Goal: Transaction & Acquisition: Purchase product/service

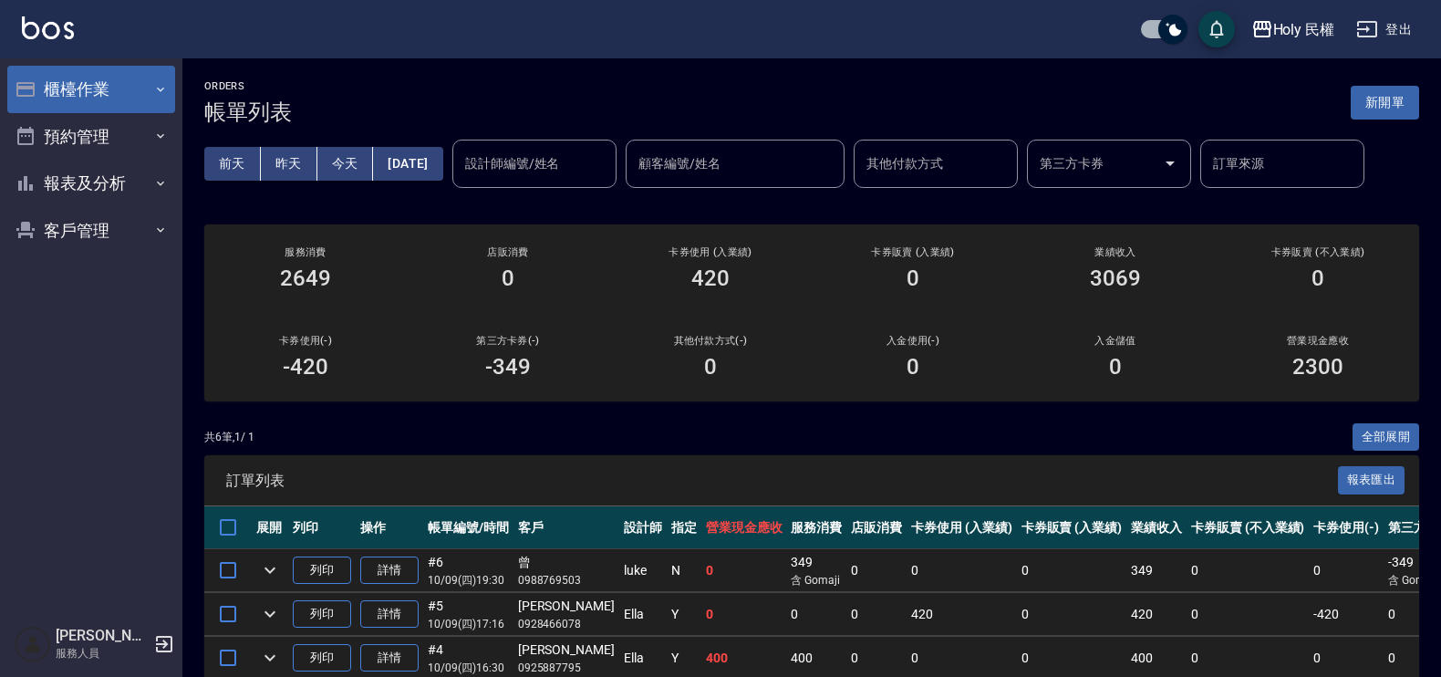
scroll to position [221, 0]
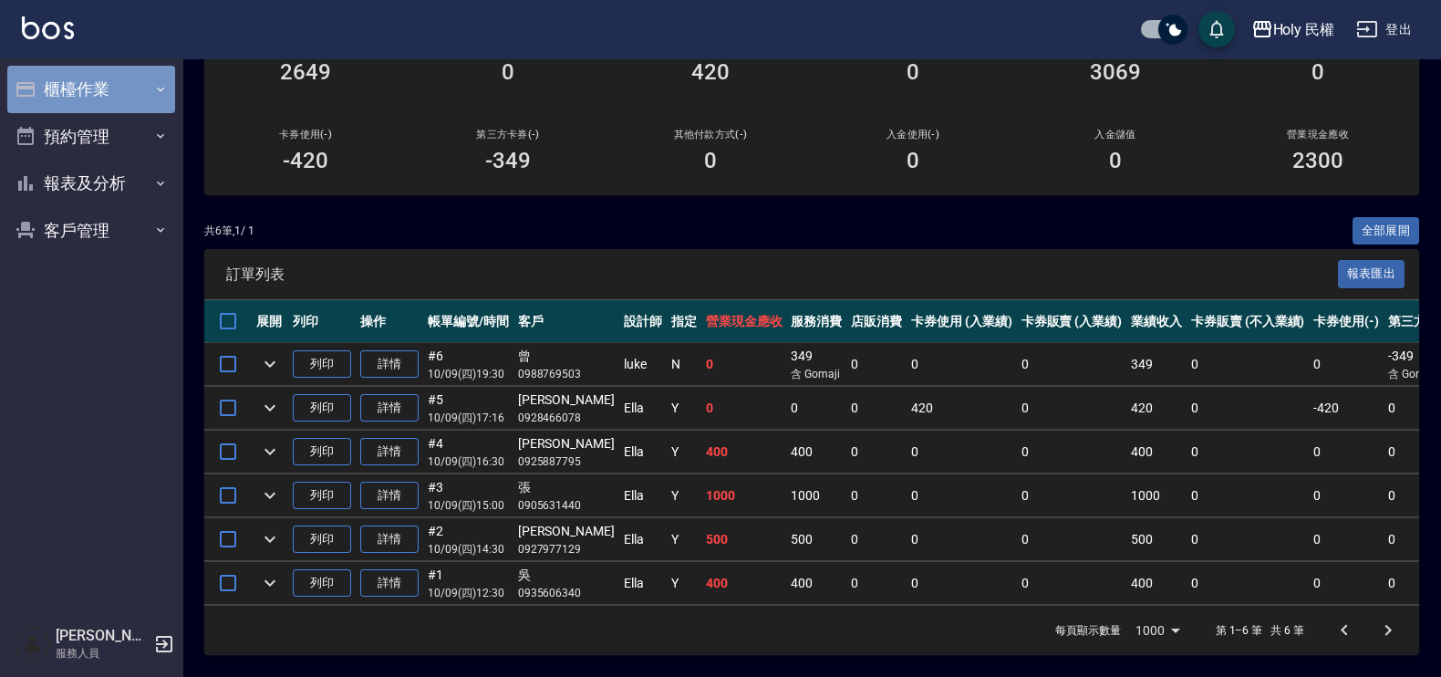
click at [82, 94] on button "櫃檯作業" at bounding box center [91, 89] width 168 height 47
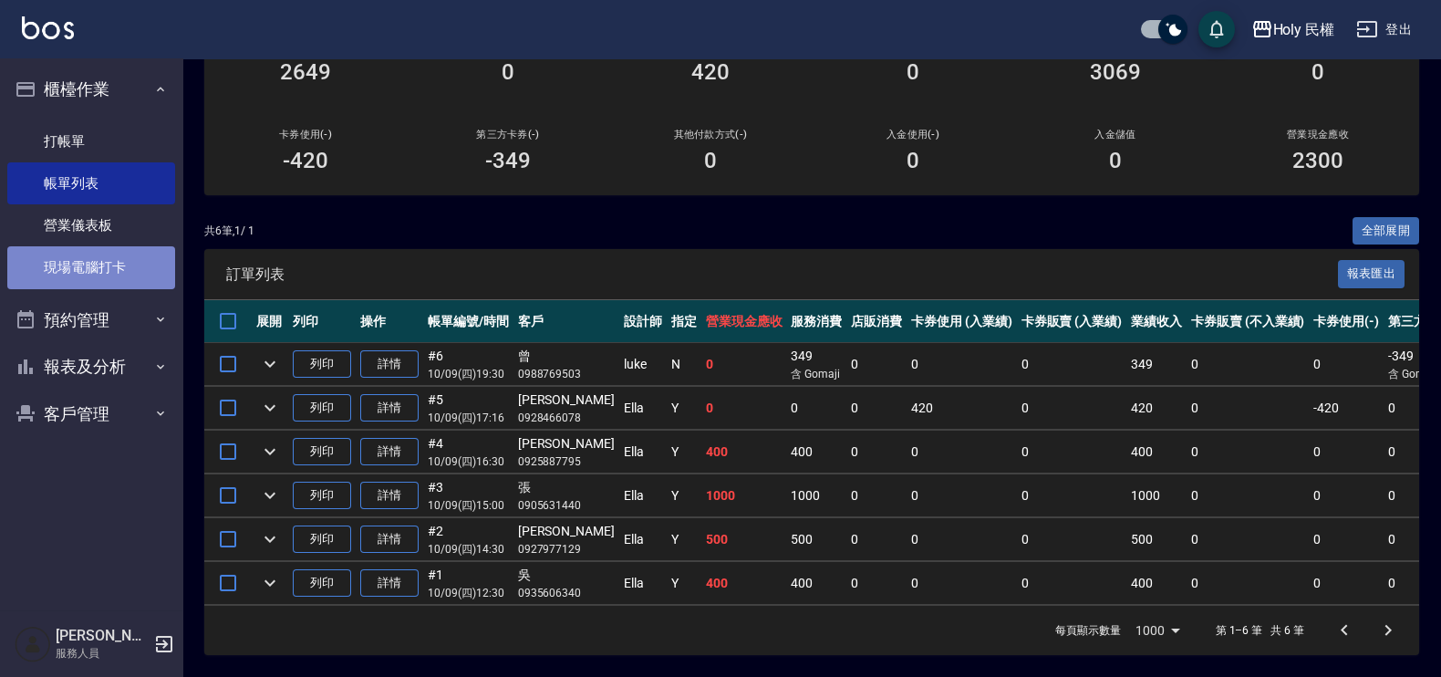
click at [73, 261] on link "現場電腦打卡" at bounding box center [91, 267] width 168 height 42
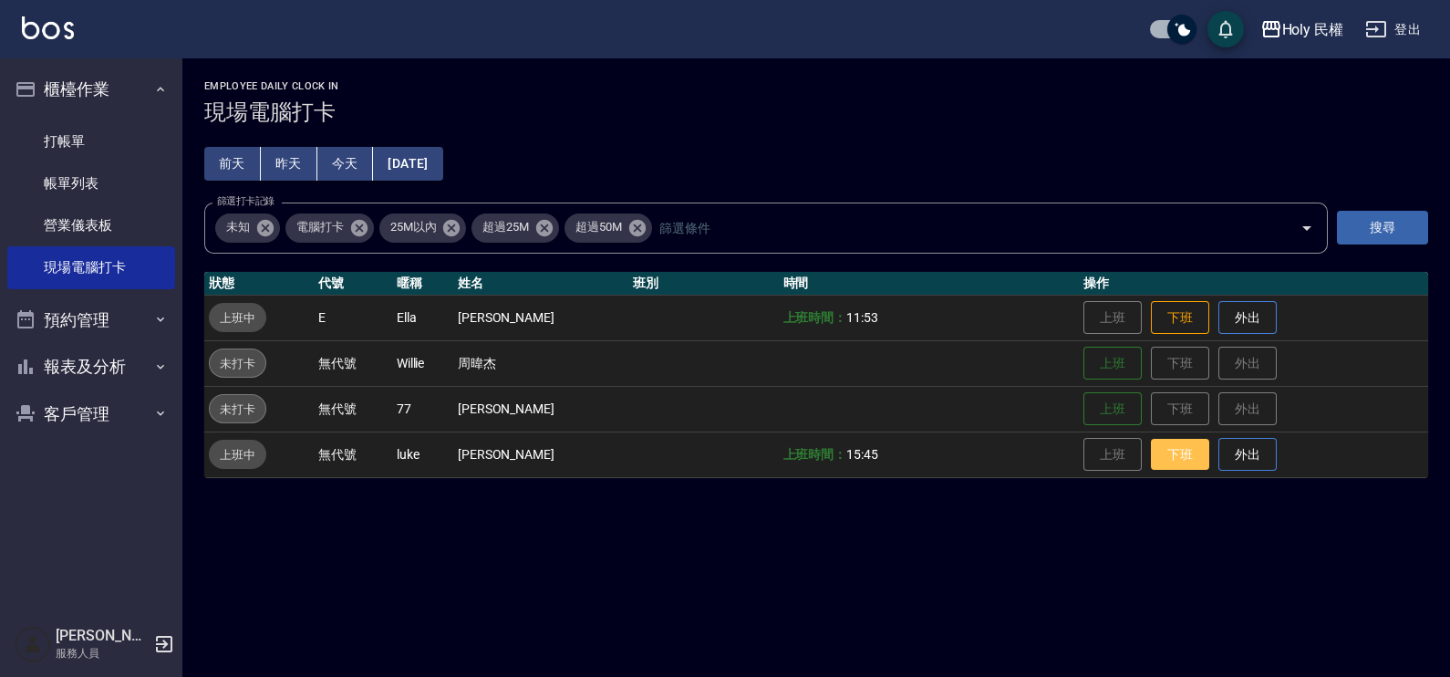
drag, startPoint x: 1184, startPoint y: 447, endPoint x: 1183, endPoint y: 457, distance: 10.1
click at [1184, 455] on button "下班" at bounding box center [1180, 455] width 58 height 32
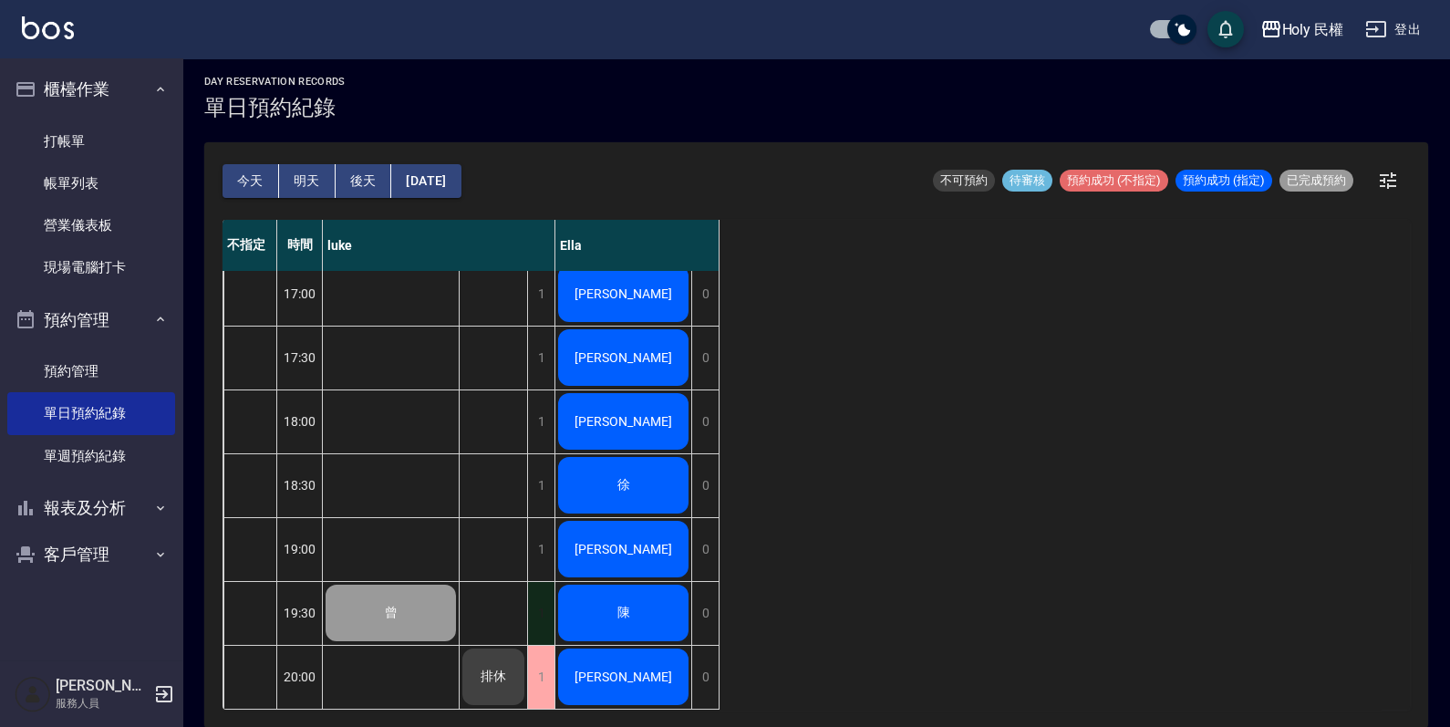
scroll to position [372, 0]
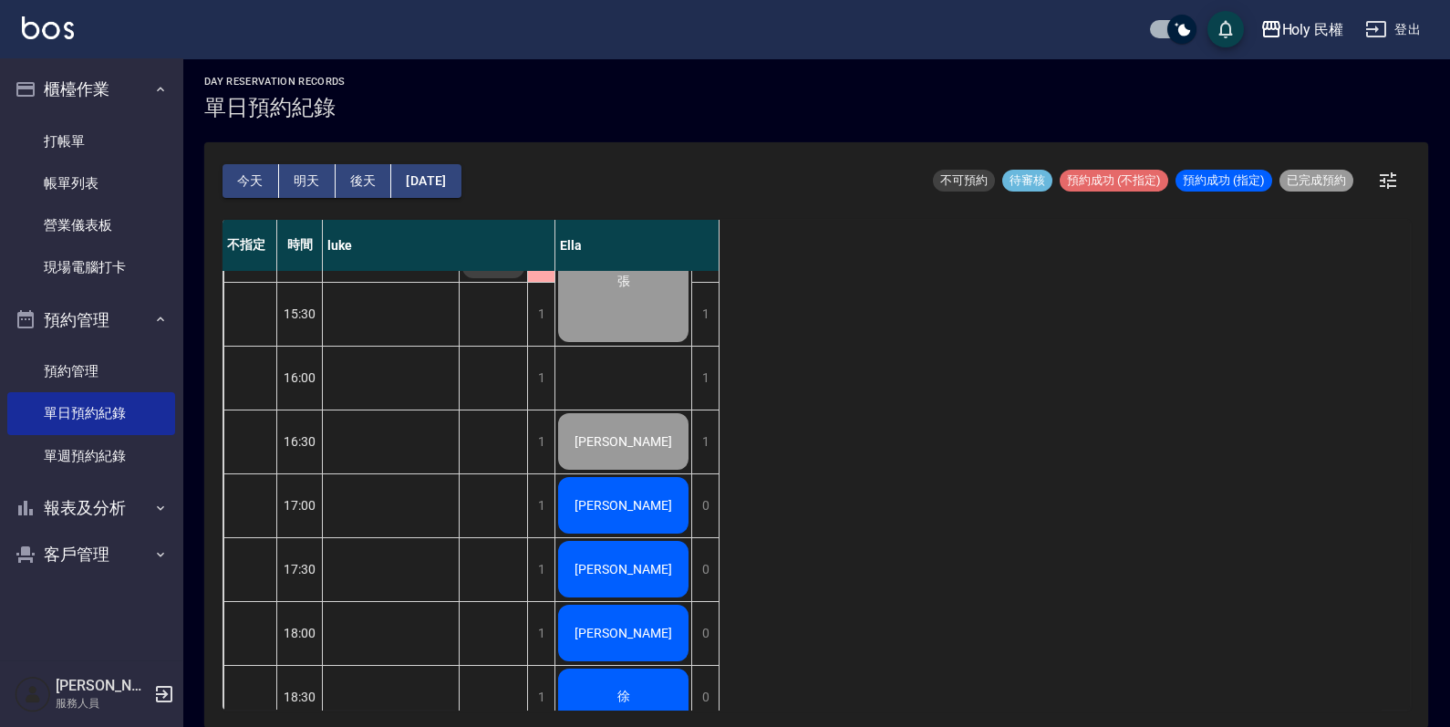
click at [574, 513] on div "Chris" at bounding box center [623, 505] width 136 height 62
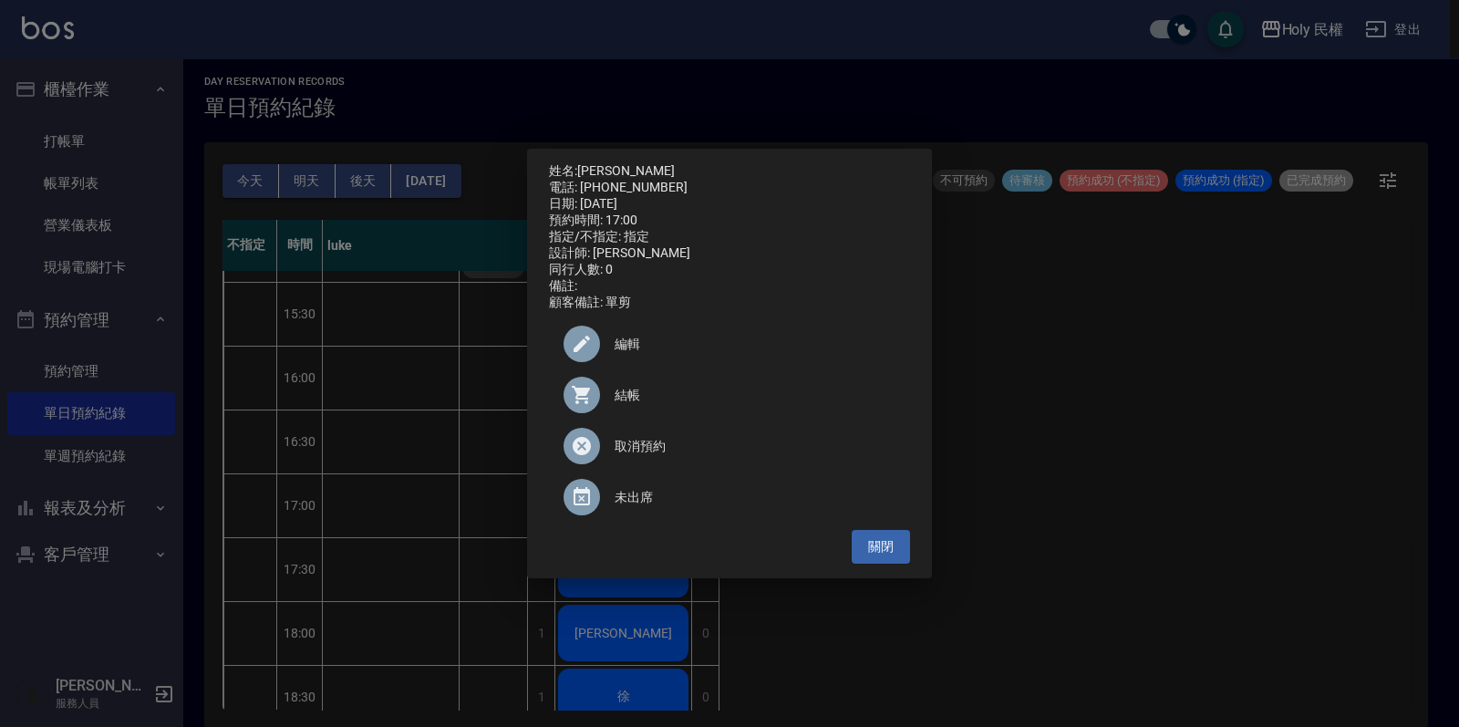
click at [647, 416] on div "結帳" at bounding box center [729, 394] width 361 height 51
click at [885, 563] on button "關閉" at bounding box center [881, 547] width 58 height 34
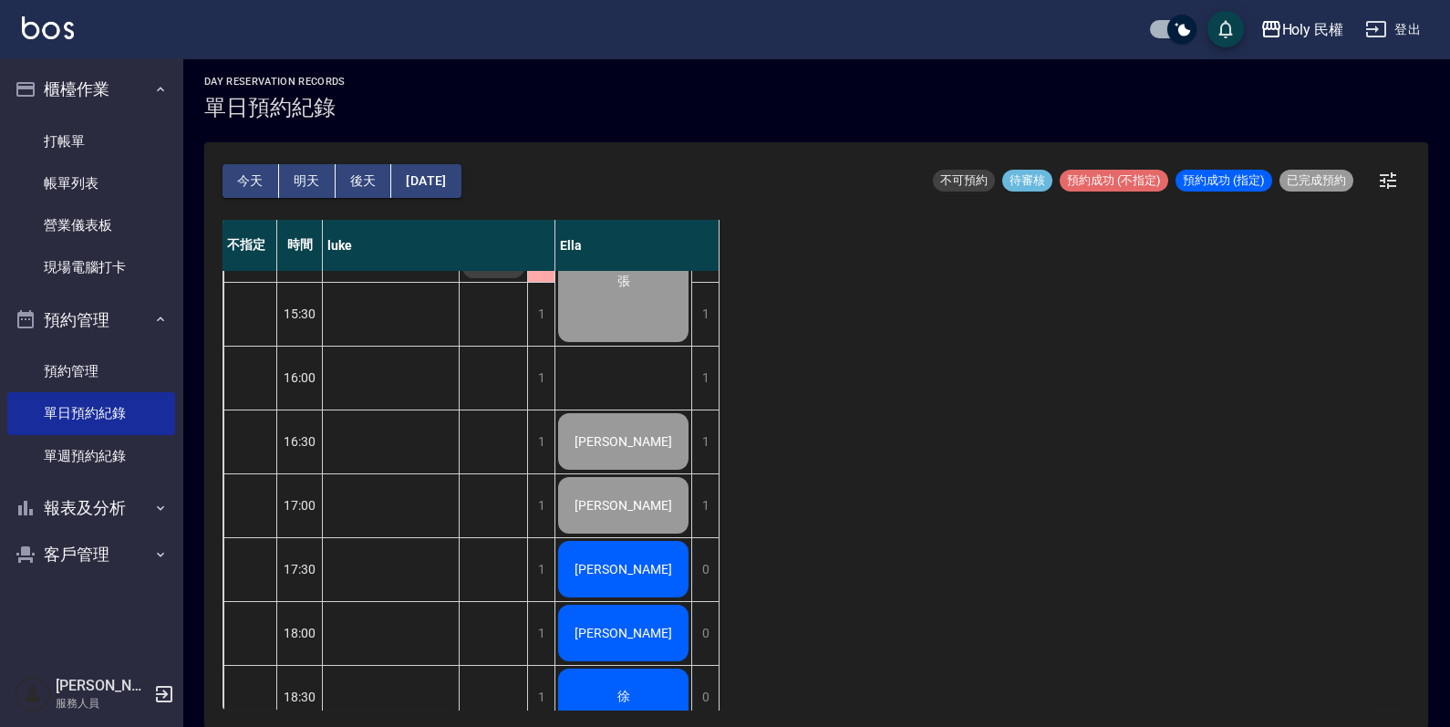
click at [664, 555] on div "黃肯" at bounding box center [623, 569] width 136 height 62
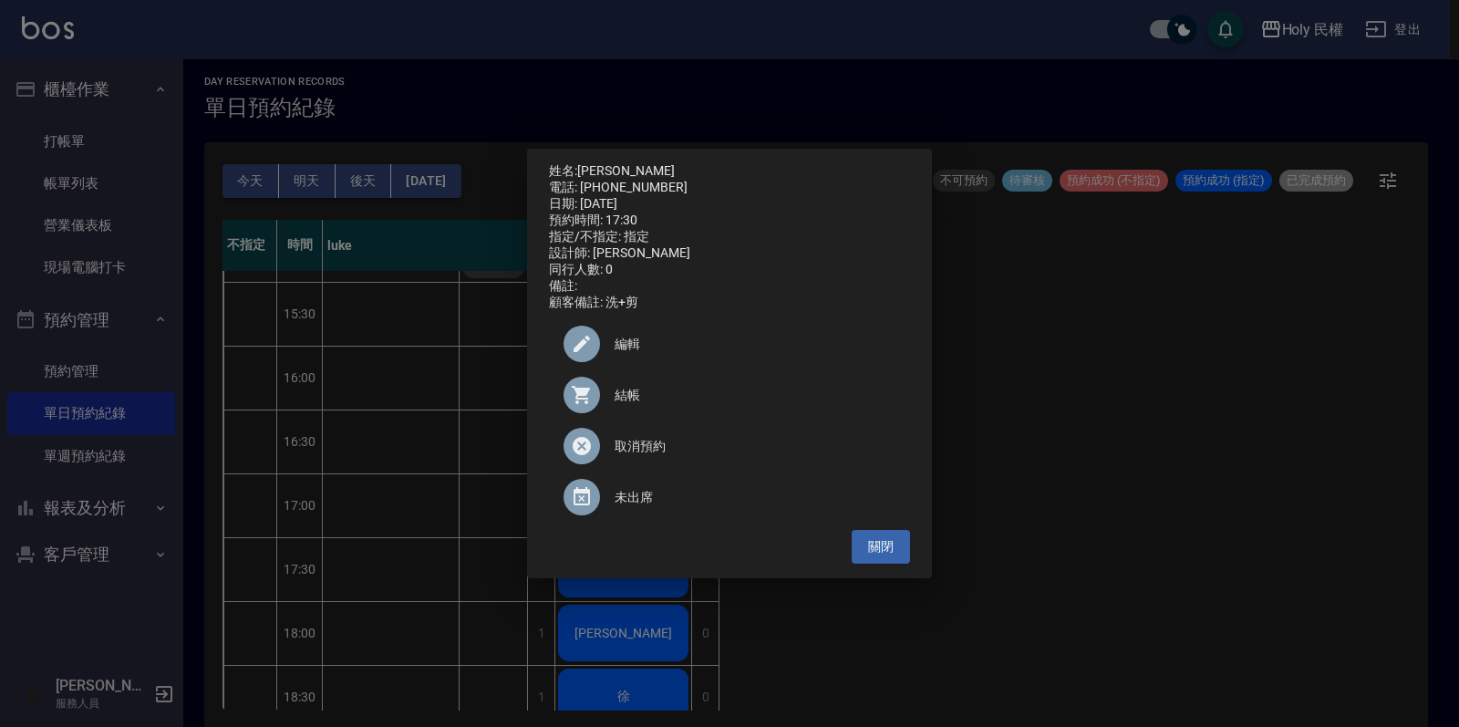
click at [643, 397] on span "結帳" at bounding box center [755, 395] width 281 height 19
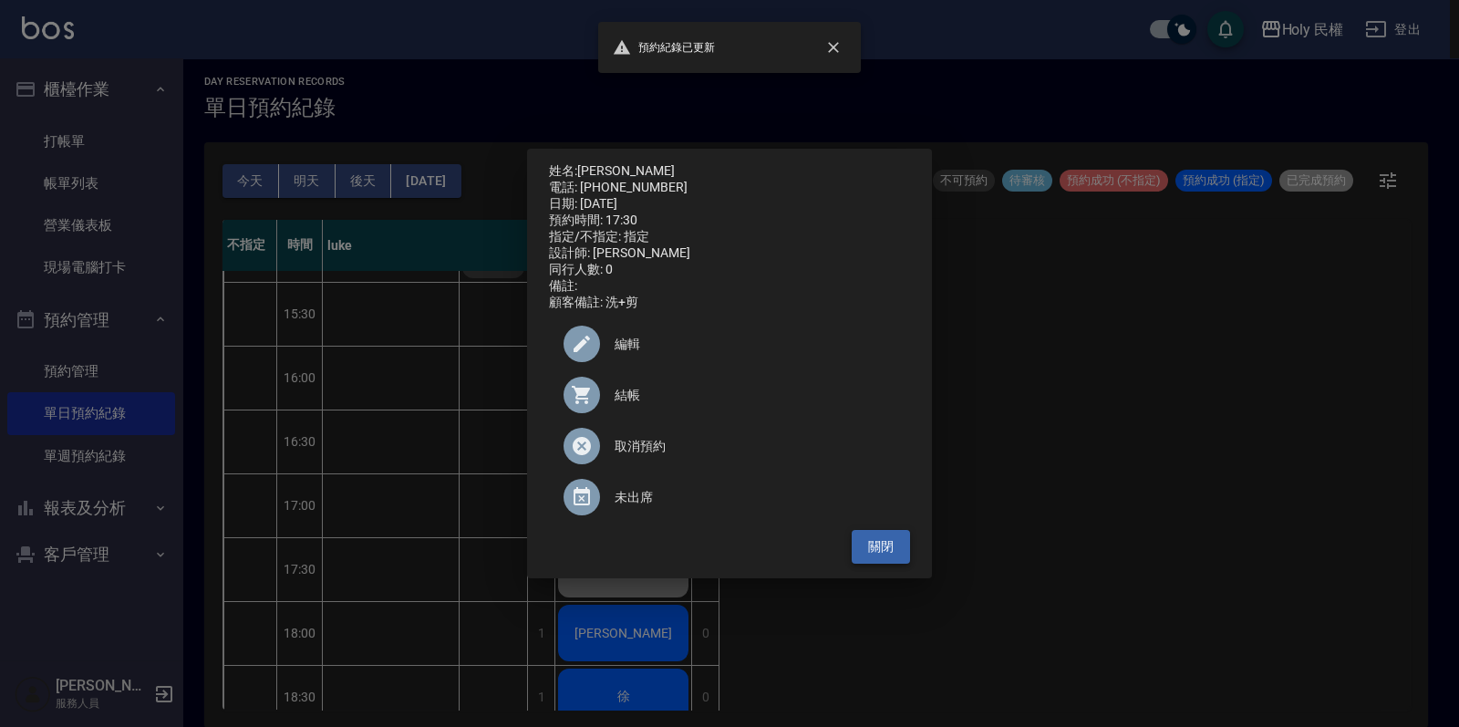
click at [868, 546] on button "關閉" at bounding box center [881, 547] width 58 height 34
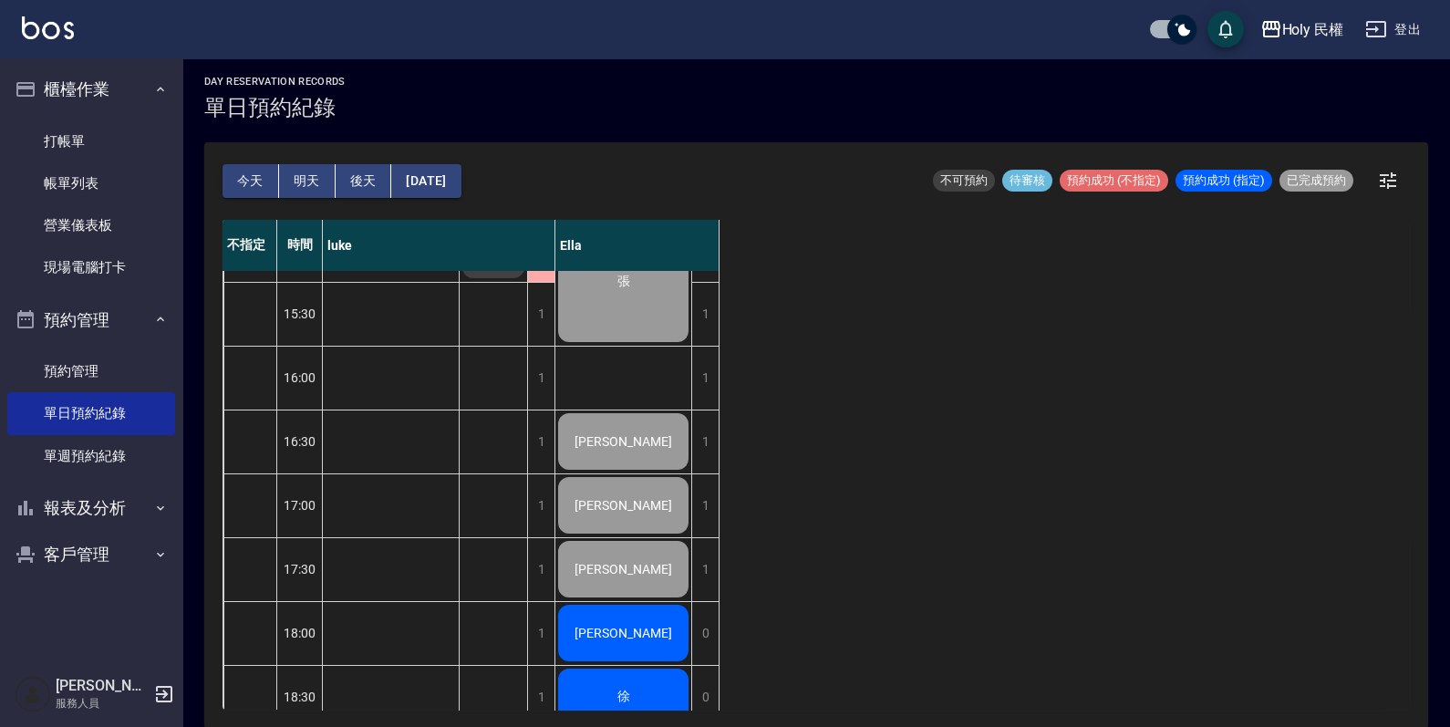
click at [611, 611] on div "[PERSON_NAME]" at bounding box center [623, 633] width 136 height 62
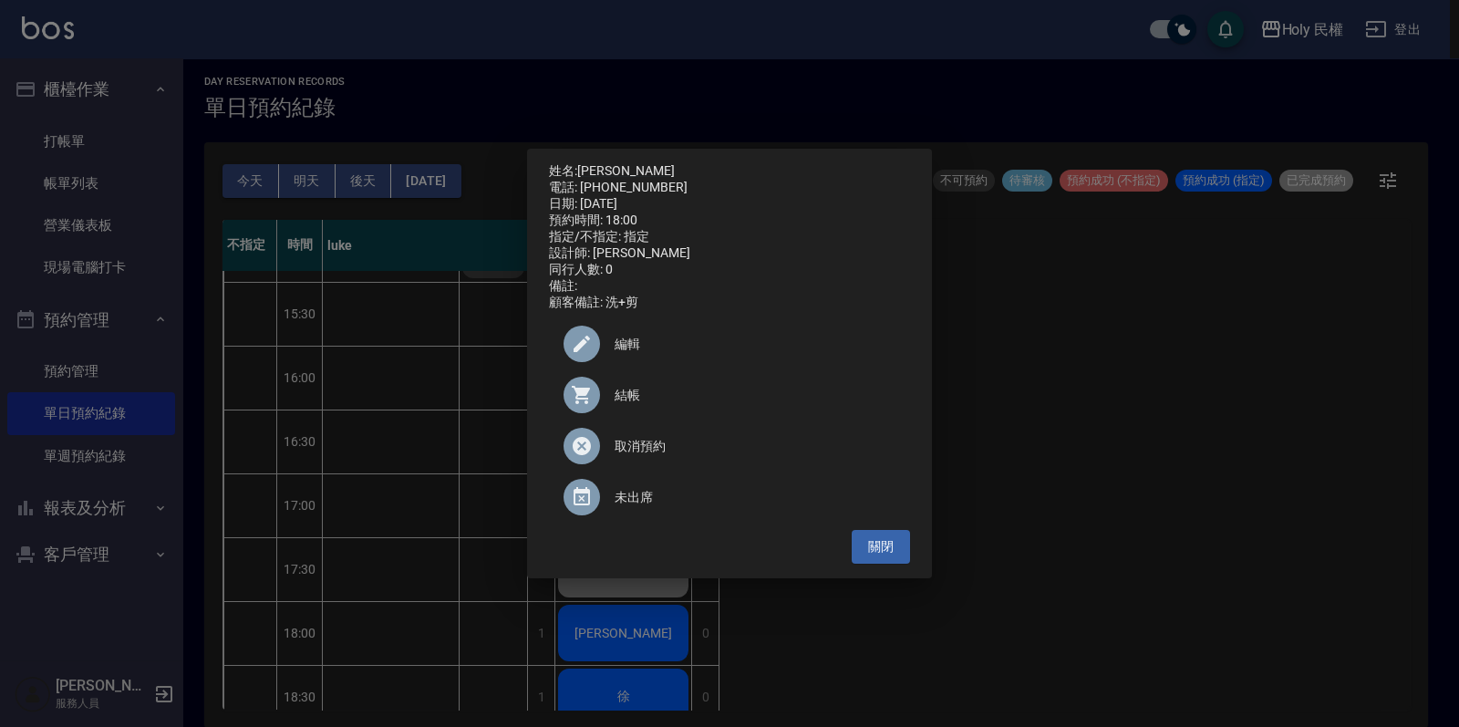
click at [629, 402] on span "結帳" at bounding box center [755, 395] width 281 height 19
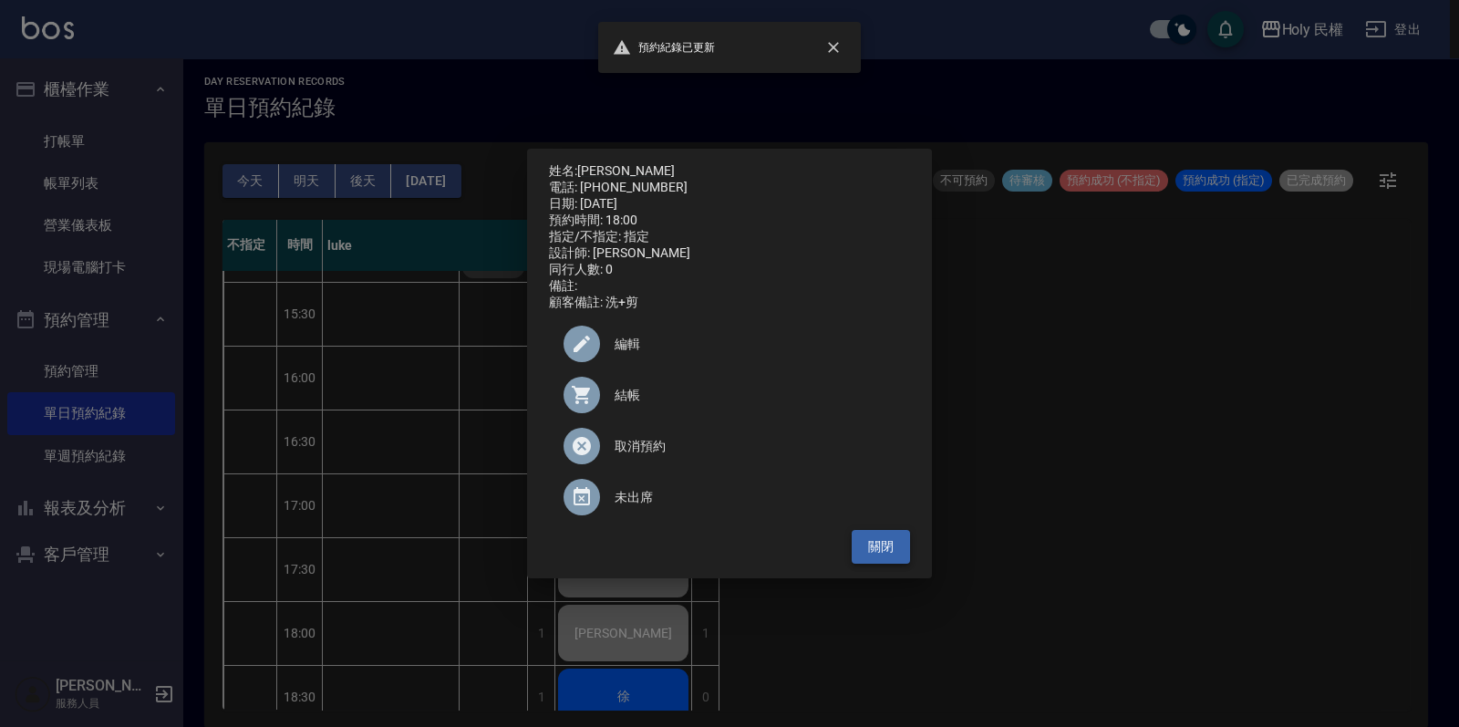
click at [853, 563] on button "關閉" at bounding box center [881, 547] width 58 height 34
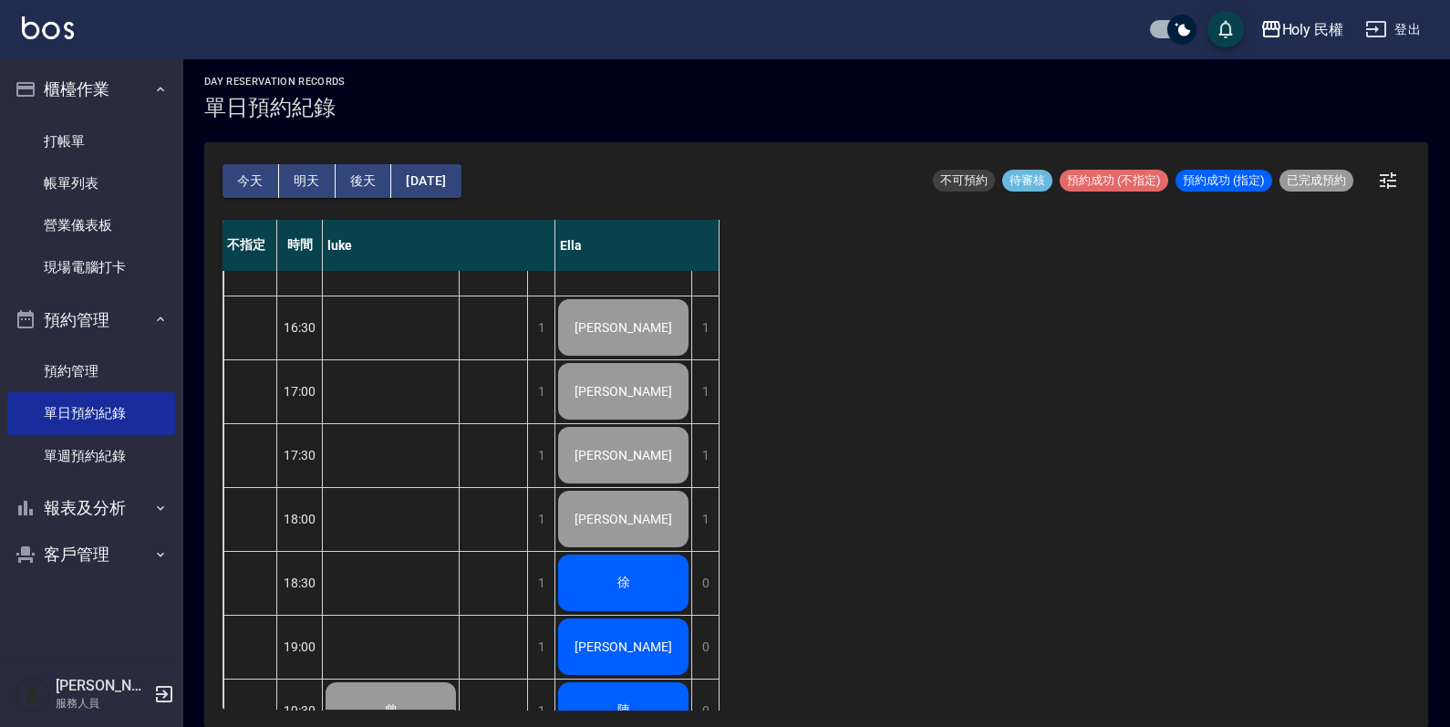
scroll to position [600, 0]
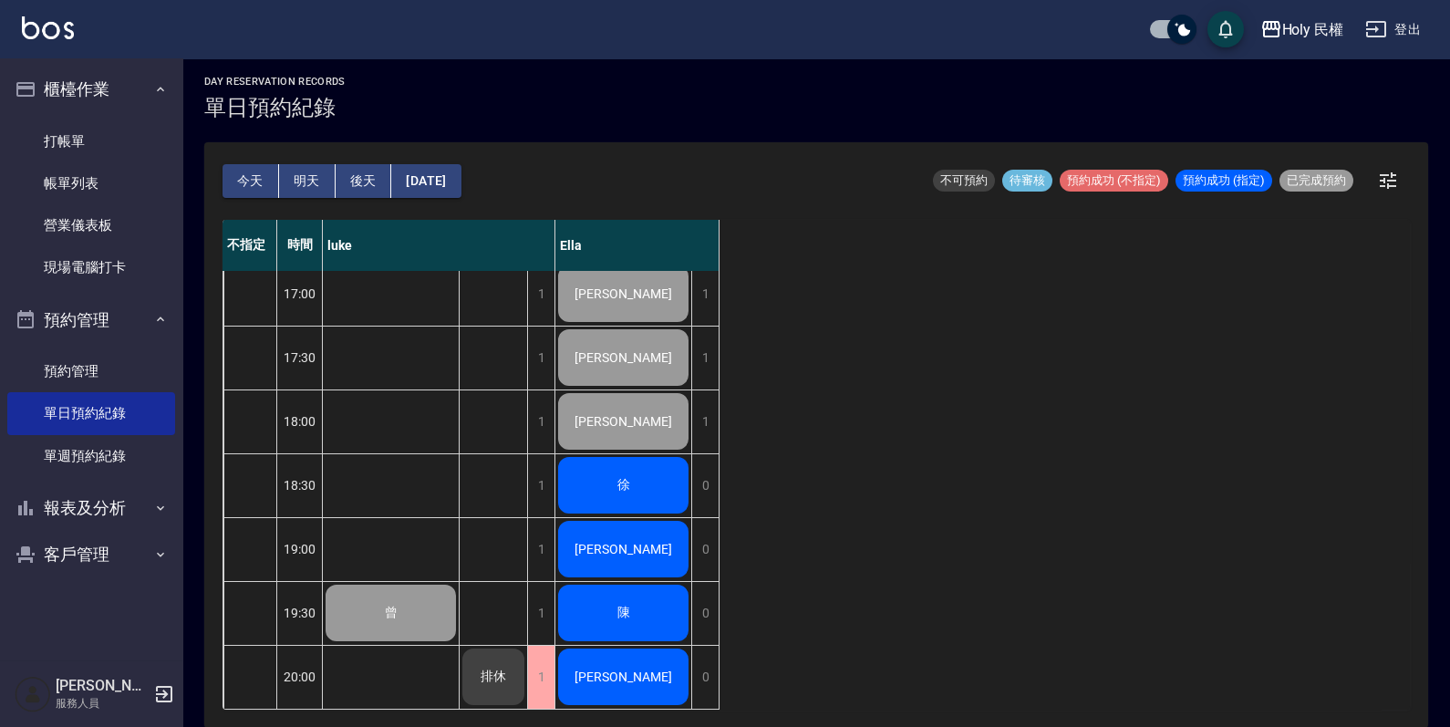
click at [635, 472] on div "徐" at bounding box center [623, 485] width 136 height 62
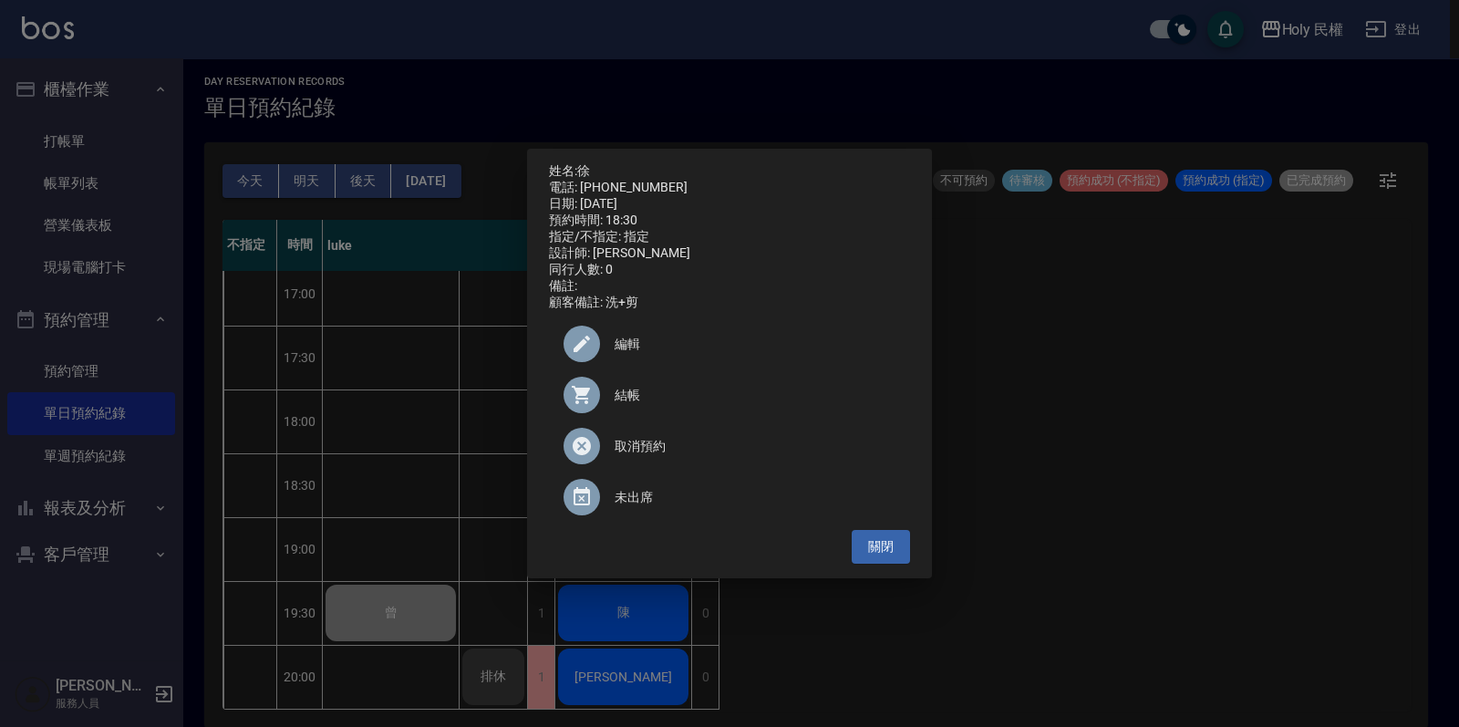
click at [638, 405] on span "結帳" at bounding box center [755, 395] width 281 height 19
click at [857, 551] on button "關閉" at bounding box center [881, 547] width 58 height 34
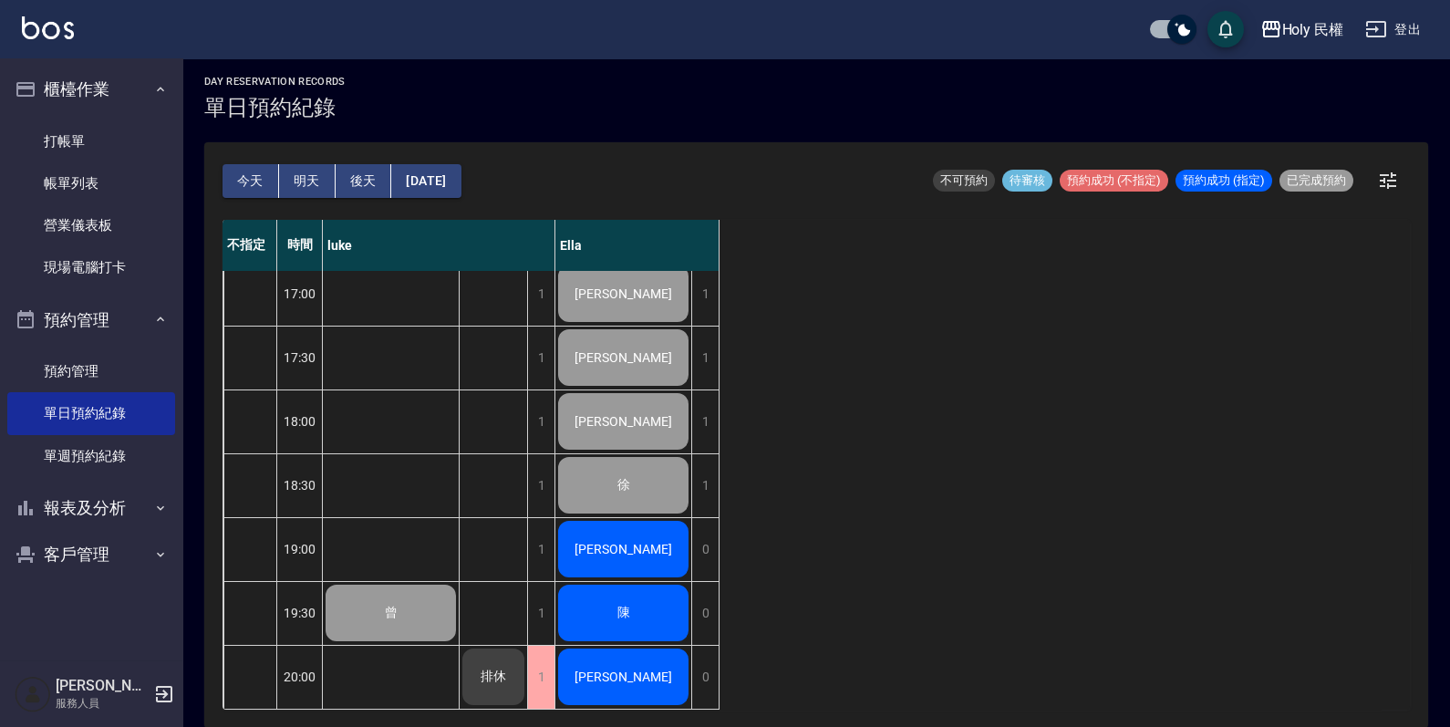
click at [648, 533] on div "徐銓陽" at bounding box center [623, 549] width 136 height 62
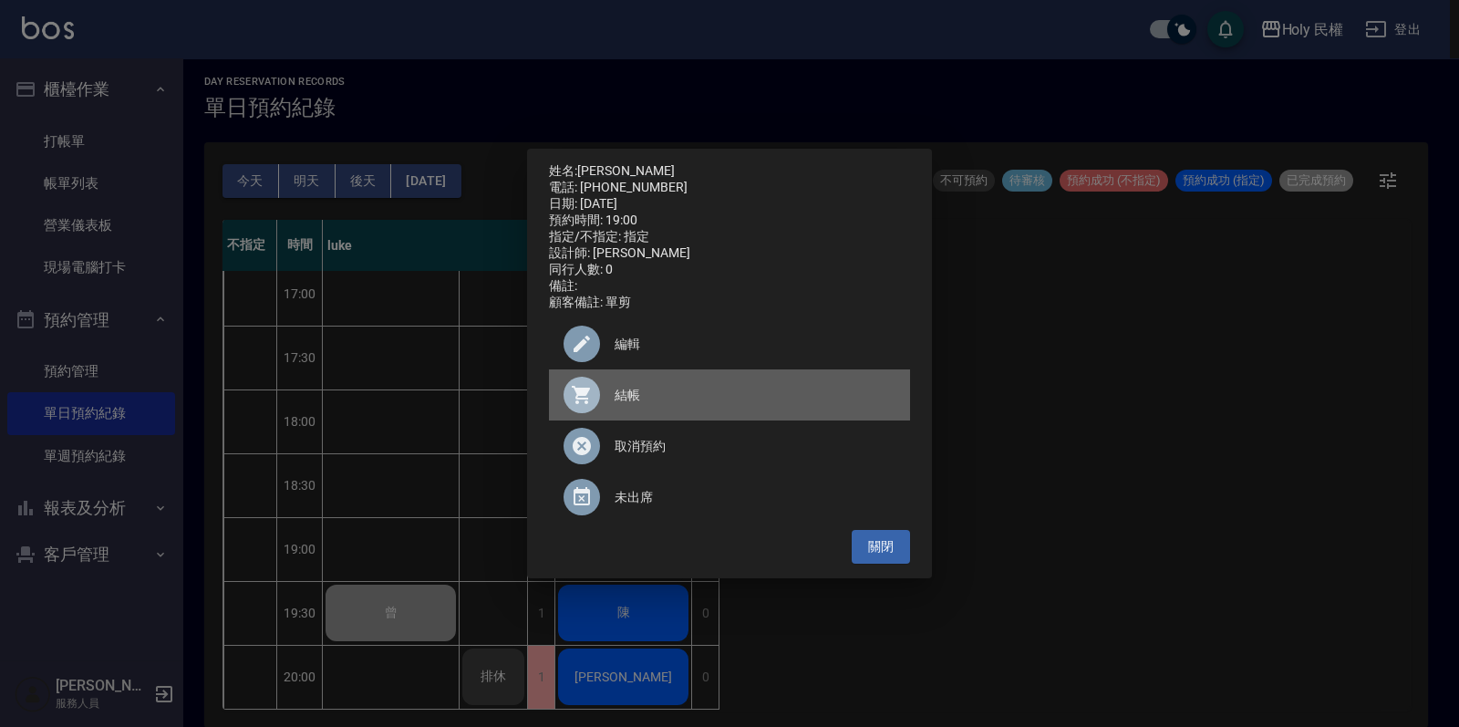
click at [628, 394] on span "結帳" at bounding box center [755, 395] width 281 height 19
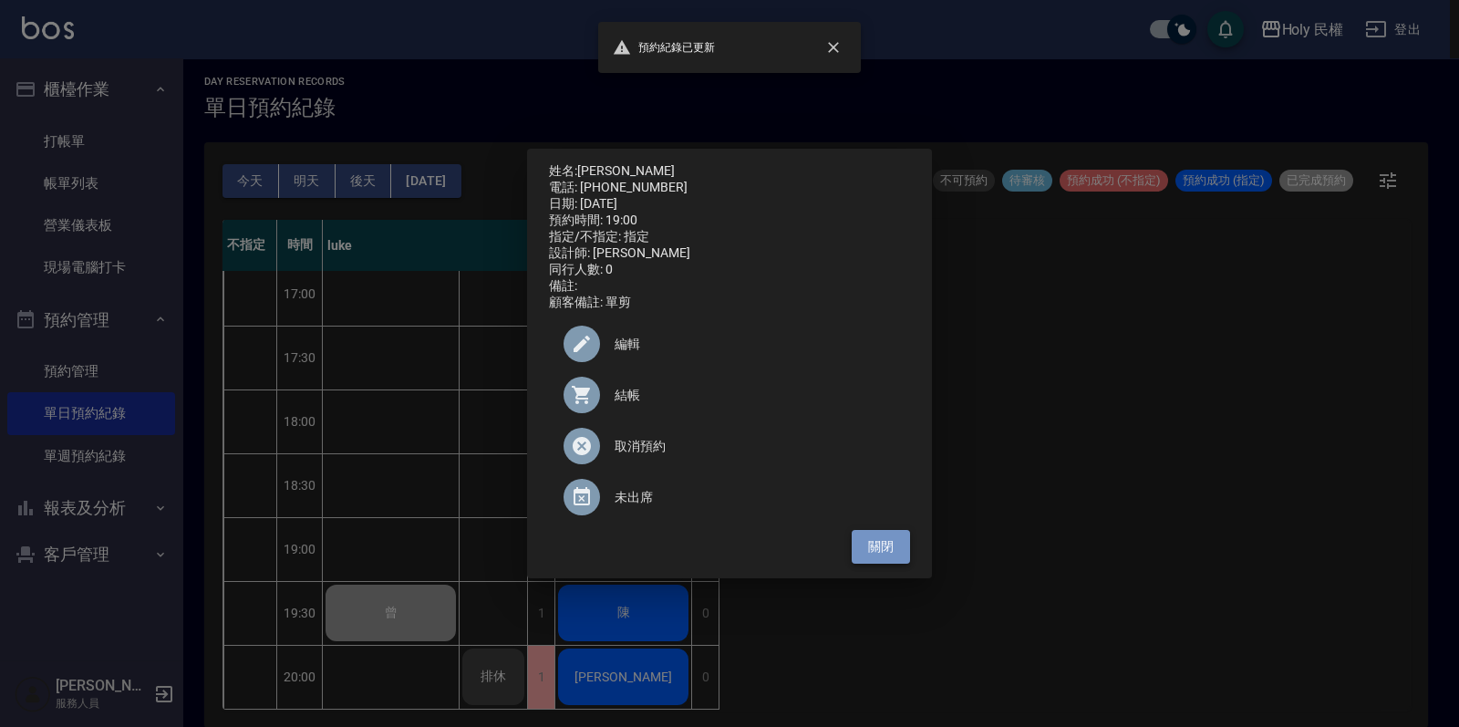
click at [884, 538] on button "關閉" at bounding box center [881, 547] width 58 height 34
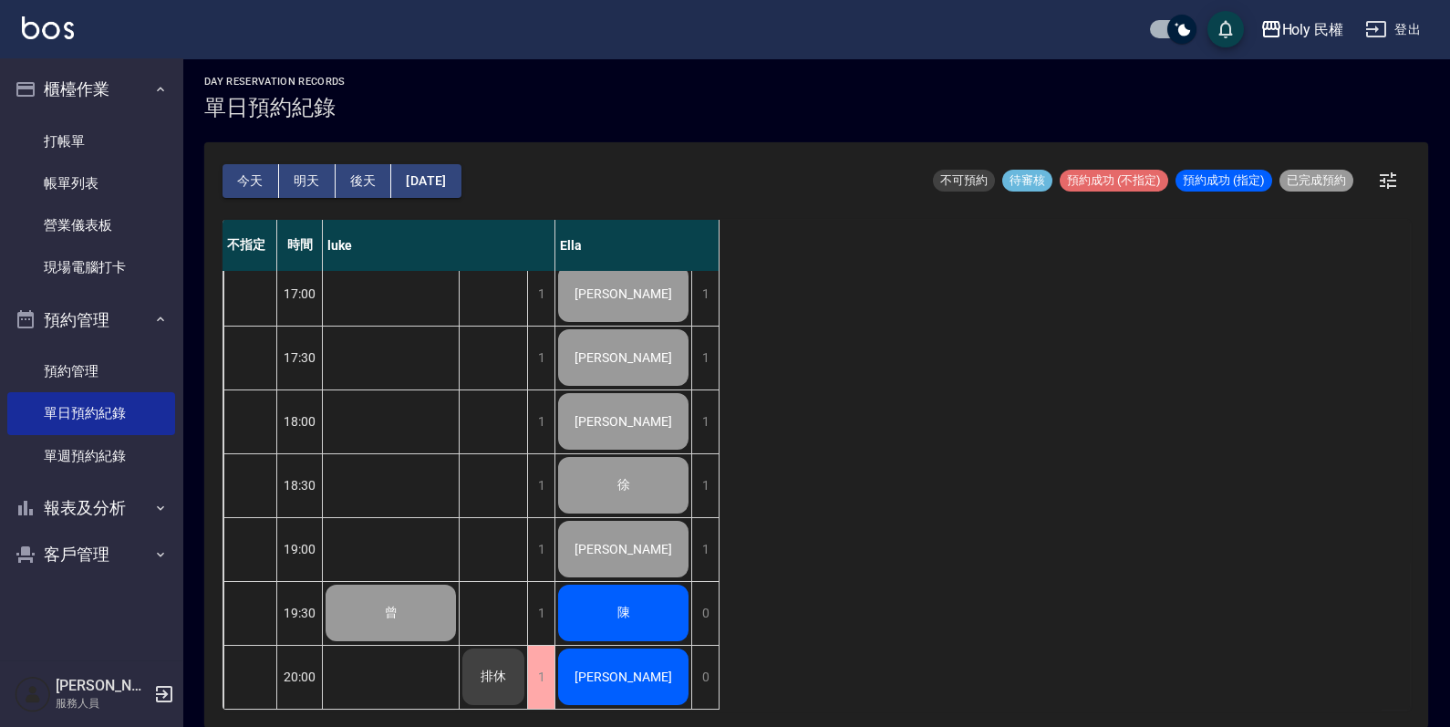
click at [666, 594] on div "陳" at bounding box center [623, 613] width 136 height 62
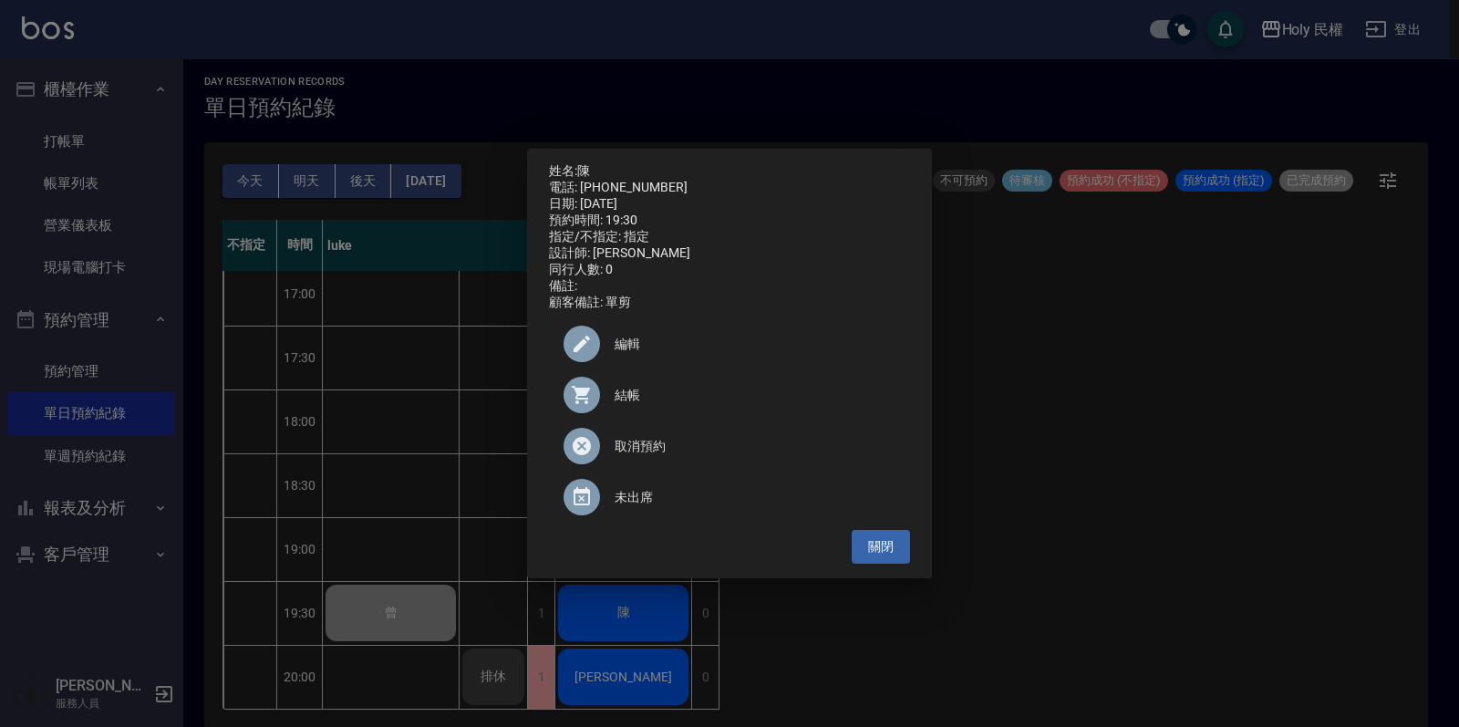
click at [597, 405] on div at bounding box center [581, 395] width 36 height 36
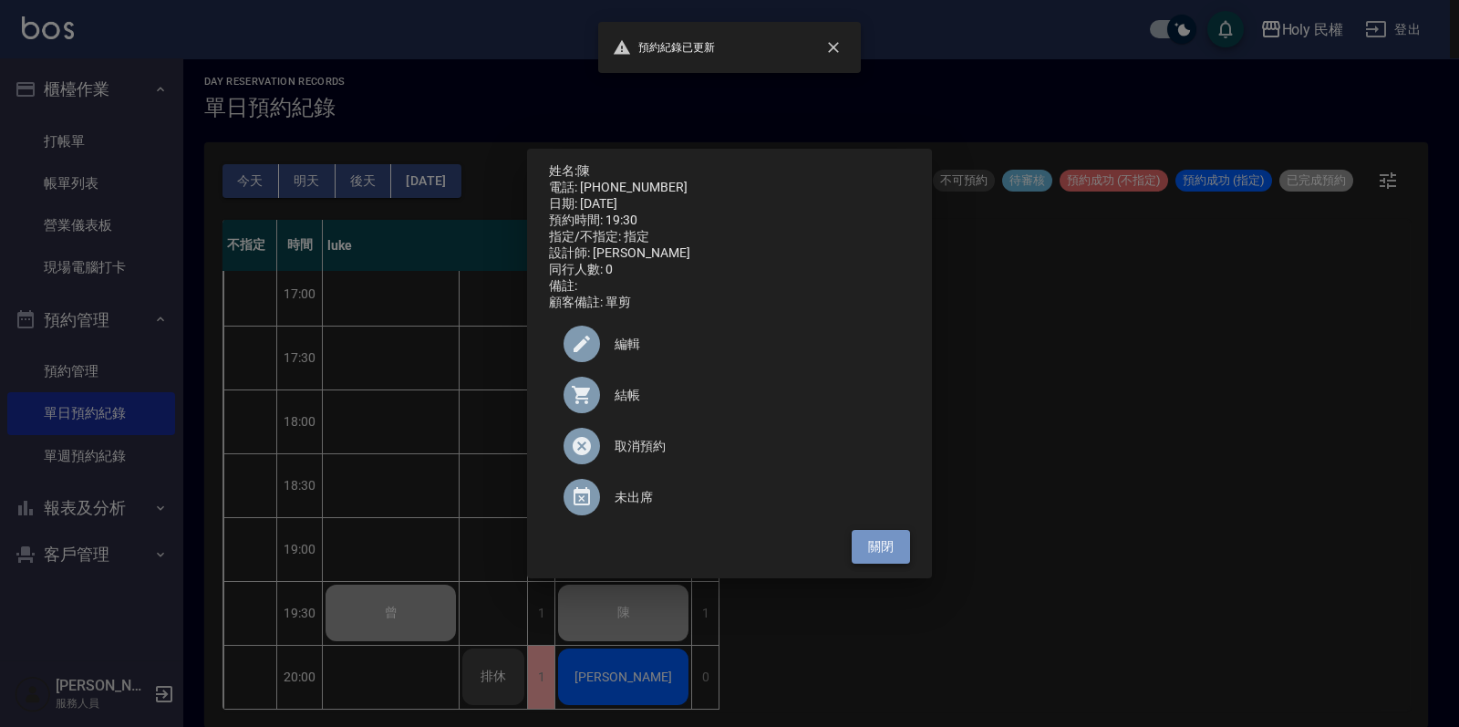
click at [860, 547] on button "關閉" at bounding box center [881, 547] width 58 height 34
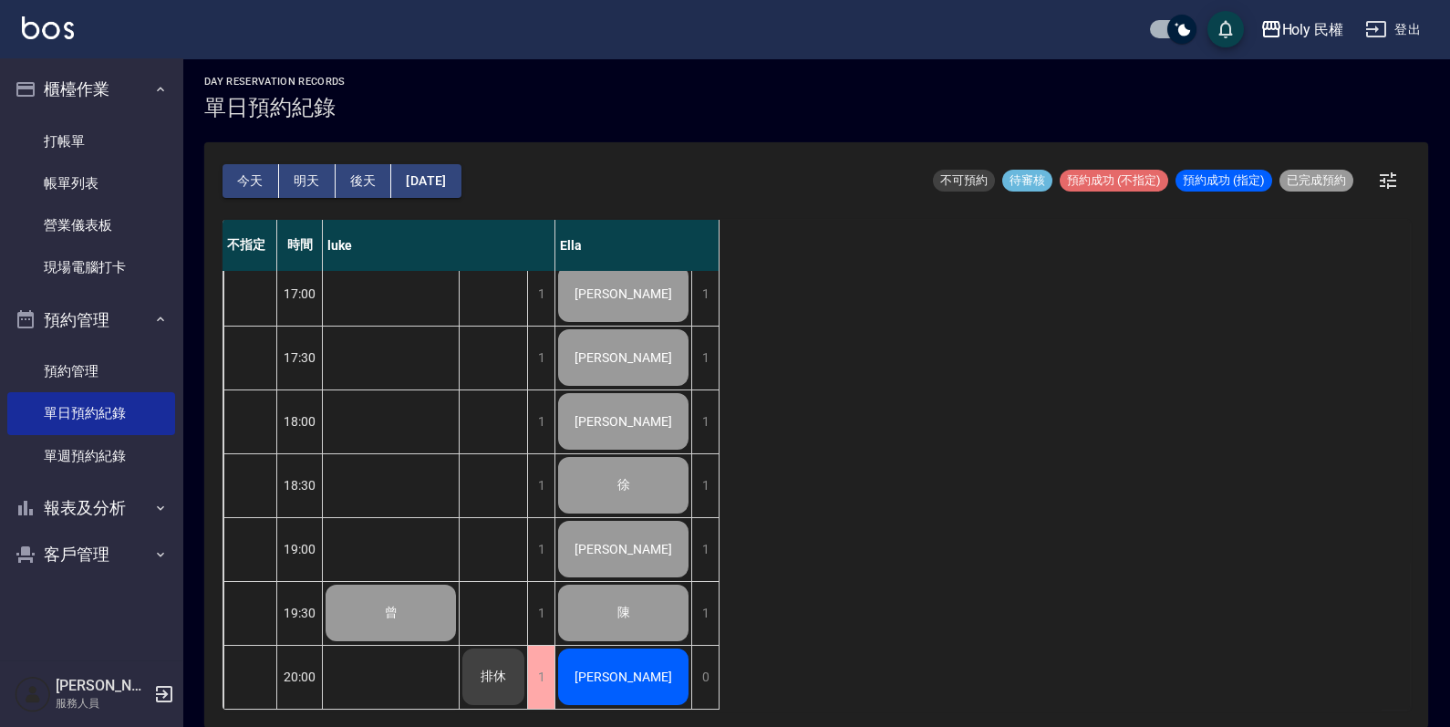
click at [572, 646] on div "林俊" at bounding box center [623, 677] width 136 height 62
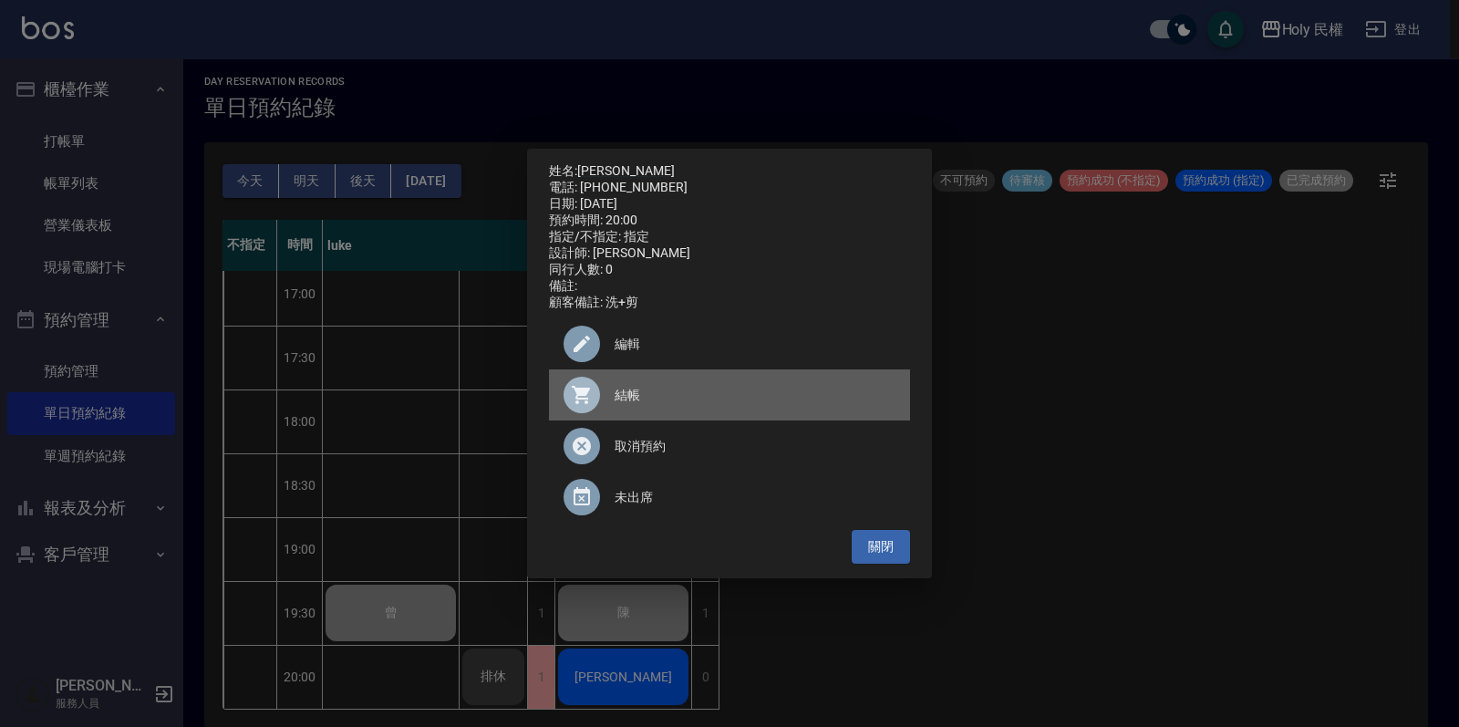
click at [632, 401] on span "結帳" at bounding box center [755, 395] width 281 height 19
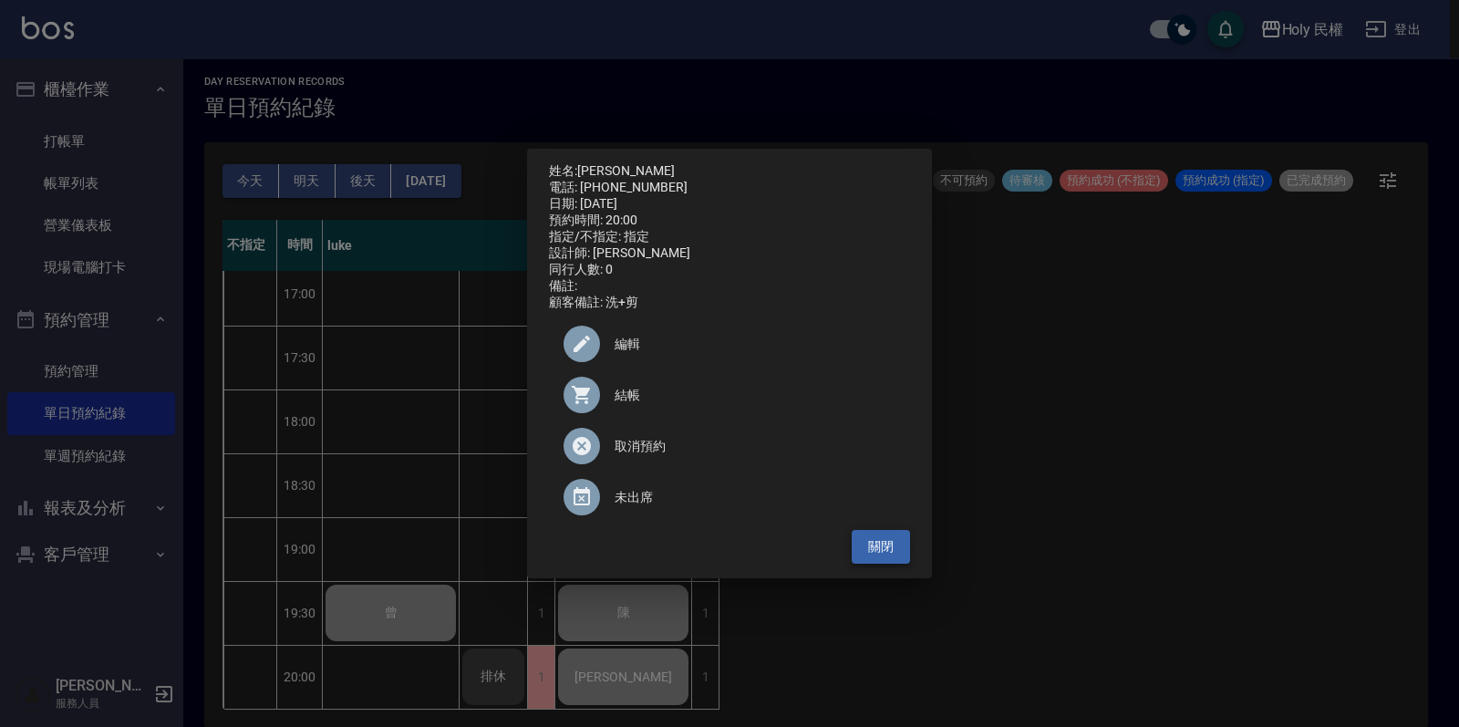
click at [875, 553] on button "關閉" at bounding box center [881, 547] width 58 height 34
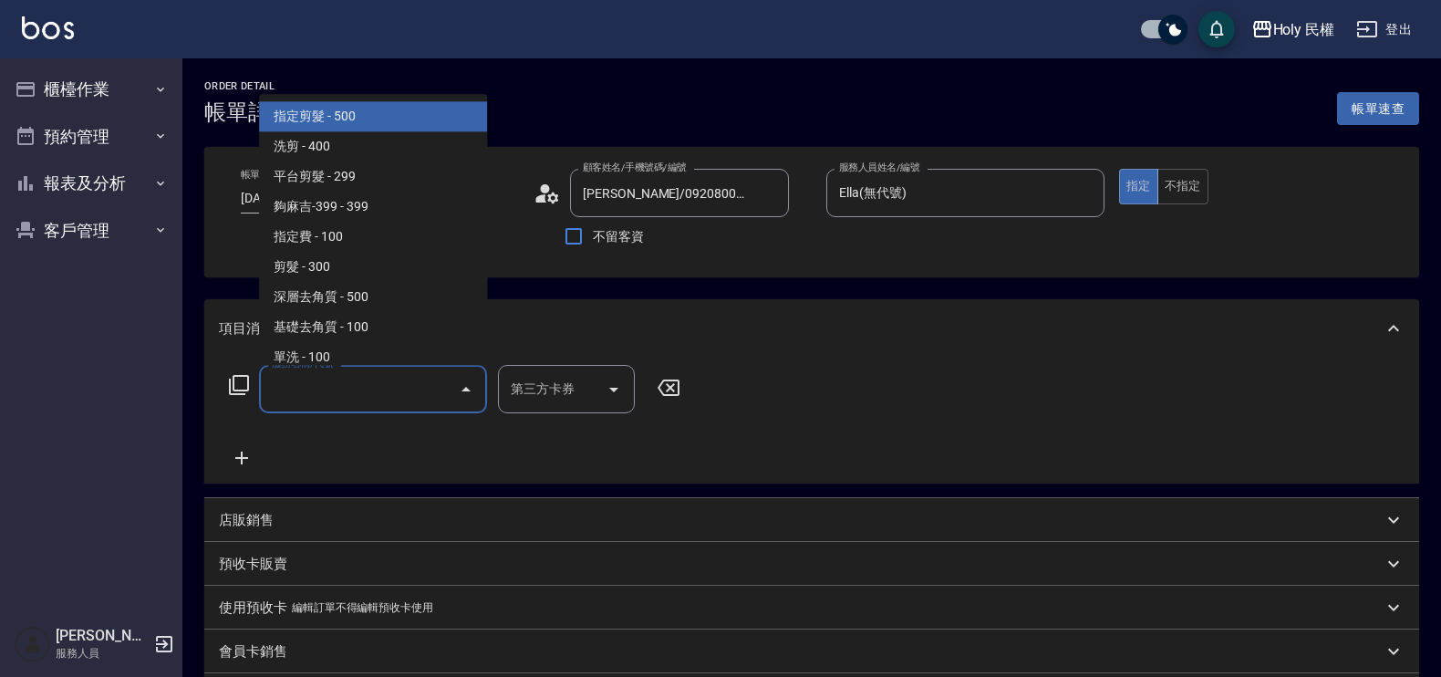
click at [347, 382] on input "服務名稱/代號" at bounding box center [359, 389] width 184 height 32
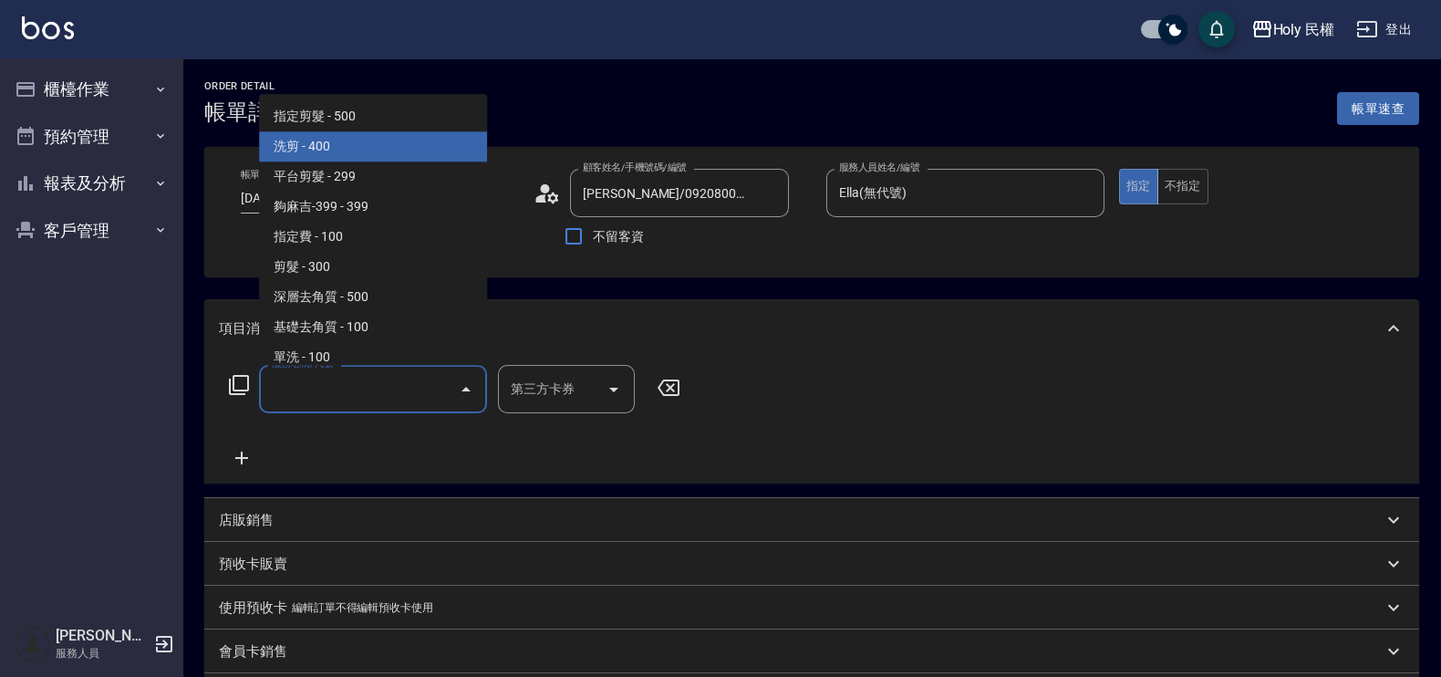
click at [378, 149] on span "洗剪 - 400" at bounding box center [373, 147] width 228 height 30
type input "洗剪(3)"
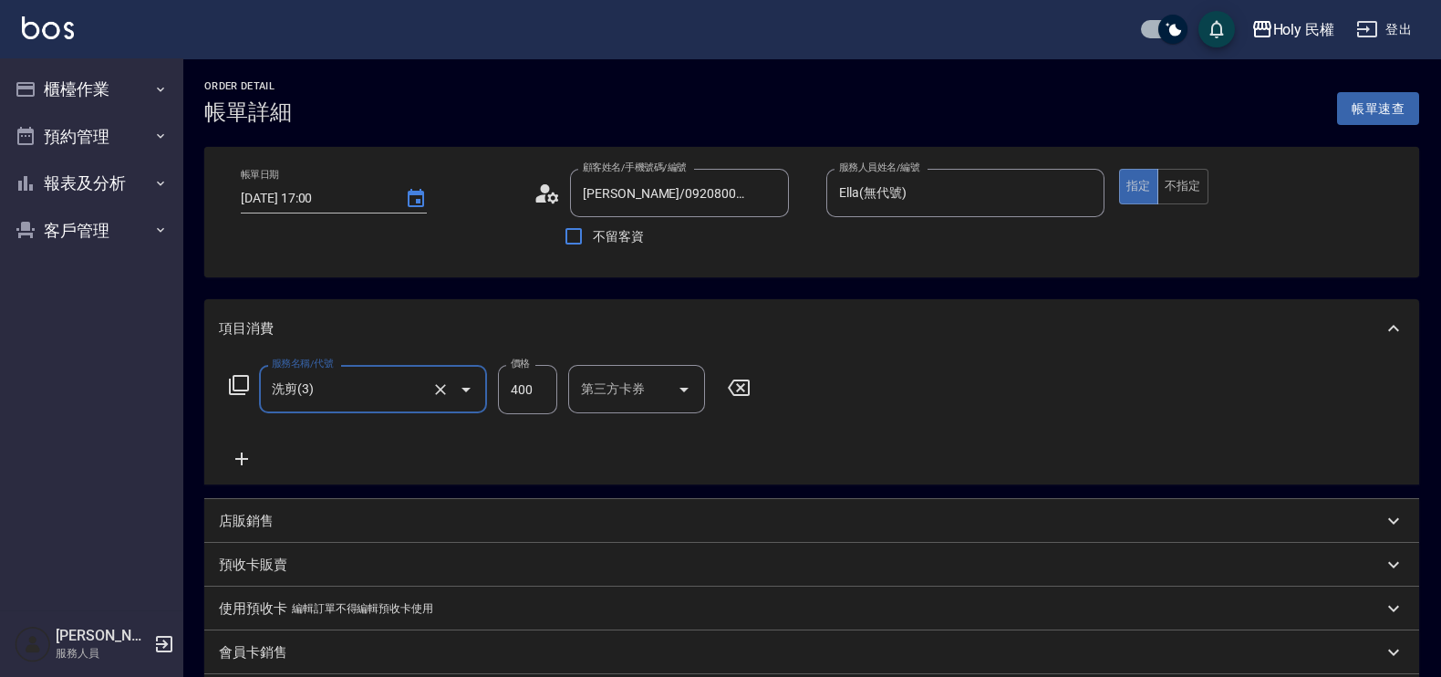
scroll to position [279, 0]
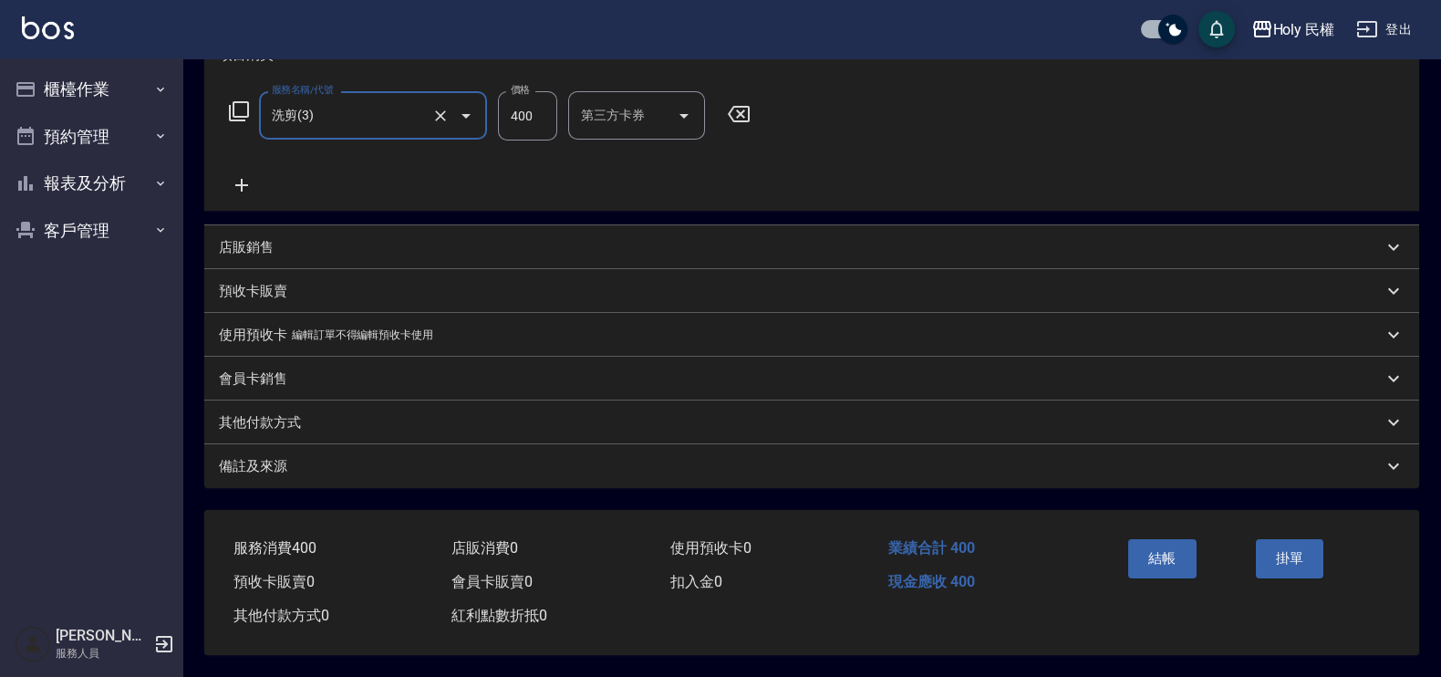
click at [907, 470] on div "備註及來源" at bounding box center [811, 466] width 1214 height 44
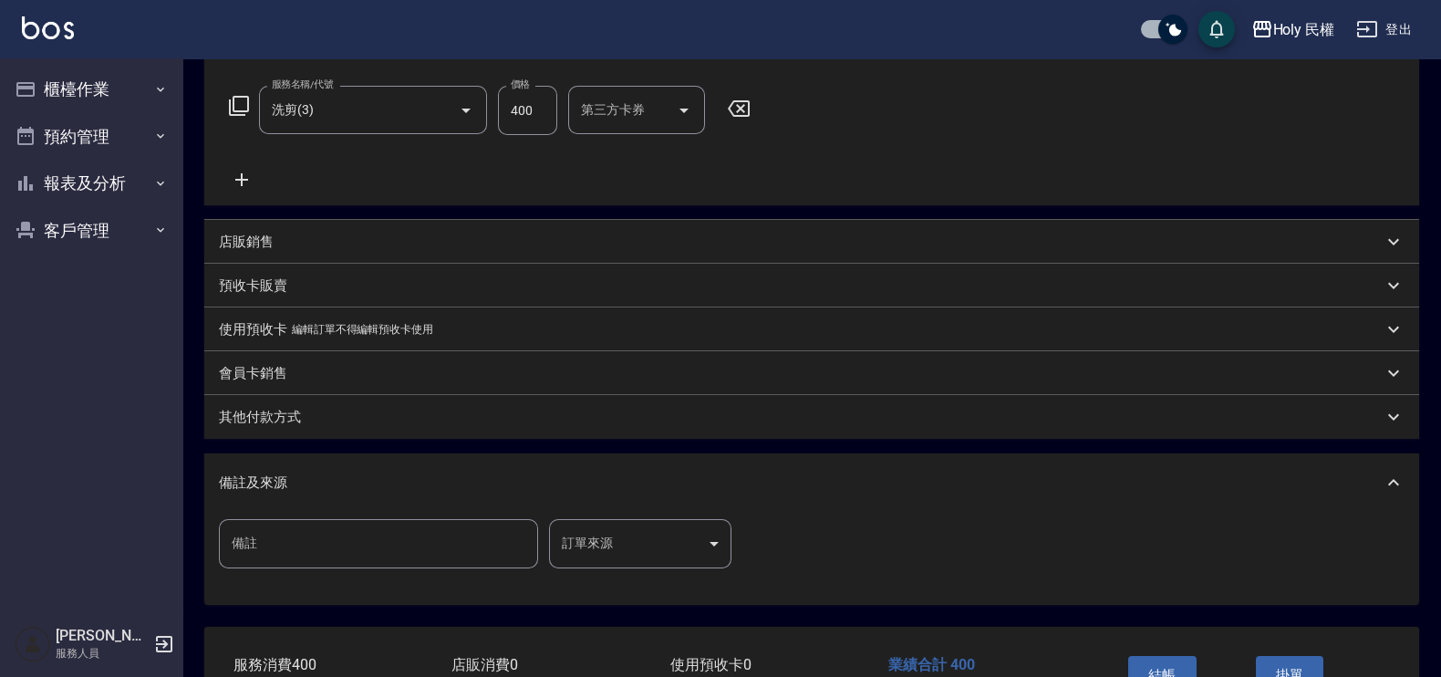
click at [678, 540] on body "Holy 民權 登出 櫃檯作業 打帳單 帳單列表 營業儀表板 現場電腦打卡 預約管理 預約管理 單日預約紀錄 單週預約紀錄 報表及分析 報表目錄 店家日報表 …" at bounding box center [720, 257] width 1441 height 1072
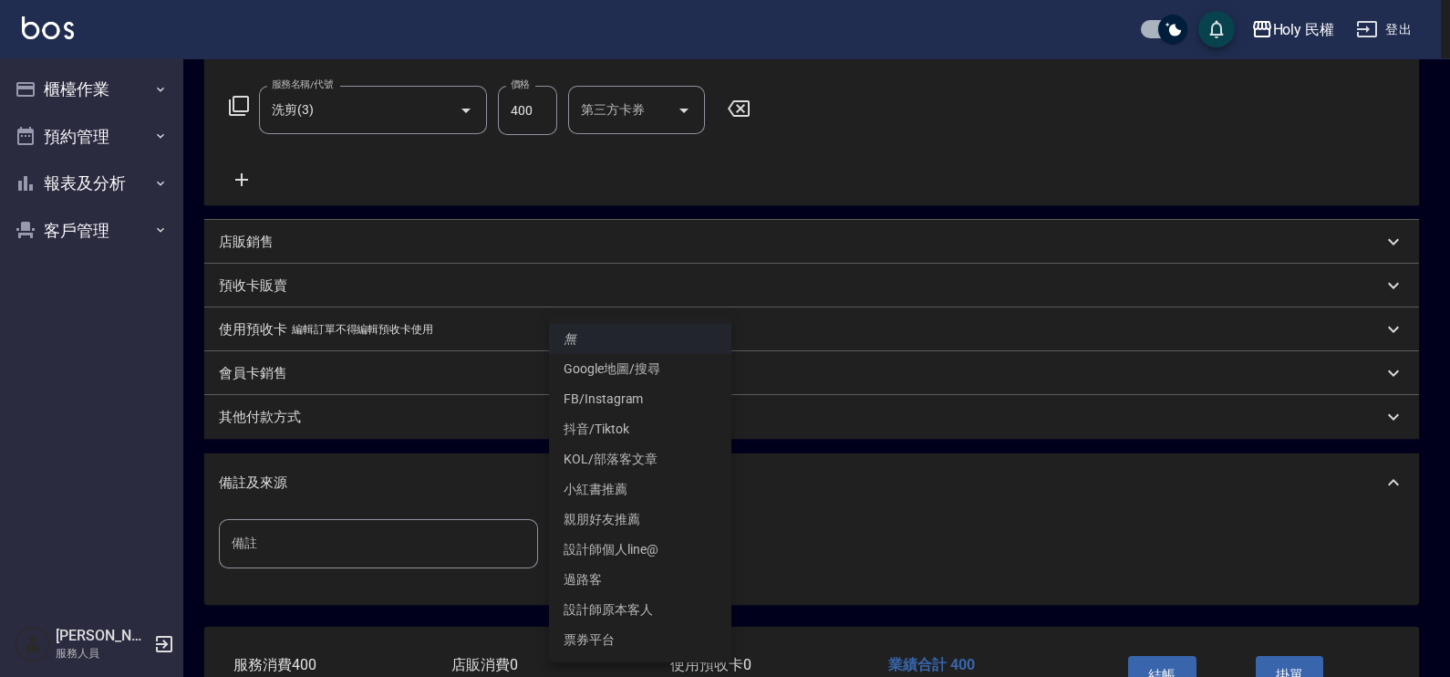
click at [649, 608] on li "設計師原本客人" at bounding box center [640, 609] width 182 height 30
type input "設計師原本客人"
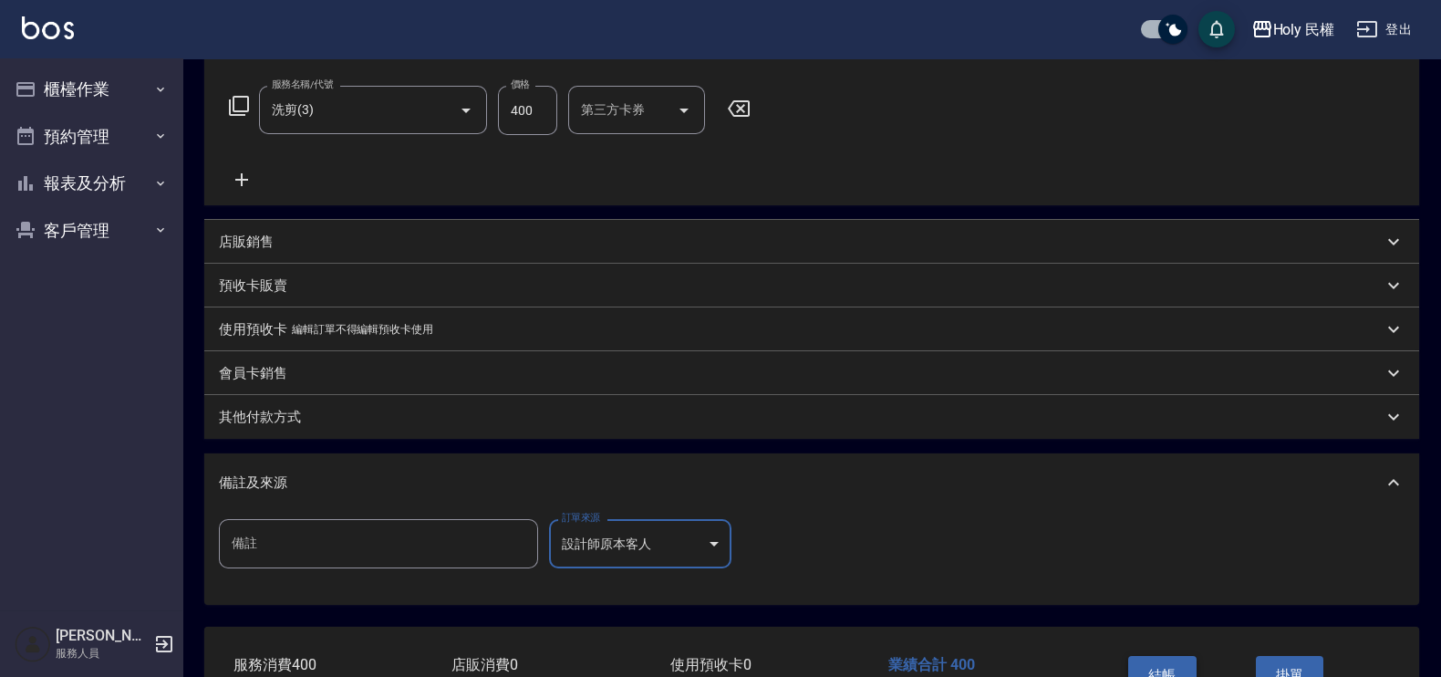
click at [1170, 663] on button "結帳" at bounding box center [1162, 675] width 68 height 38
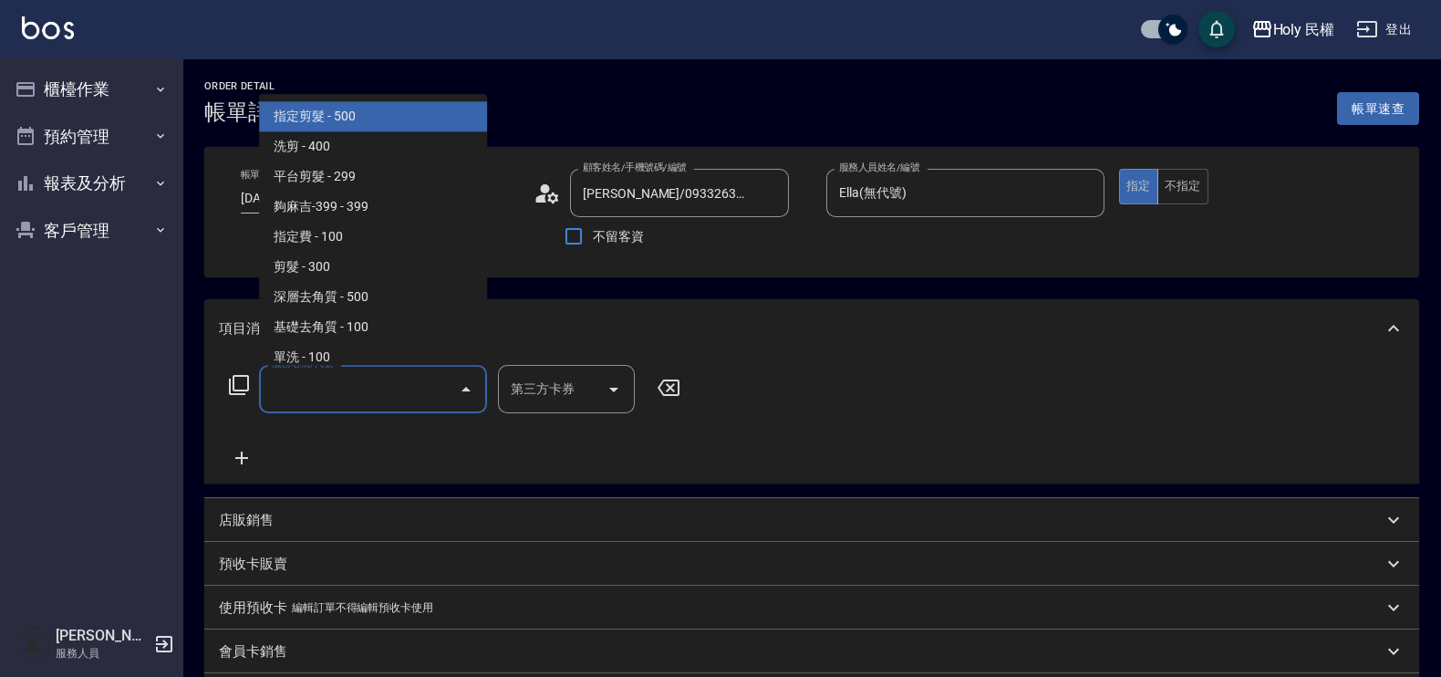
click at [437, 377] on input "服務名稱/代號" at bounding box center [359, 389] width 184 height 32
click at [389, 117] on span "指定剪髮 - 500" at bounding box center [373, 117] width 228 height 30
type input "指定剪髮(1)"
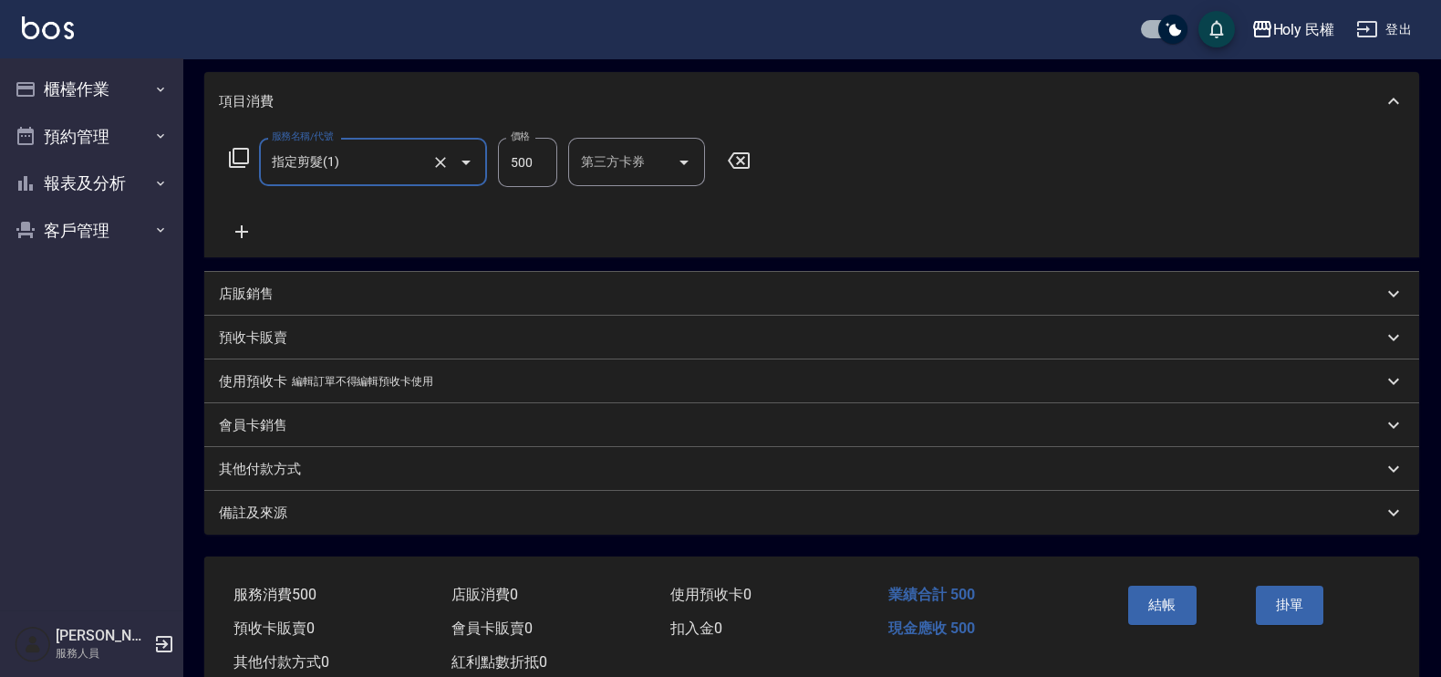
scroll to position [279, 0]
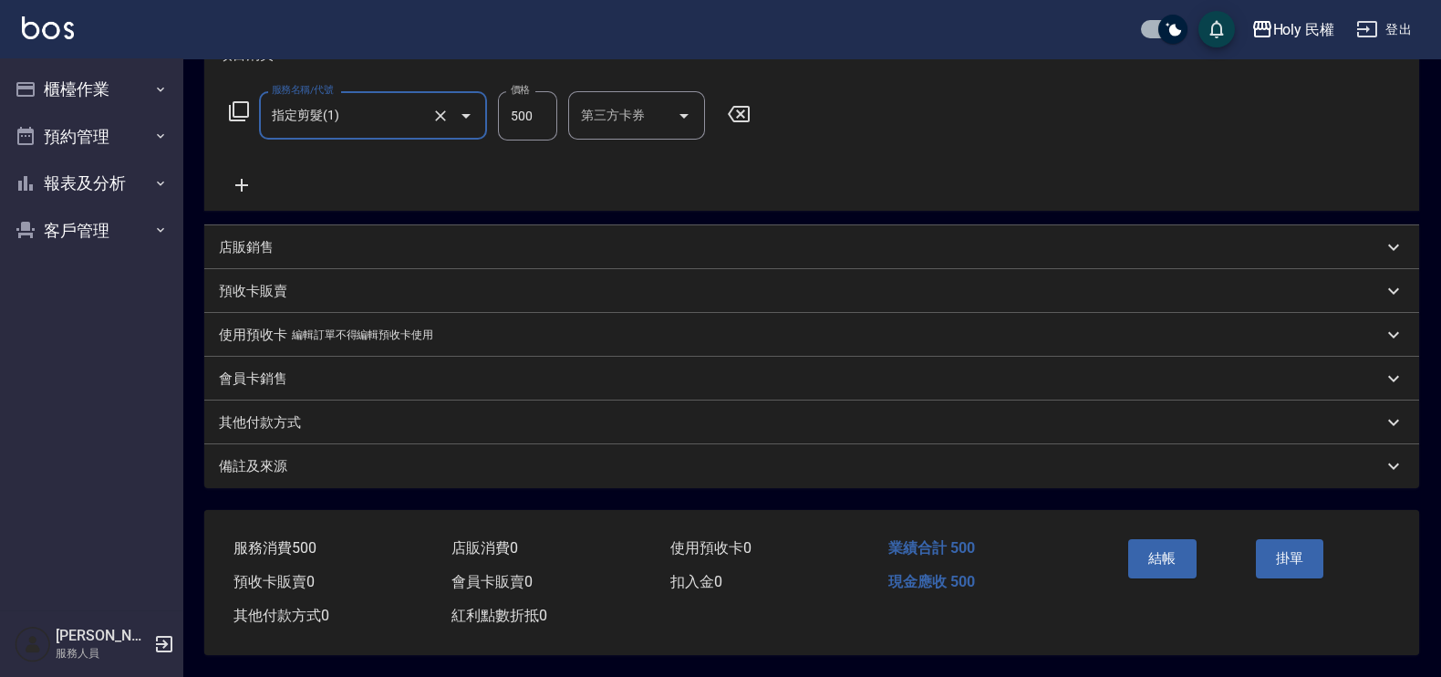
click at [845, 469] on div "備註及來源" at bounding box center [800, 466] width 1163 height 19
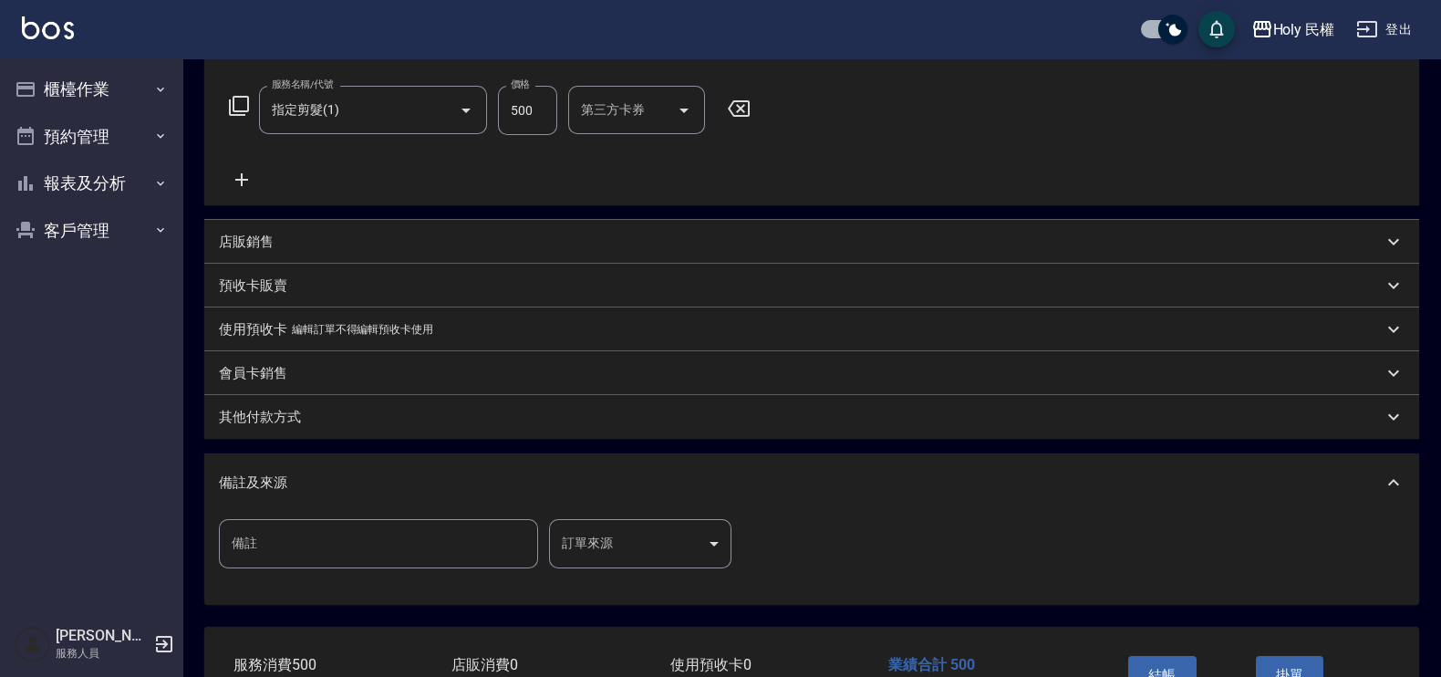
click at [692, 553] on body "Holy 民權 登出 櫃檯作業 打帳單 帳單列表 營業儀表板 現場電腦打卡 預約管理 預約管理 單日預約紀錄 單週預約紀錄 報表及分析 報表目錄 店家日報表 …" at bounding box center [720, 257] width 1441 height 1072
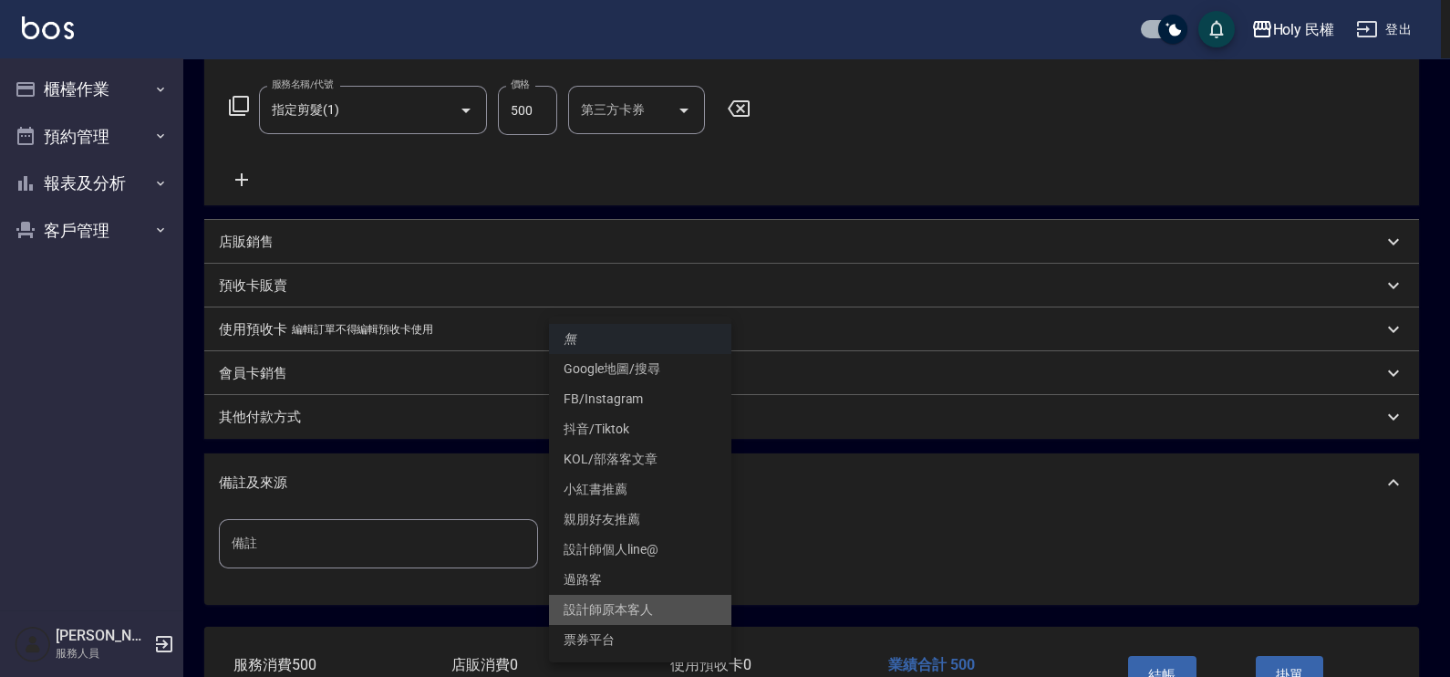
click at [656, 611] on li "設計師原本客人" at bounding box center [640, 609] width 182 height 30
type input "設計師原本客人"
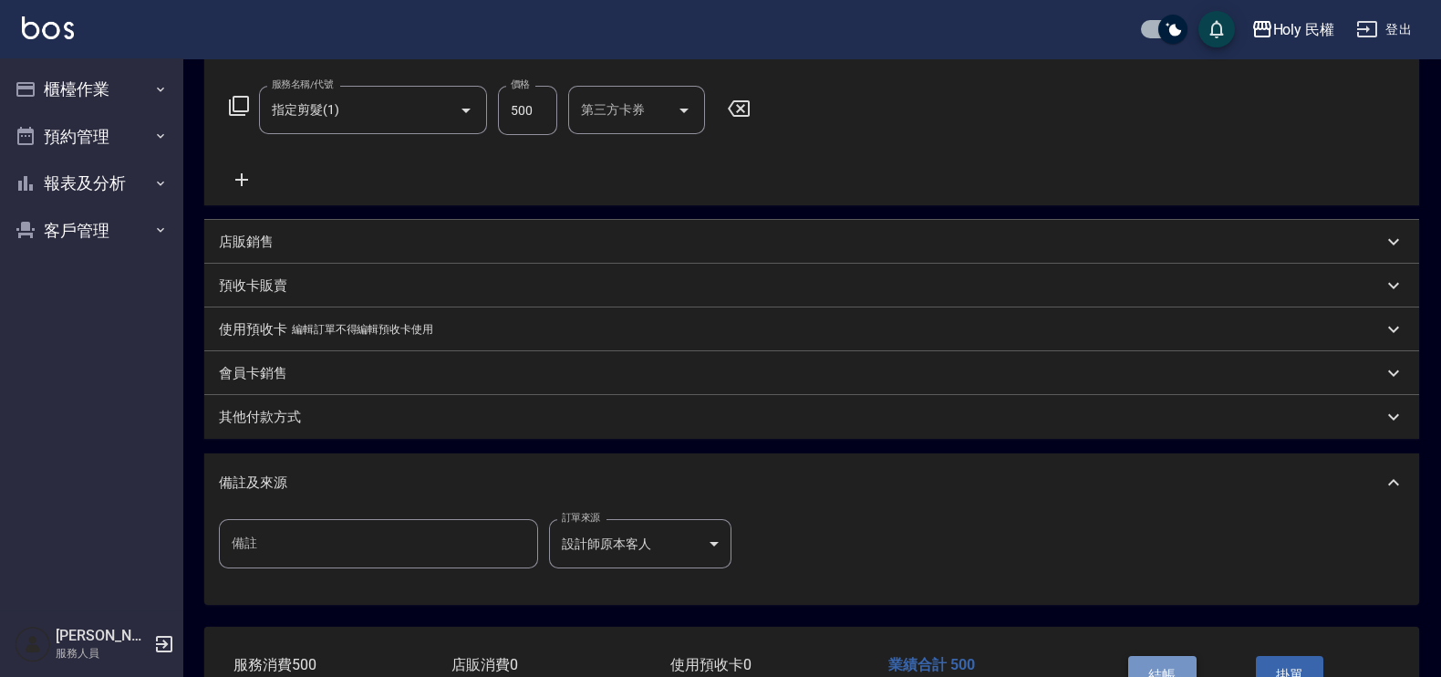
click at [1147, 657] on button "結帳" at bounding box center [1162, 675] width 68 height 38
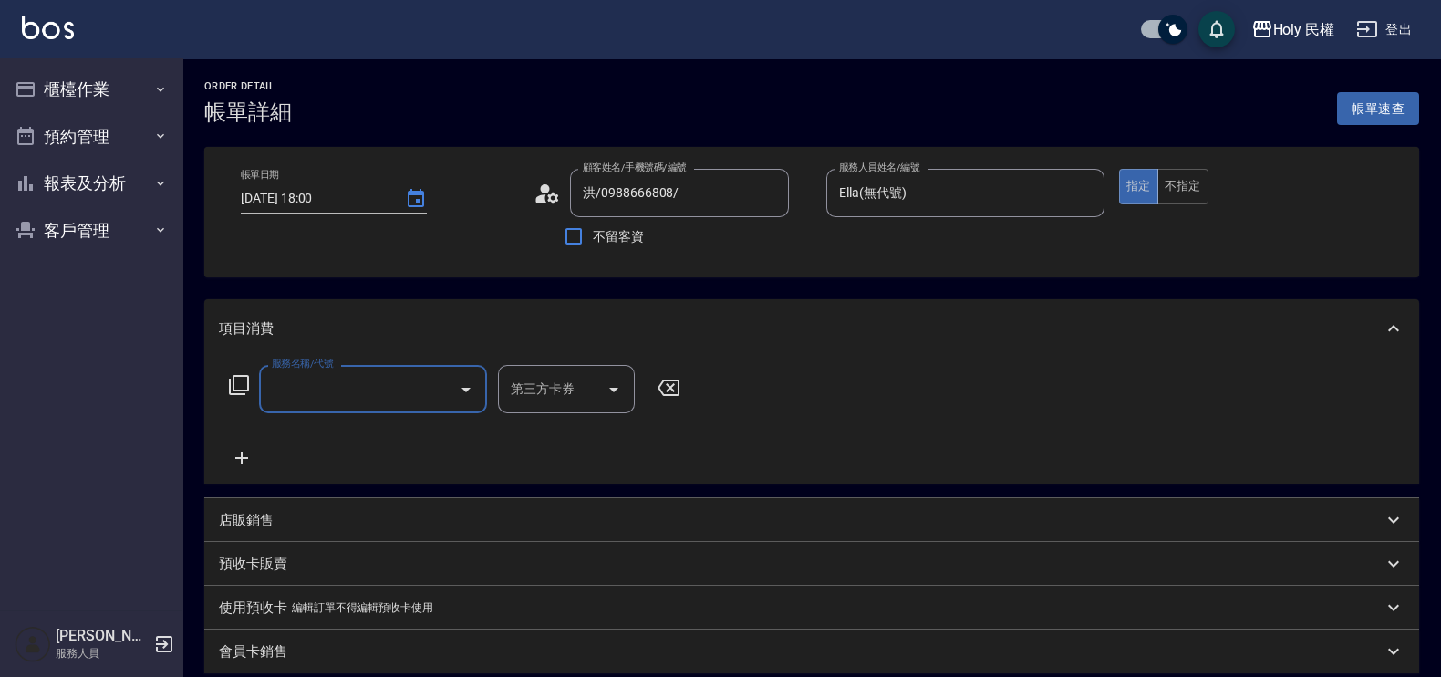
click at [401, 392] on input "服務名稱/代號" at bounding box center [359, 389] width 184 height 32
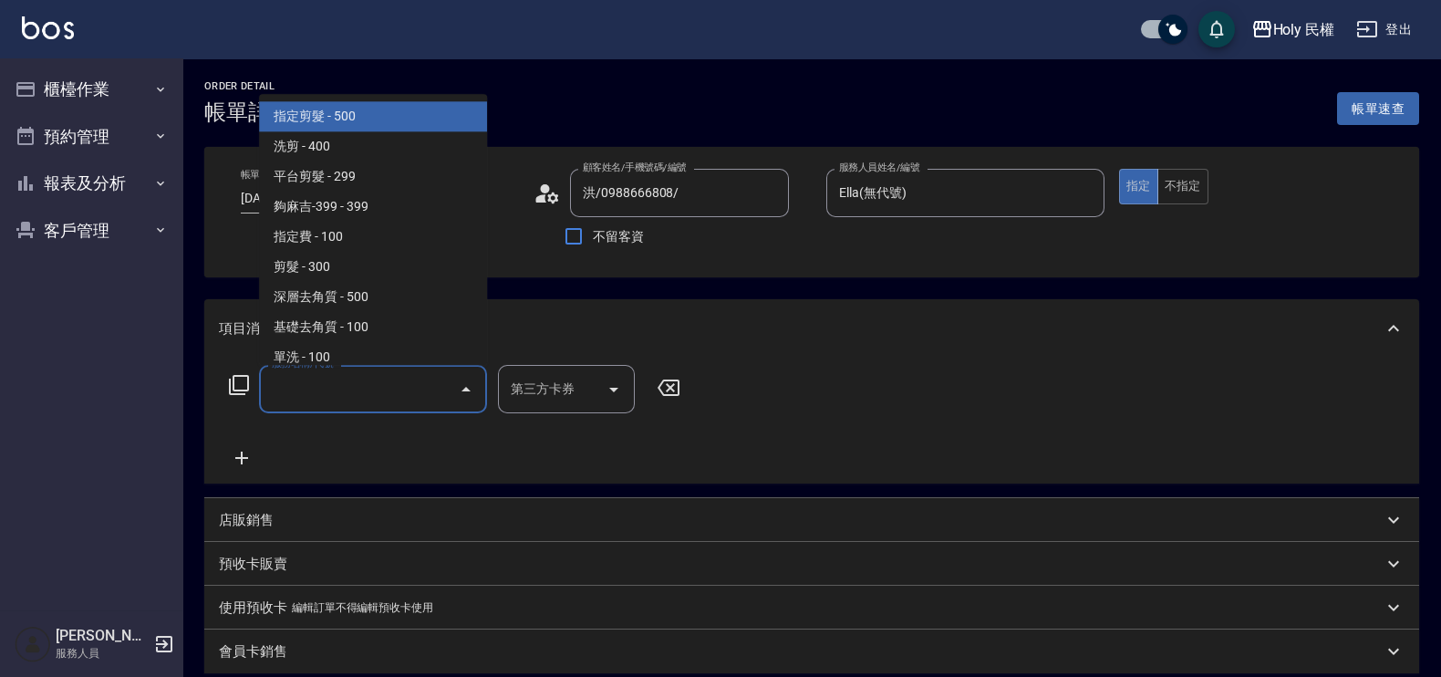
click at [387, 129] on span "指定剪髮 - 500" at bounding box center [373, 117] width 228 height 30
type input "指定剪髮(1)"
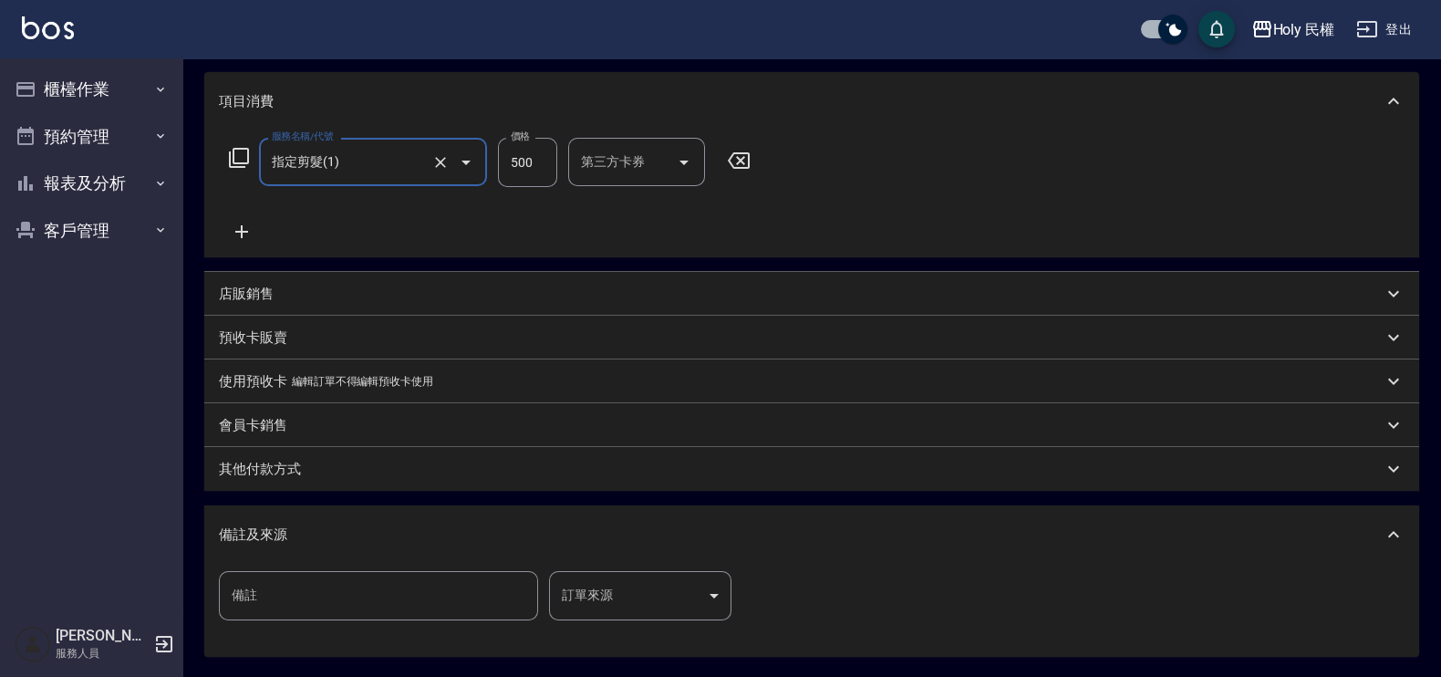
scroll to position [342, 0]
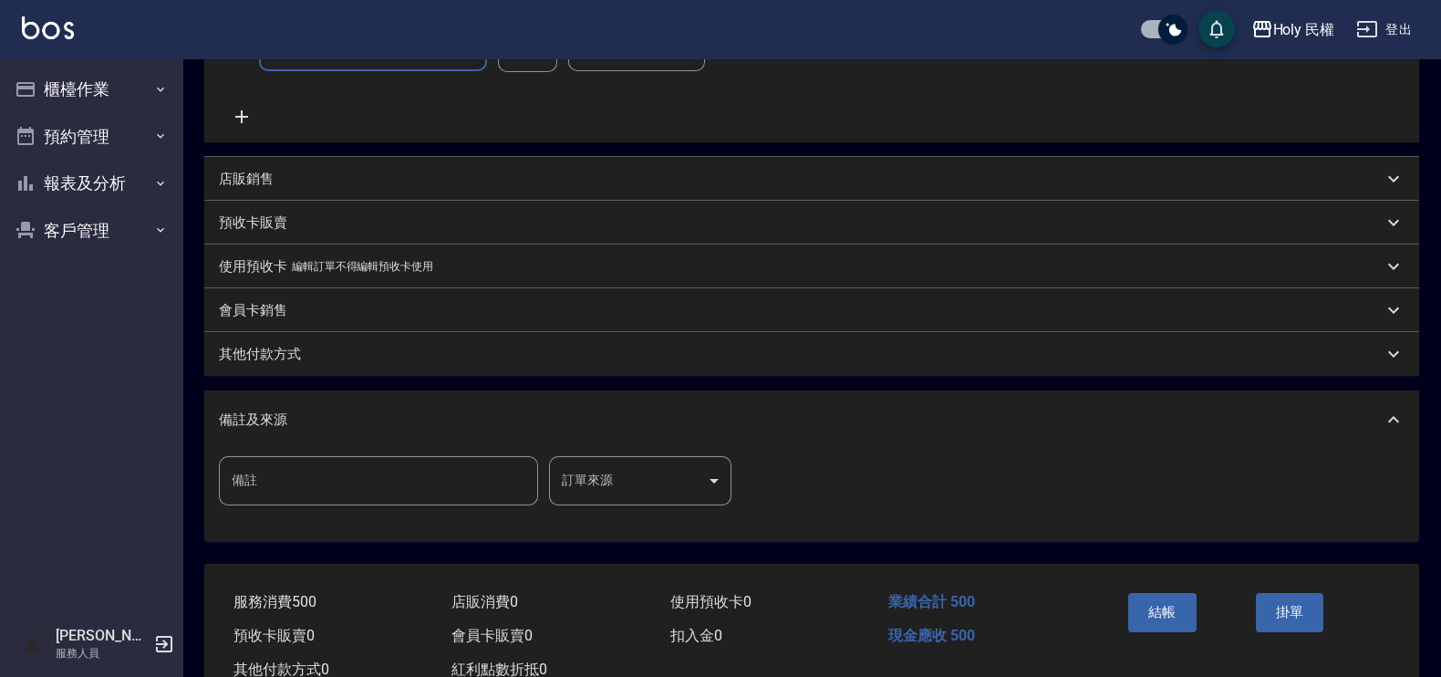
click at [697, 500] on body "Holy 民權 登出 櫃檯作業 打帳單 帳單列表 營業儀表板 現場電腦打卡 預約管理 預約管理 單日預約紀錄 單週預約紀錄 報表及分析 報表目錄 店家日報表 …" at bounding box center [720, 194] width 1441 height 1072
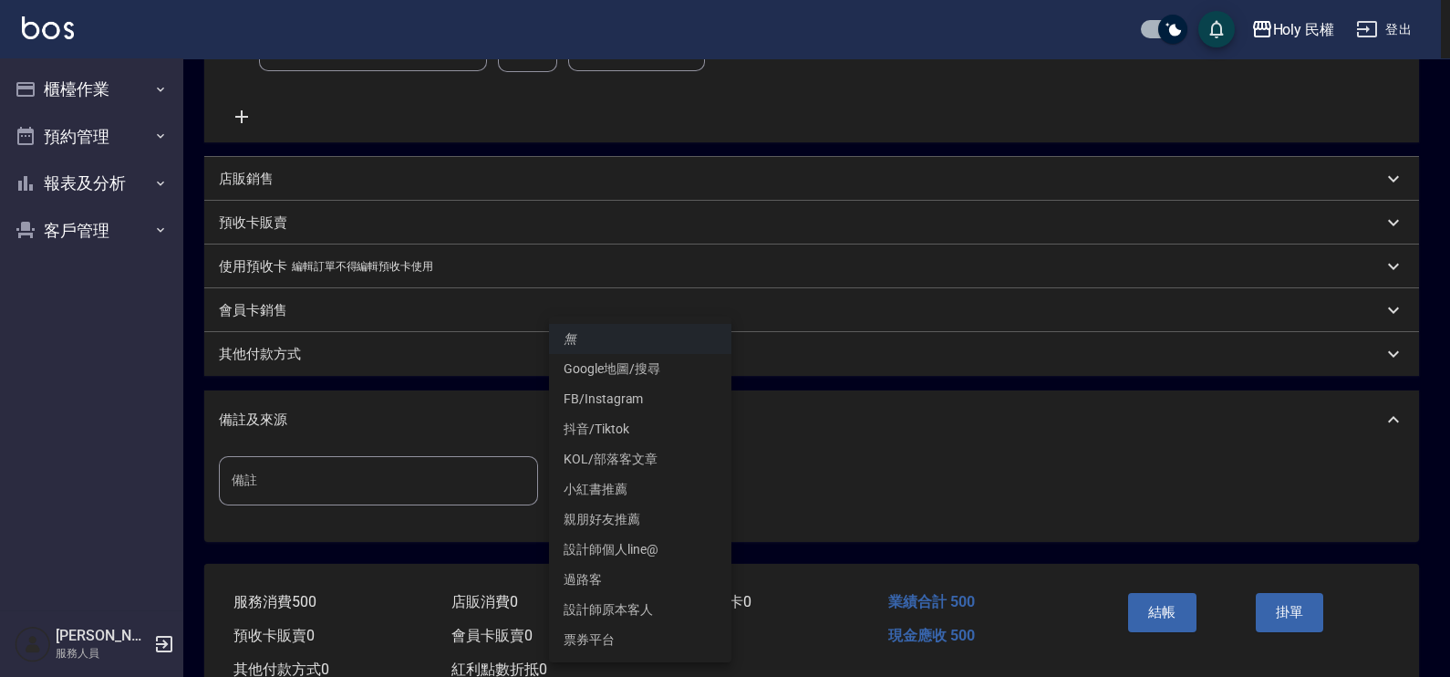
click at [691, 606] on li "設計師原本客人" at bounding box center [640, 609] width 182 height 30
type input "設計師原本客人"
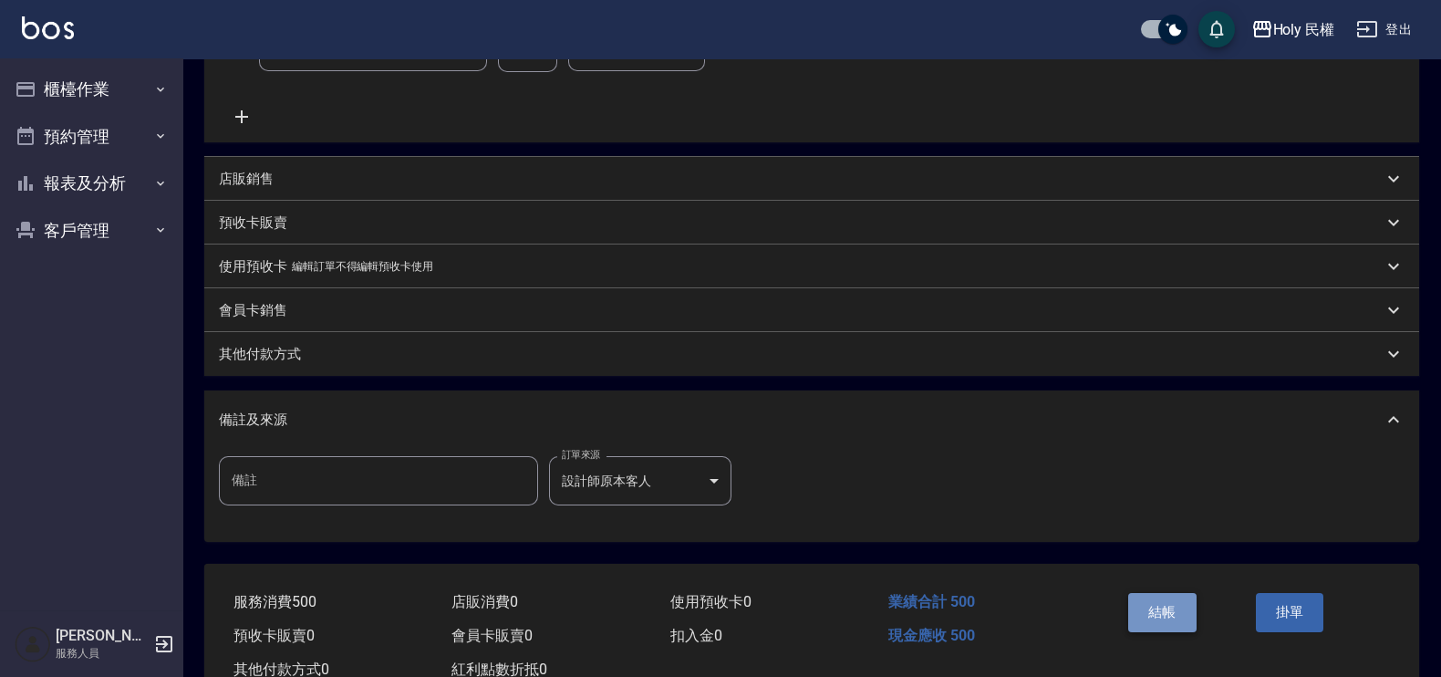
click at [1163, 605] on button "結帳" at bounding box center [1162, 612] width 68 height 38
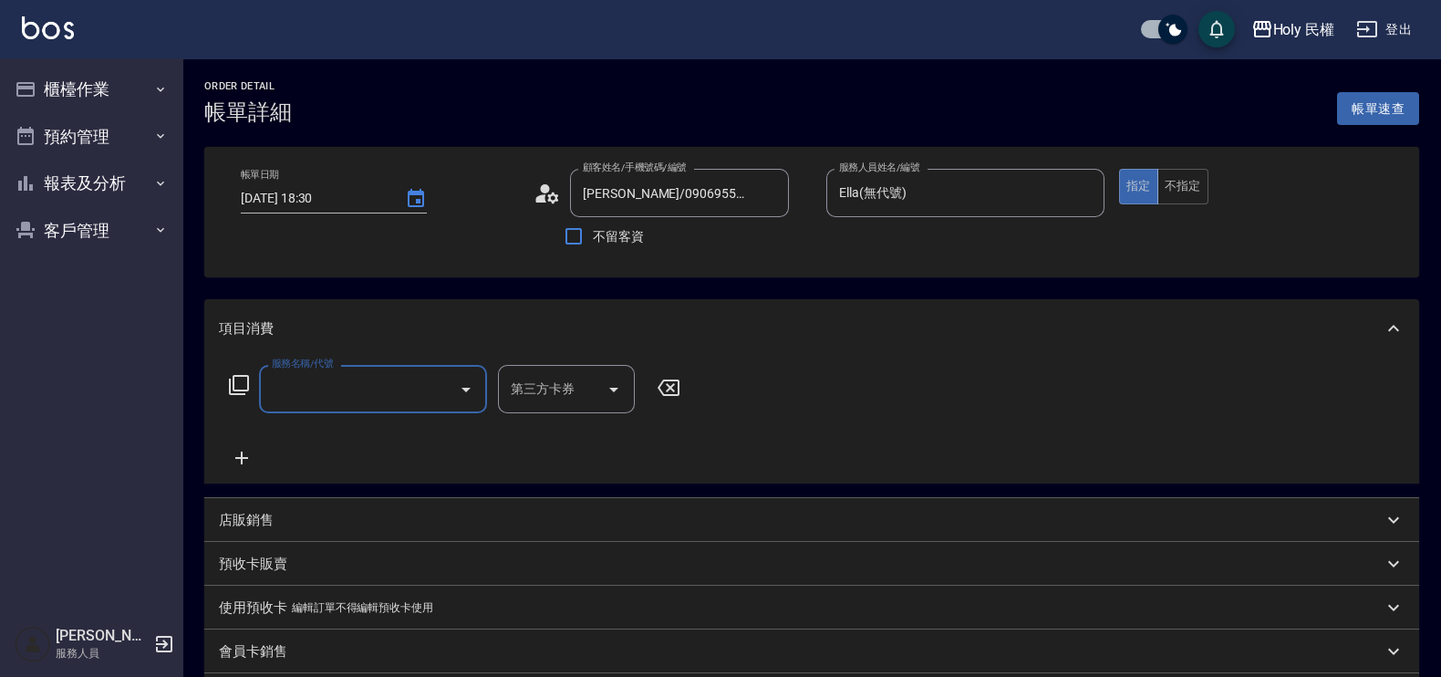
click at [354, 385] on input "服務名稱/代號" at bounding box center [359, 389] width 184 height 32
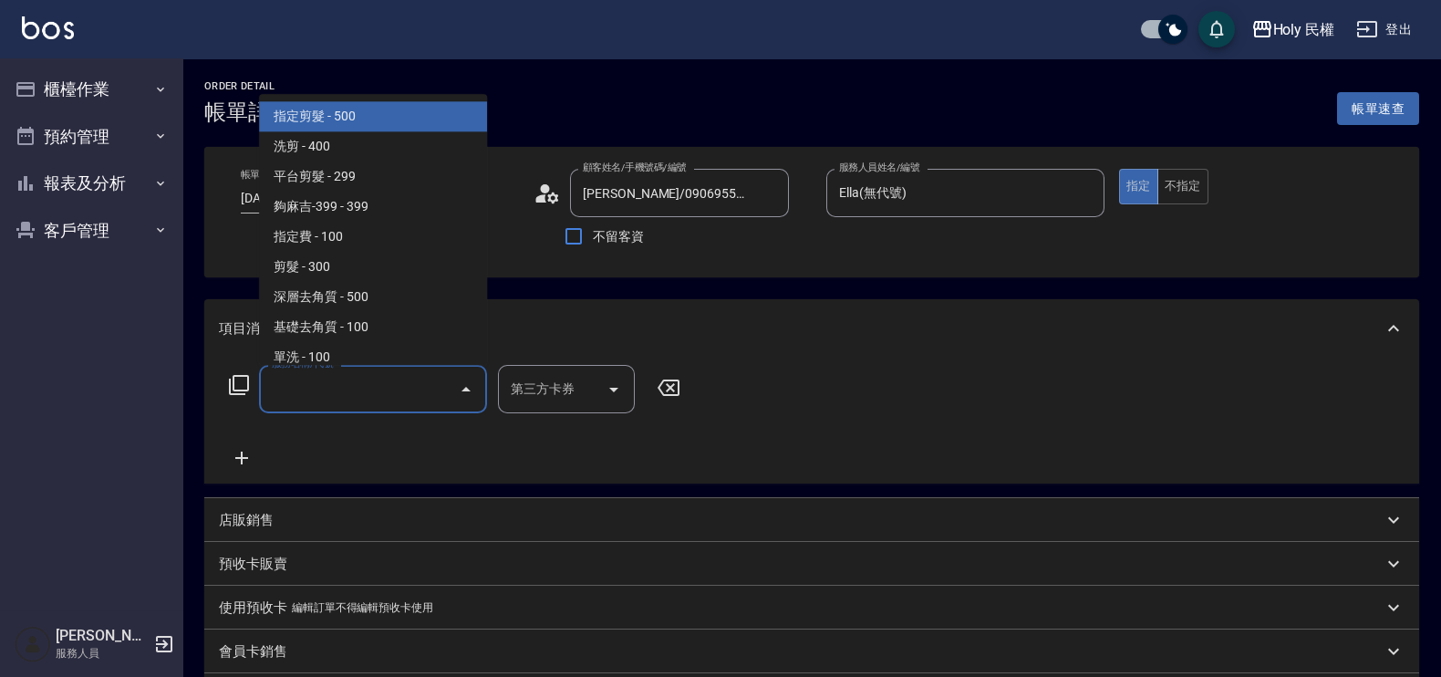
click at [424, 124] on span "指定剪髮 - 500" at bounding box center [373, 117] width 228 height 30
type input "指定剪髮(1)"
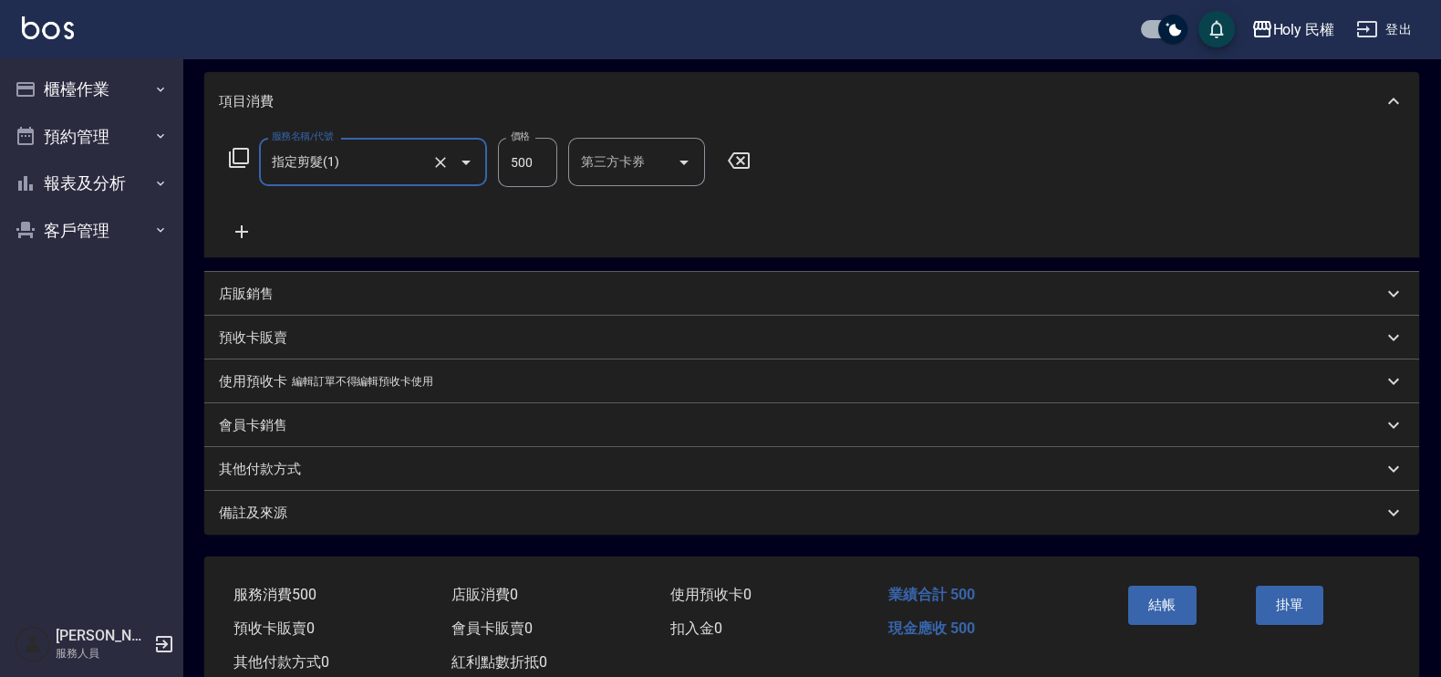
scroll to position [279, 0]
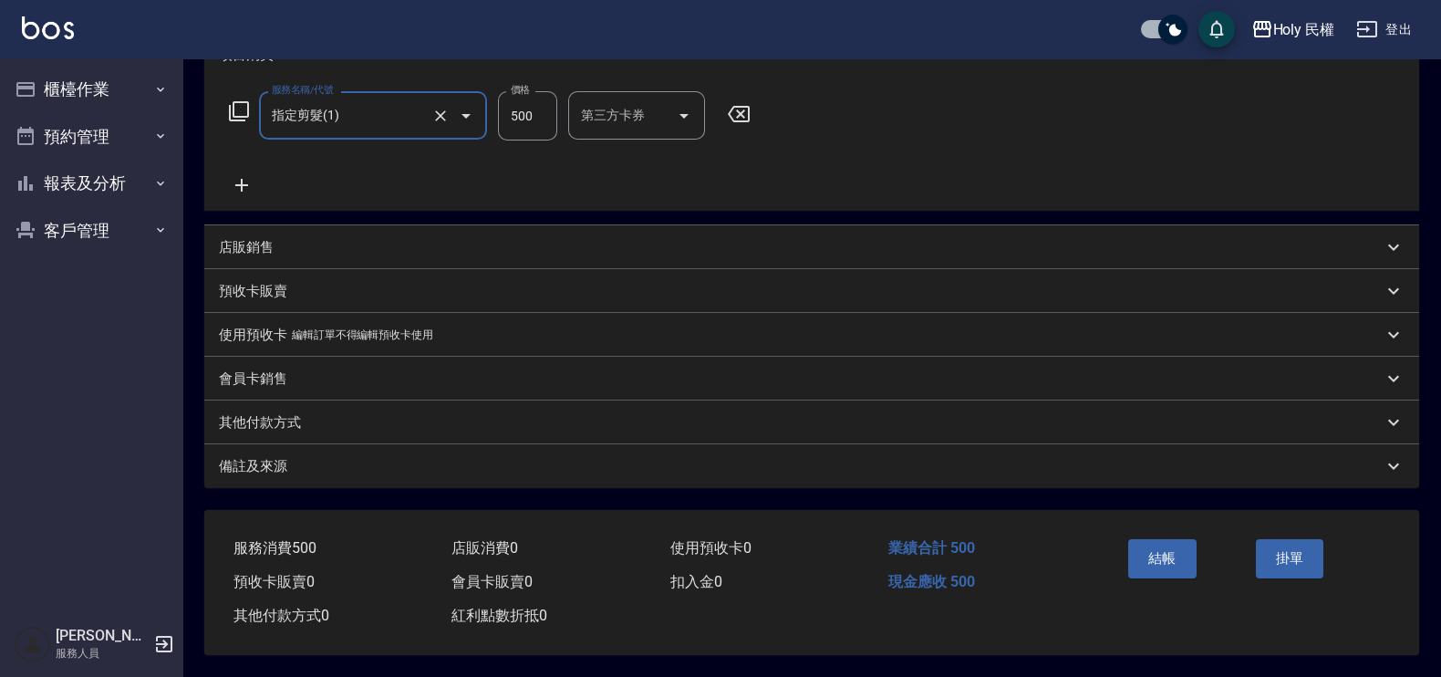
click at [885, 460] on div "備註及來源" at bounding box center [800, 466] width 1163 height 19
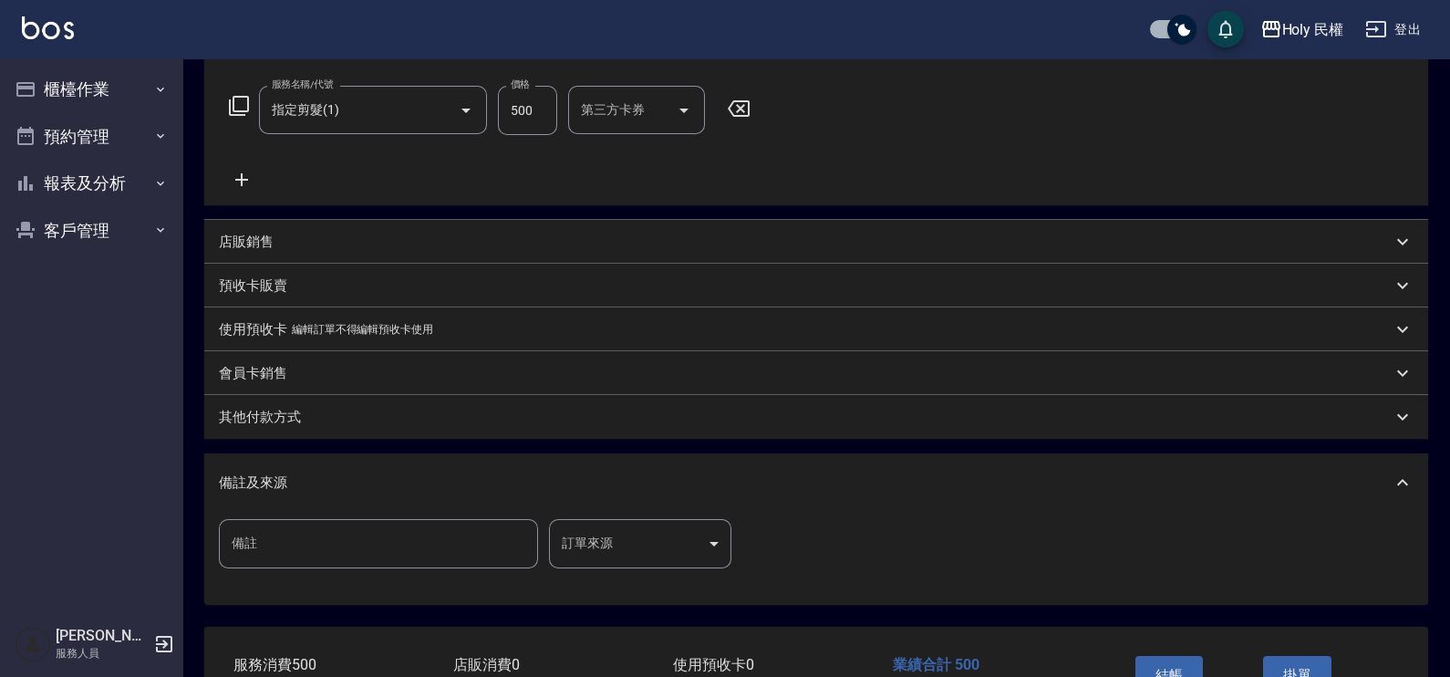
click at [673, 546] on body "Holy 民權 登出 櫃檯作業 打帳單 帳單列表 營業儀表板 現場電腦打卡 預約管理 預約管理 單日預約紀錄 單週預約紀錄 報表及分析 報表目錄 店家日報表 …" at bounding box center [725, 257] width 1450 height 1072
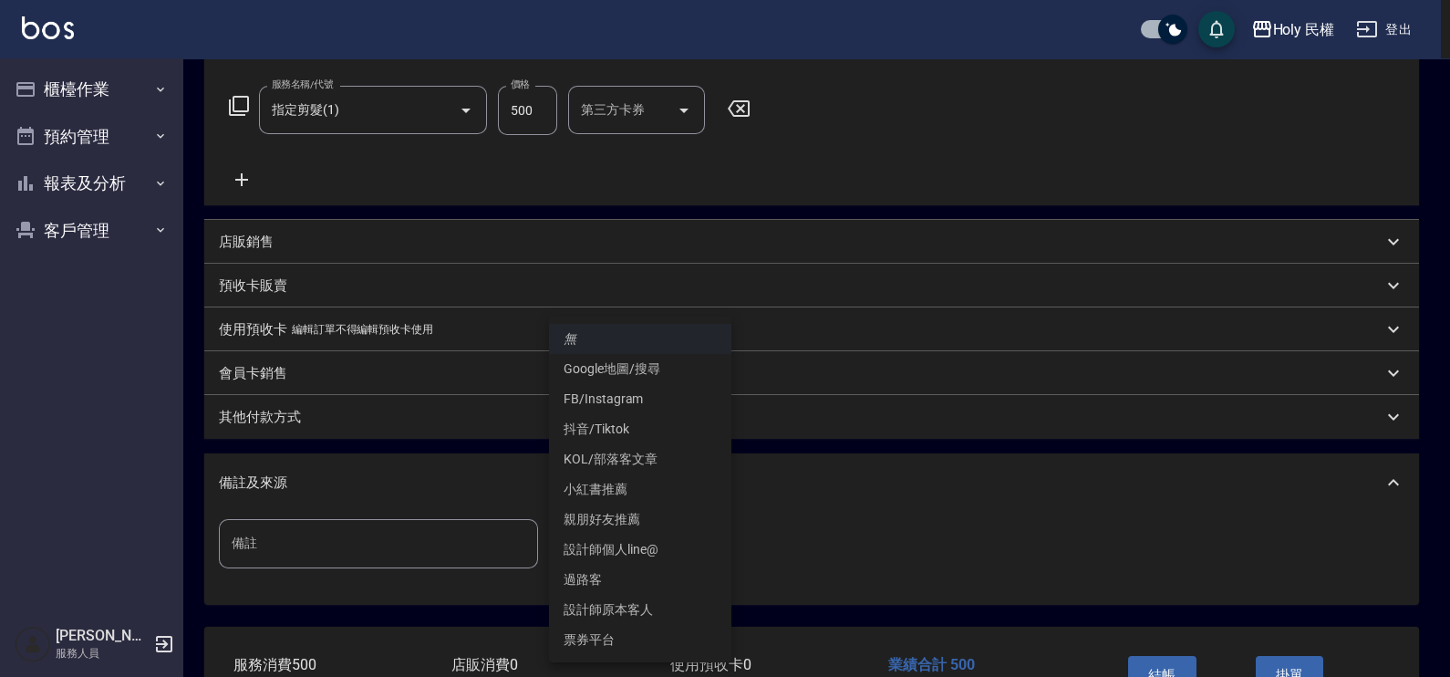
click at [644, 606] on li "設計師原本客人" at bounding box center [640, 609] width 182 height 30
type input "設計師原本客人"
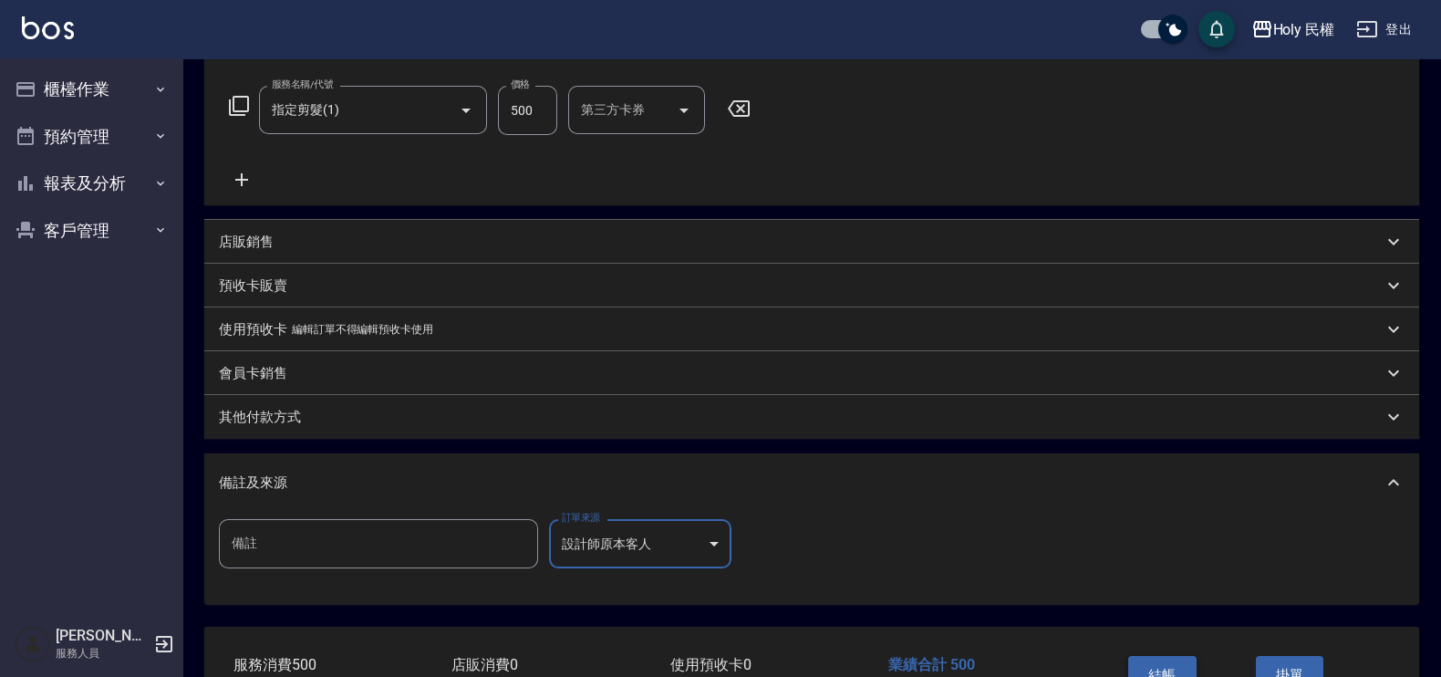
click at [1153, 663] on button "結帳" at bounding box center [1162, 675] width 68 height 38
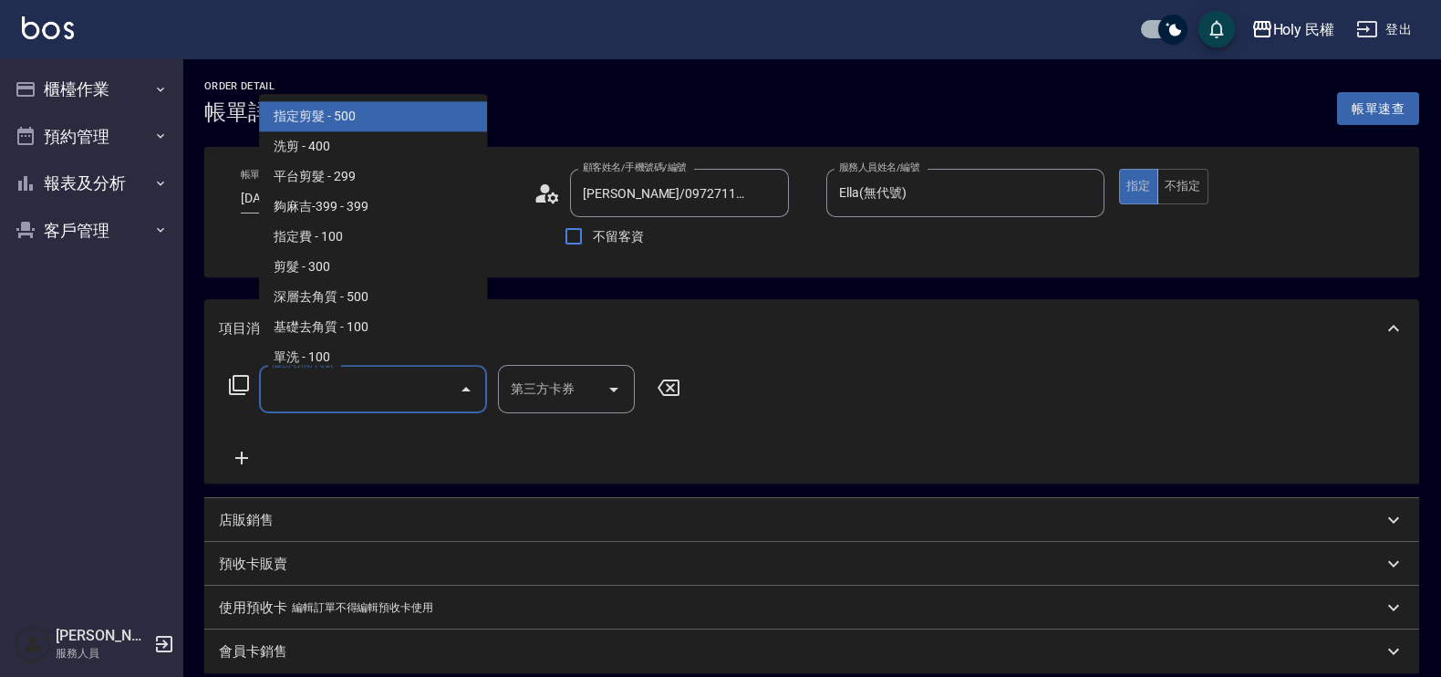
click at [401, 396] on input "服務名稱/代號" at bounding box center [359, 389] width 184 height 32
click at [438, 118] on span "指定剪髮 - 500" at bounding box center [373, 117] width 228 height 30
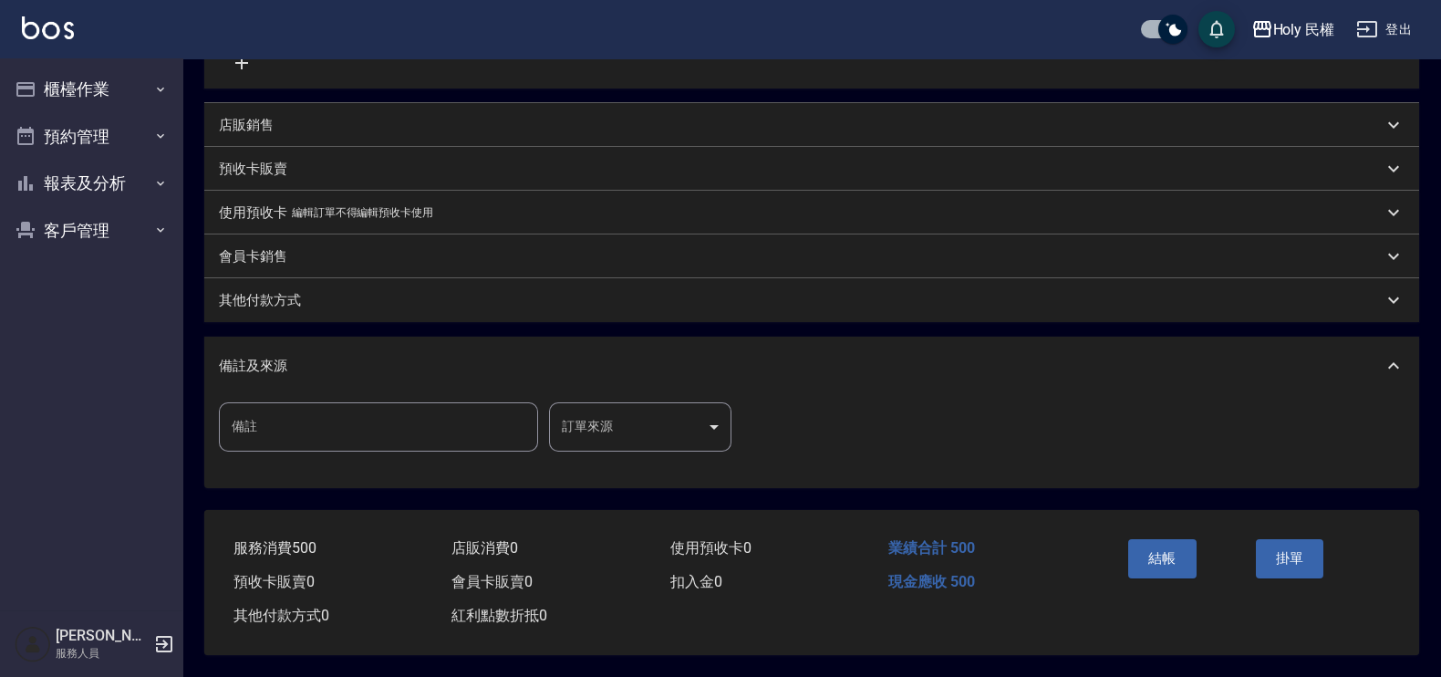
scroll to position [173, 0]
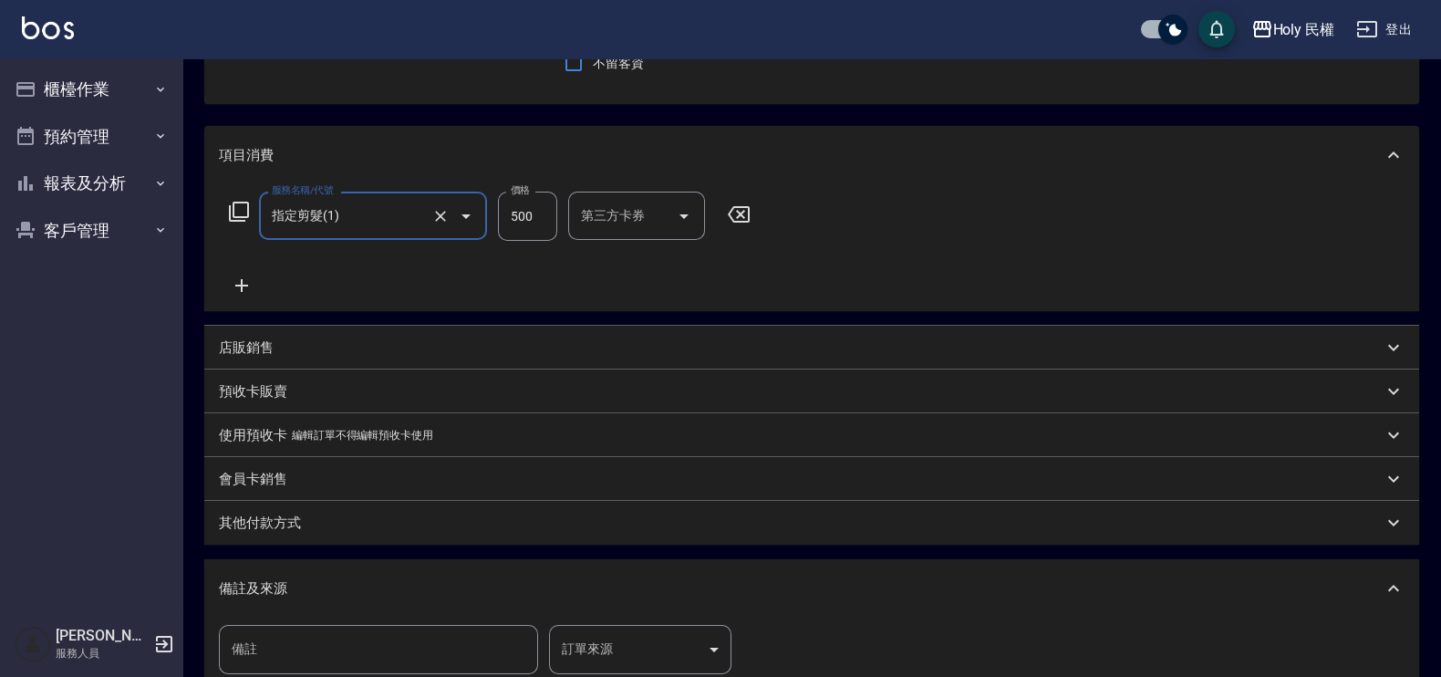
click at [428, 196] on div at bounding box center [453, 215] width 51 height 48
click at [383, 221] on input "指定剪髮(1)" at bounding box center [347, 216] width 160 height 32
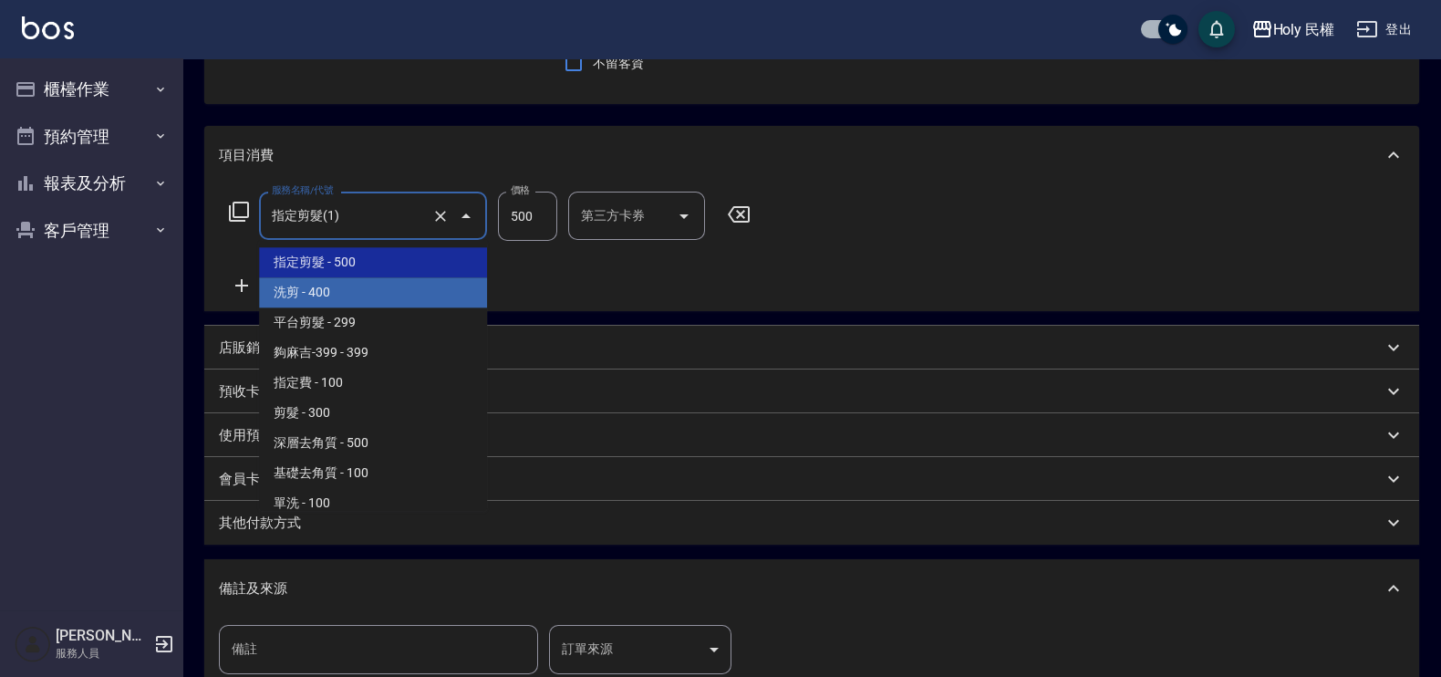
click at [372, 283] on span "洗剪 - 400" at bounding box center [373, 292] width 228 height 30
type input "洗剪(3)"
type input "400"
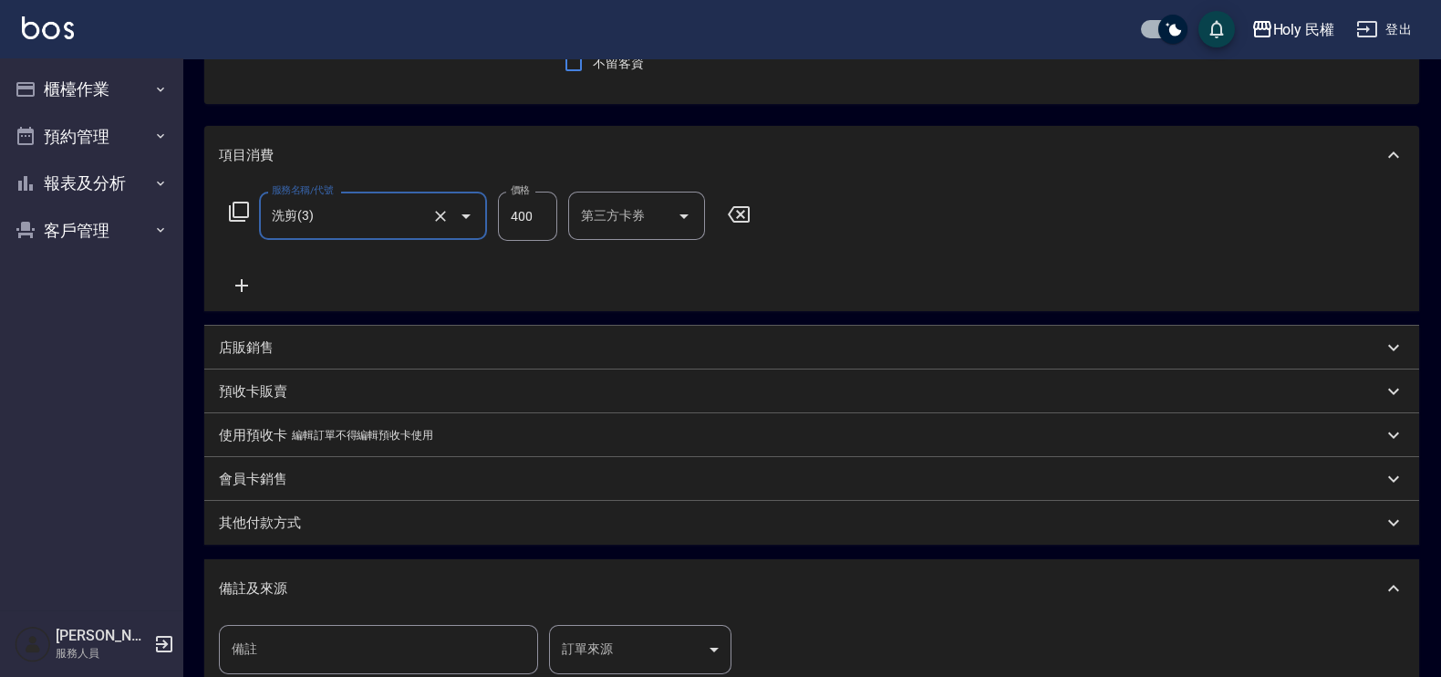
scroll to position [401, 0]
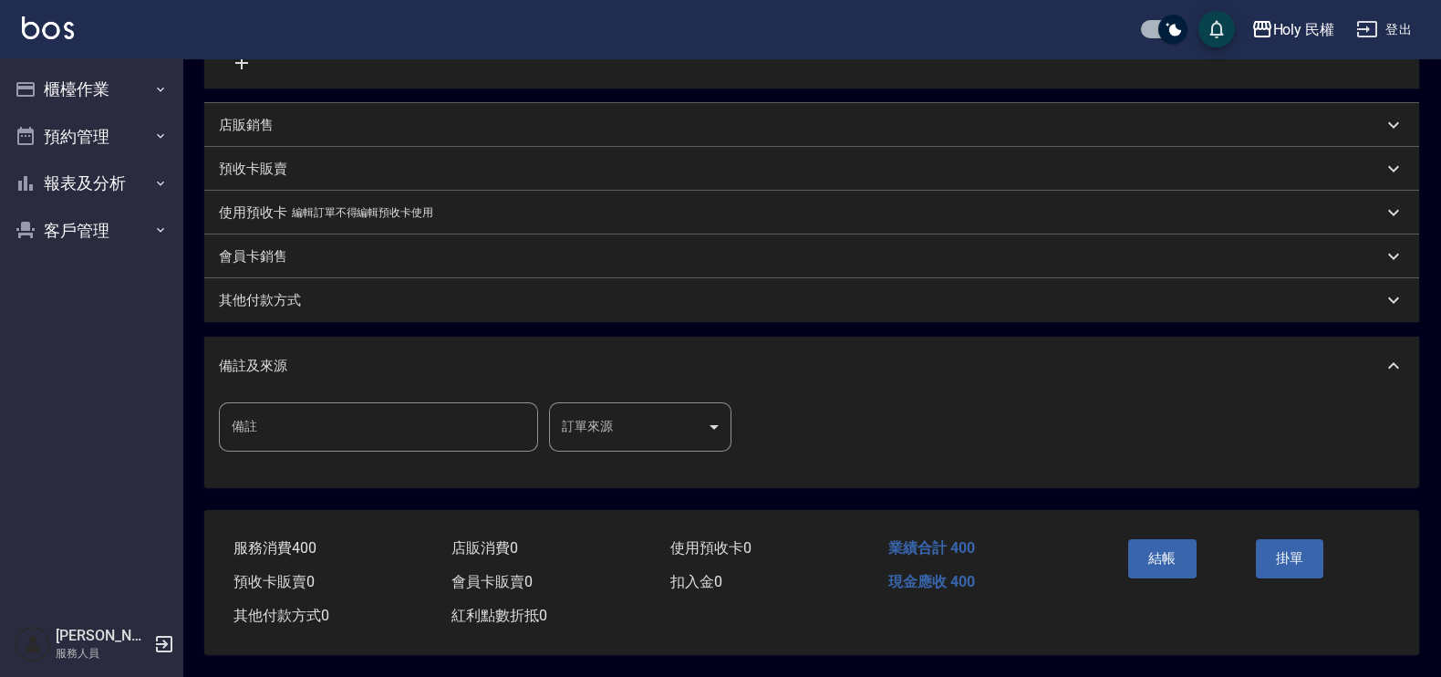
click at [676, 426] on body "Holy 民權 登出 櫃檯作業 打帳單 帳單列表 營業儀表板 現場電腦打卡 預約管理 預約管理 單日預約紀錄 單週預約紀錄 報表及分析 報表目錄 店家日報表 …" at bounding box center [720, 140] width 1441 height 1072
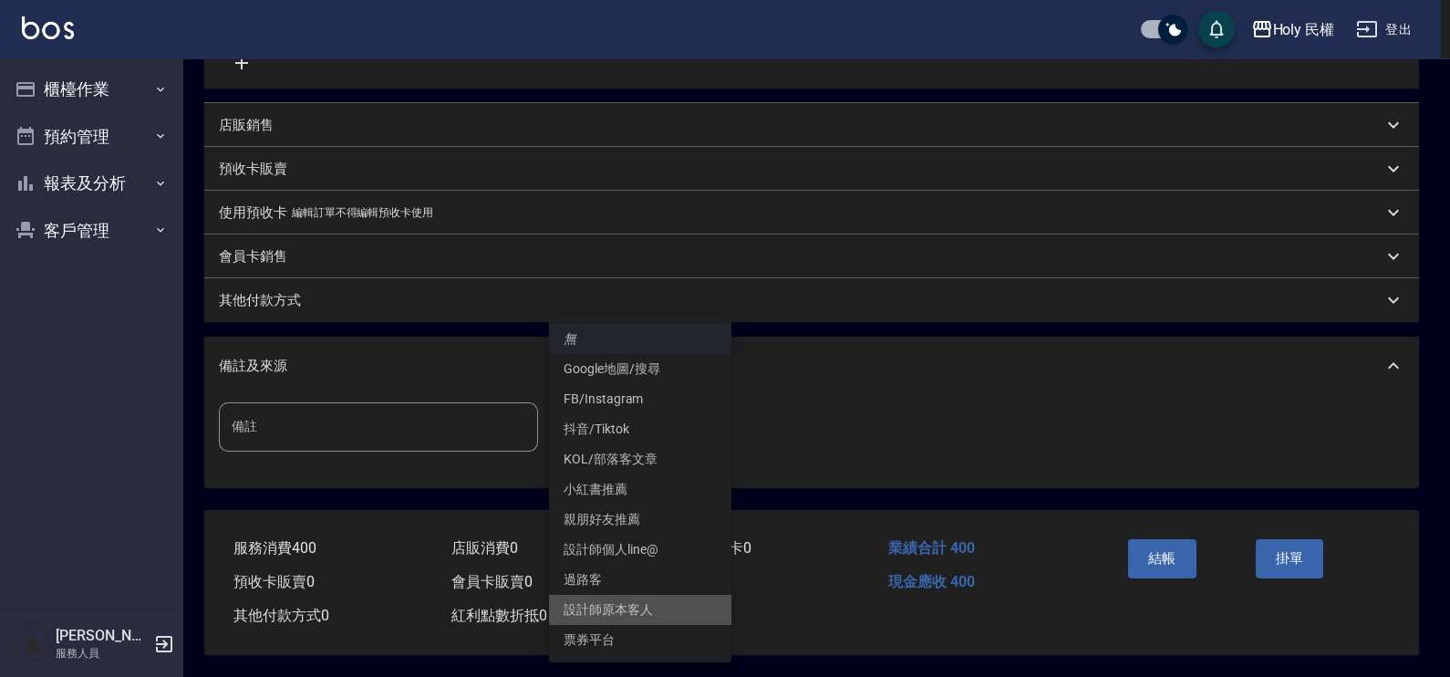
click at [647, 608] on li "設計師原本客人" at bounding box center [640, 609] width 182 height 30
type input "設計師原本客人"
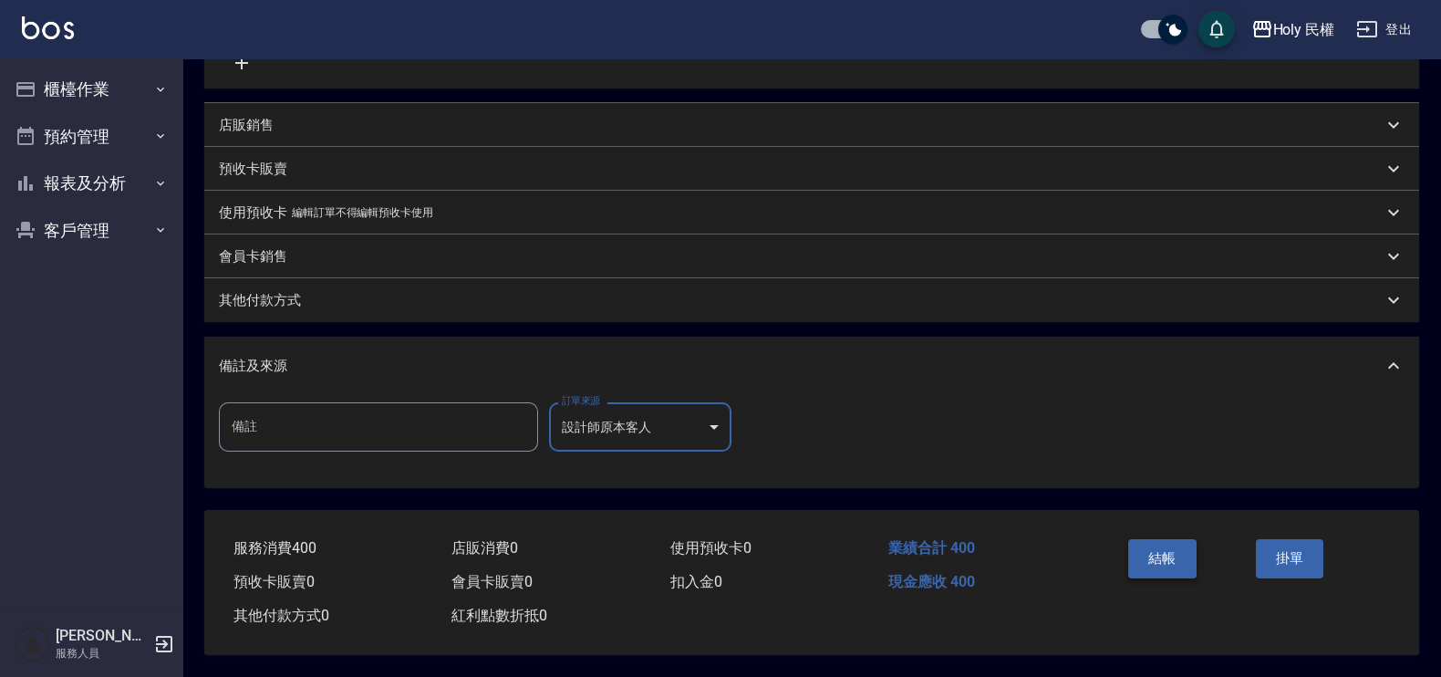
click at [1175, 555] on button "結帳" at bounding box center [1162, 558] width 68 height 38
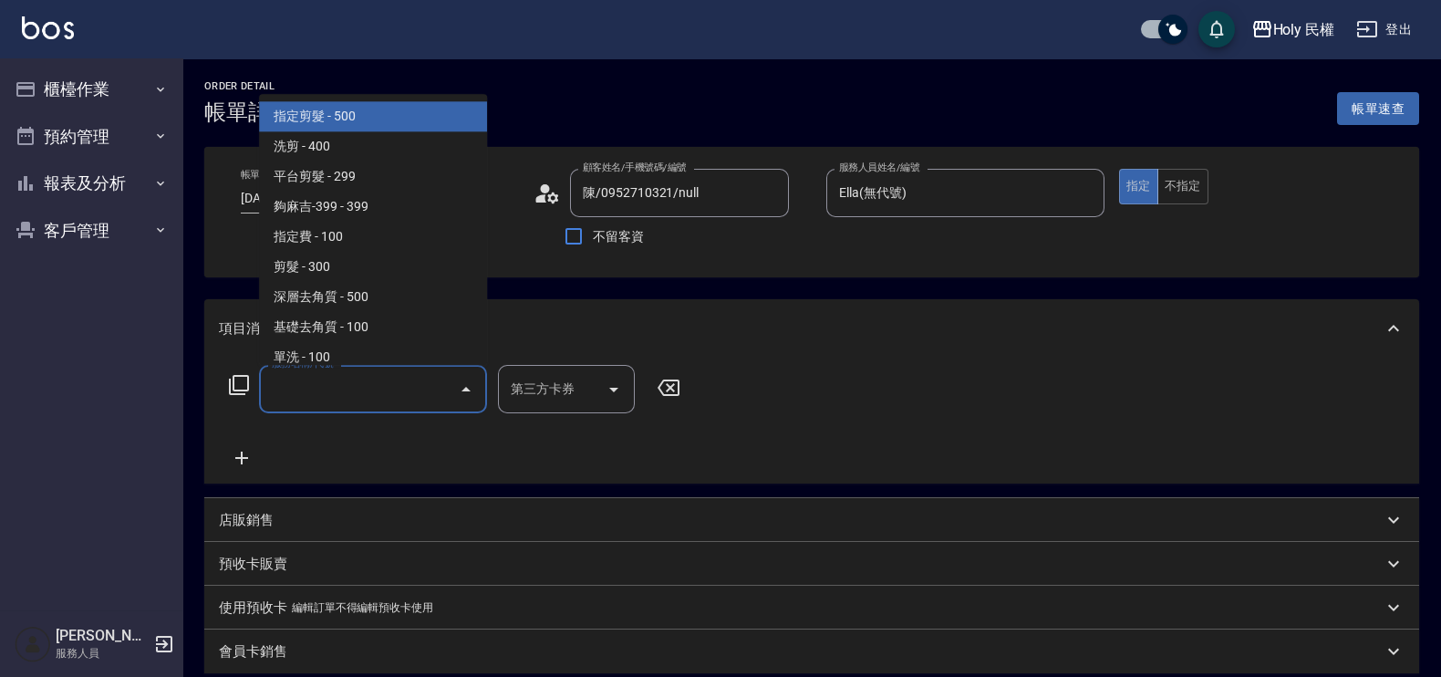
click at [387, 380] on input "服務名稱/代號" at bounding box center [359, 389] width 184 height 32
click at [383, 121] on span "指定剪髮 - 500" at bounding box center [373, 117] width 228 height 30
type input "指定剪髮(1)"
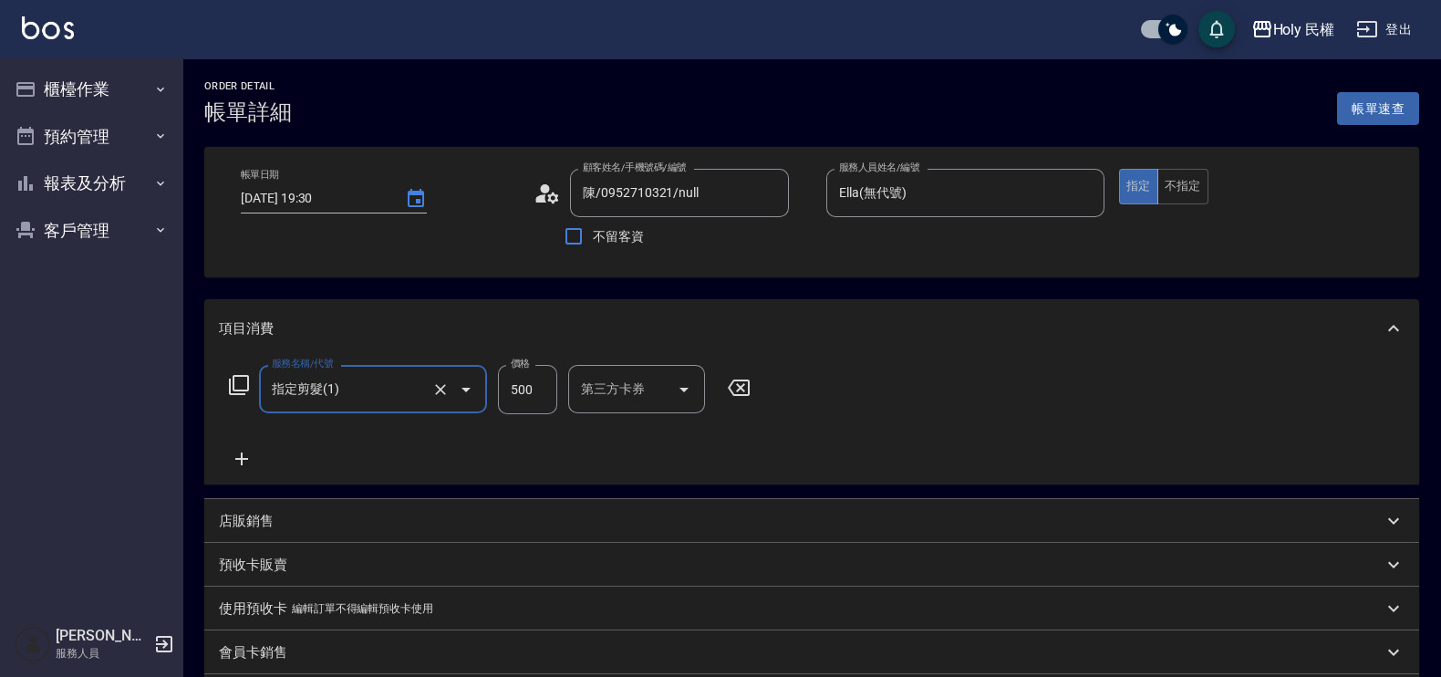
scroll to position [342, 0]
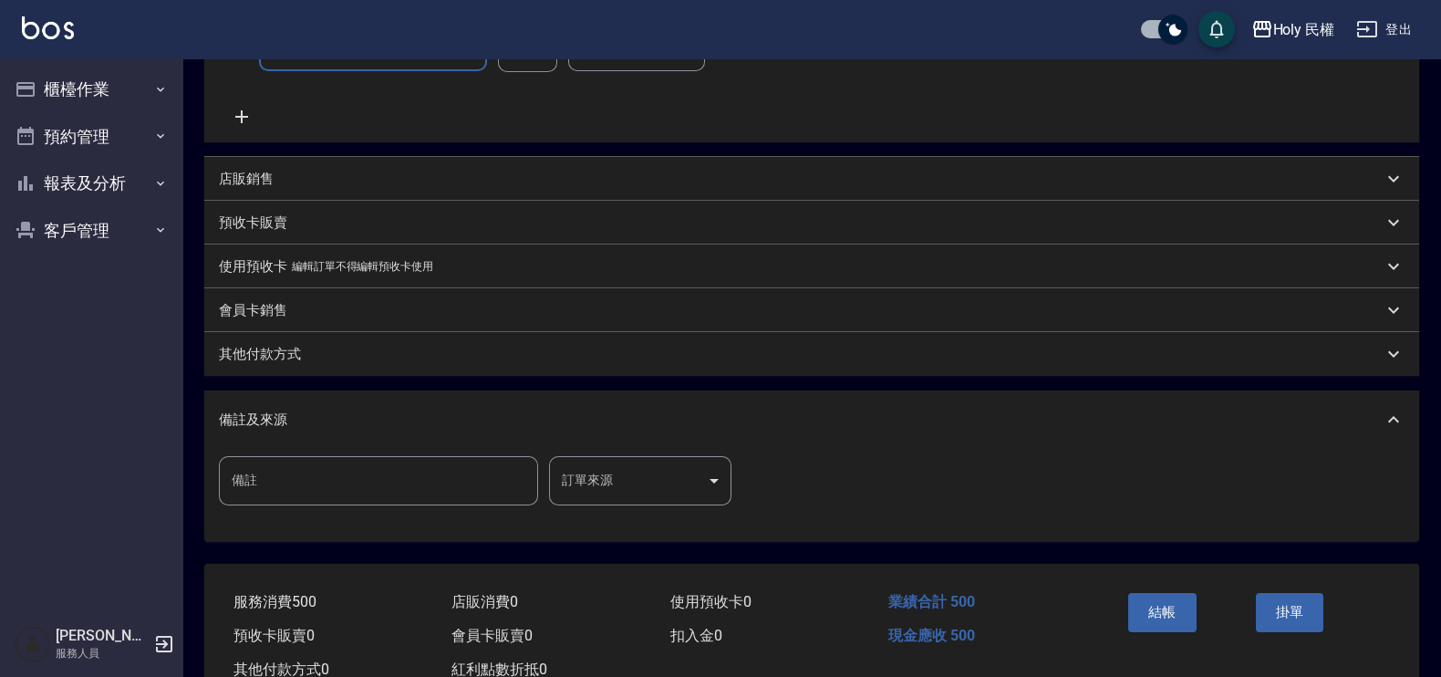
click at [652, 479] on body "Holy 民權 登出 櫃檯作業 打帳單 帳單列表 營業儀表板 現場電腦打卡 預約管理 預約管理 單日預約紀錄 單週預約紀錄 報表及分析 報表目錄 店家日報表 …" at bounding box center [720, 194] width 1441 height 1072
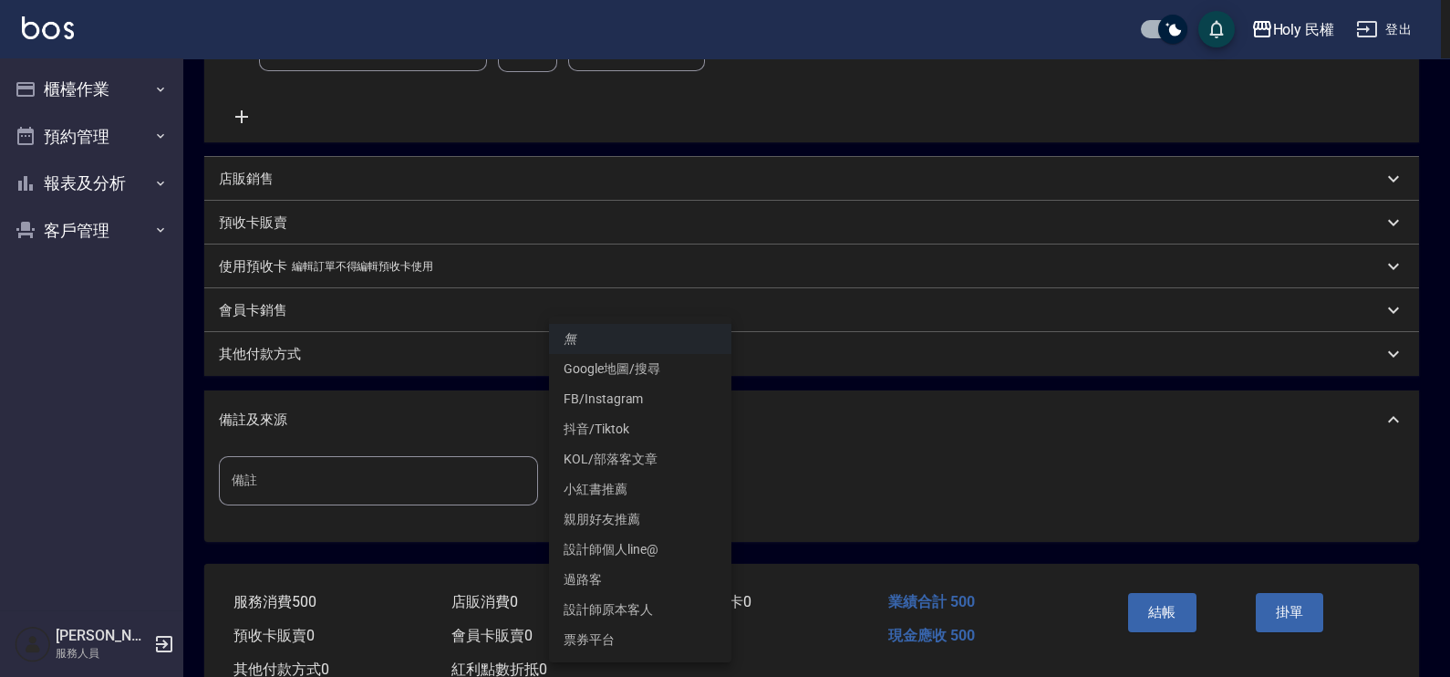
click at [635, 608] on li "設計師原本客人" at bounding box center [640, 609] width 182 height 30
type input "設計師原本客人"
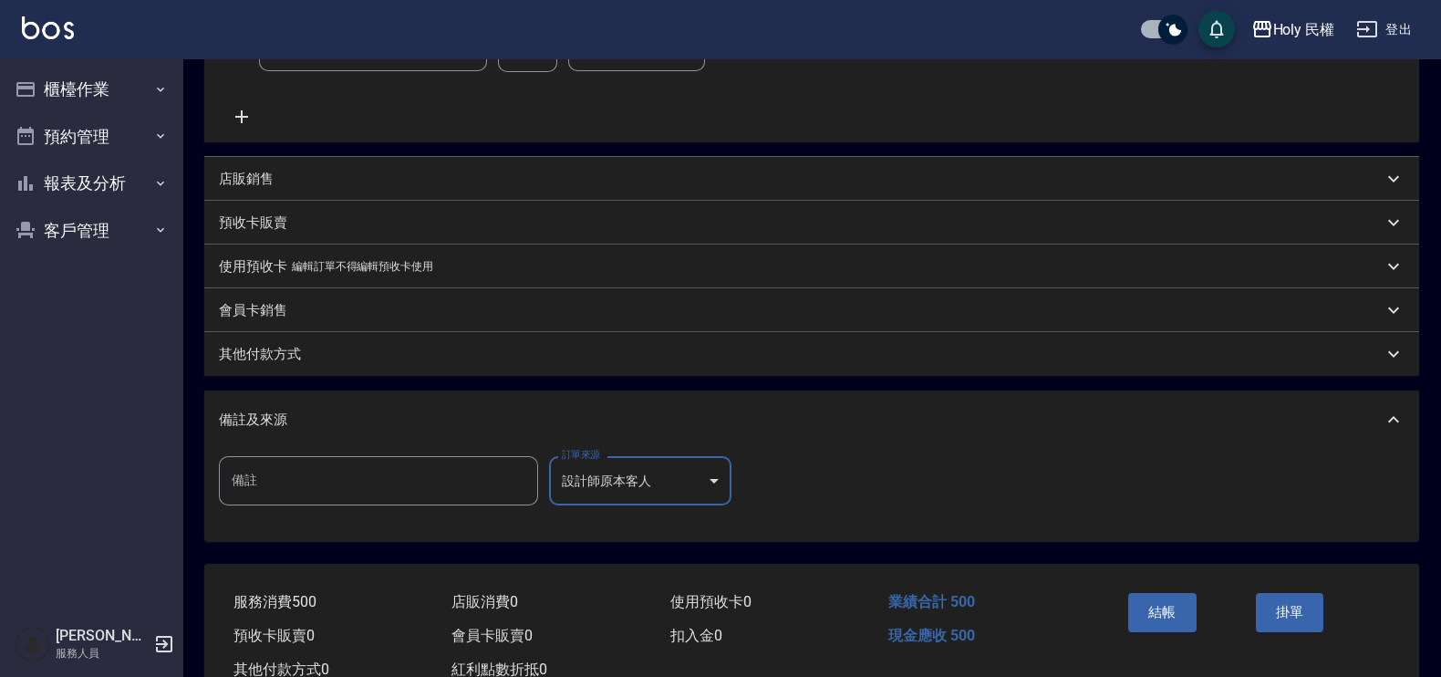
scroll to position [113, 0]
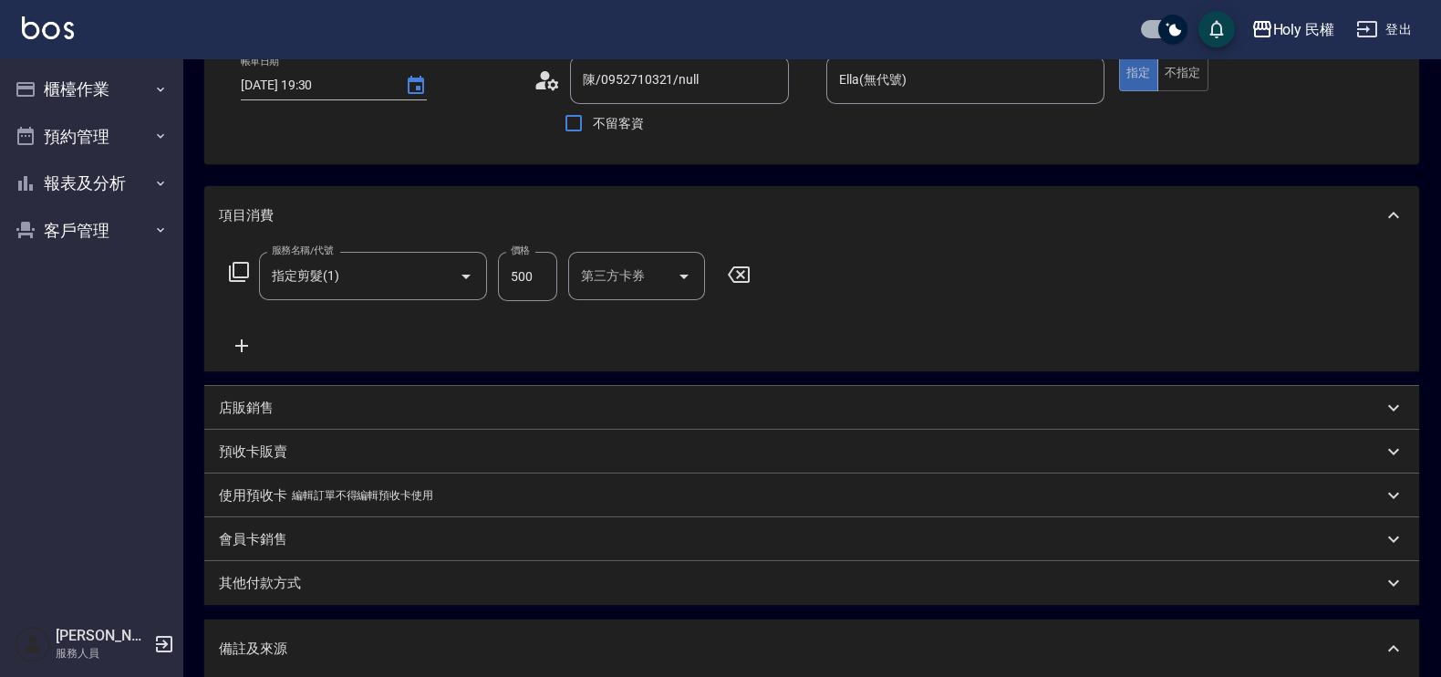
click at [422, 306] on div "服務名稱/代號 指定剪髮(1) 服務名稱/代號 價格 500 價格 第三方卡券 第三方卡券" at bounding box center [490, 304] width 542 height 105
click at [422, 301] on div "服務名稱/代號 指定剪髮(1) 服務名稱/代號 價格 500 價格 第三方卡券 第三方卡券" at bounding box center [490, 304] width 542 height 105
click at [436, 288] on div at bounding box center [453, 276] width 51 height 48
click at [379, 292] on div "指定剪髮(1) 服務名稱/代號" at bounding box center [373, 276] width 228 height 48
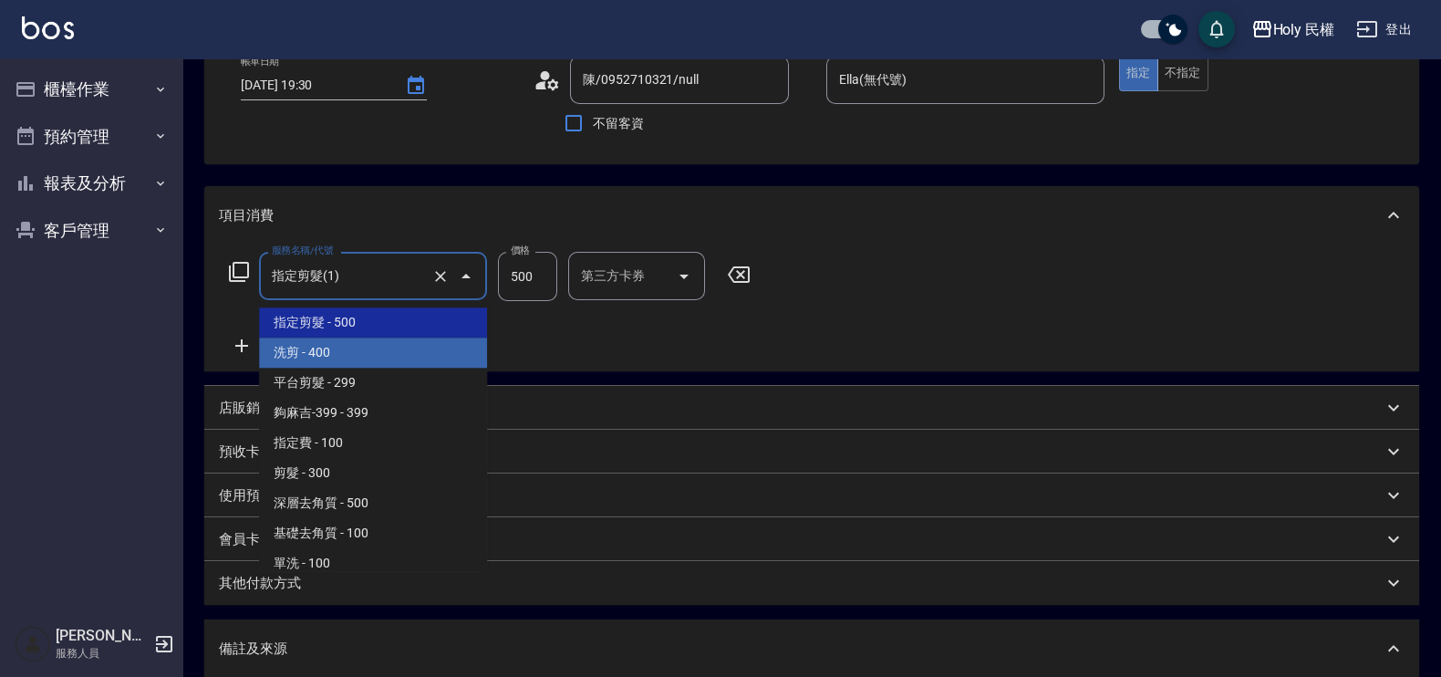
click at [357, 362] on span "洗剪 - 400" at bounding box center [373, 352] width 228 height 30
type input "洗剪(3)"
type input "400"
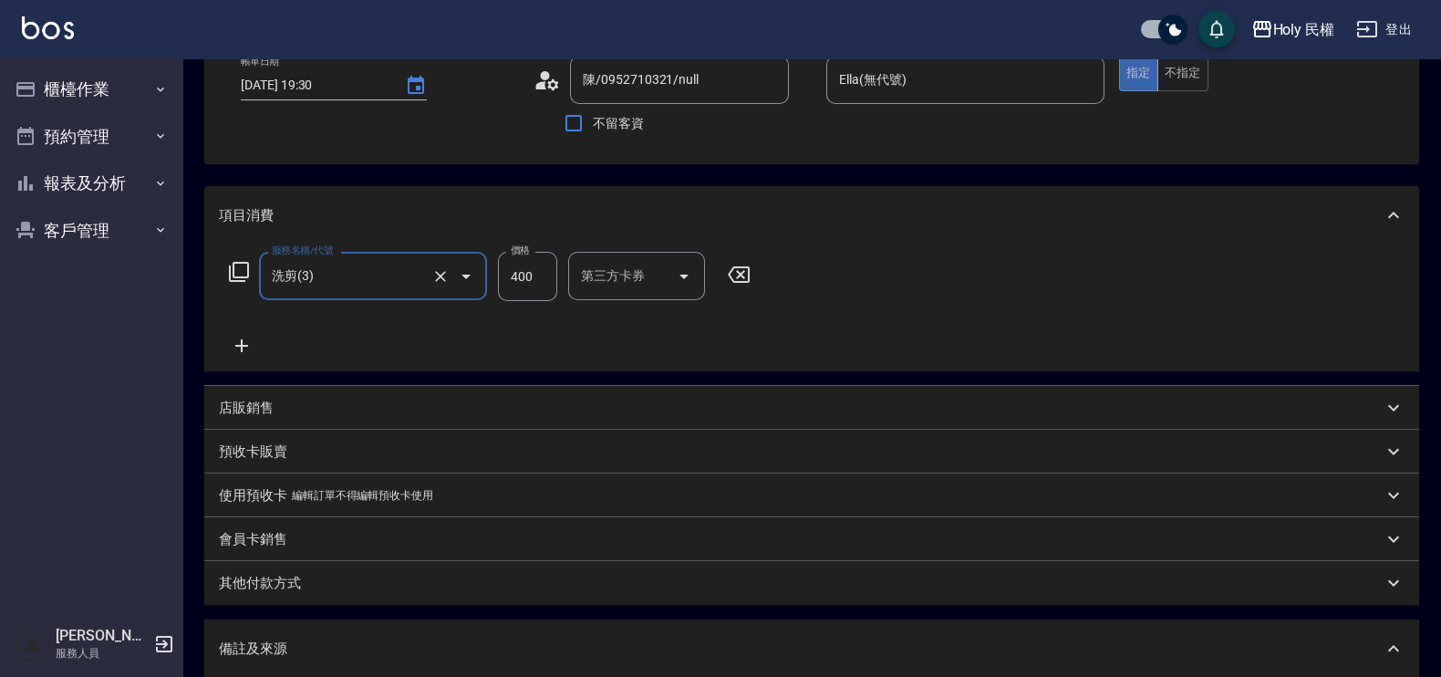
scroll to position [342, 0]
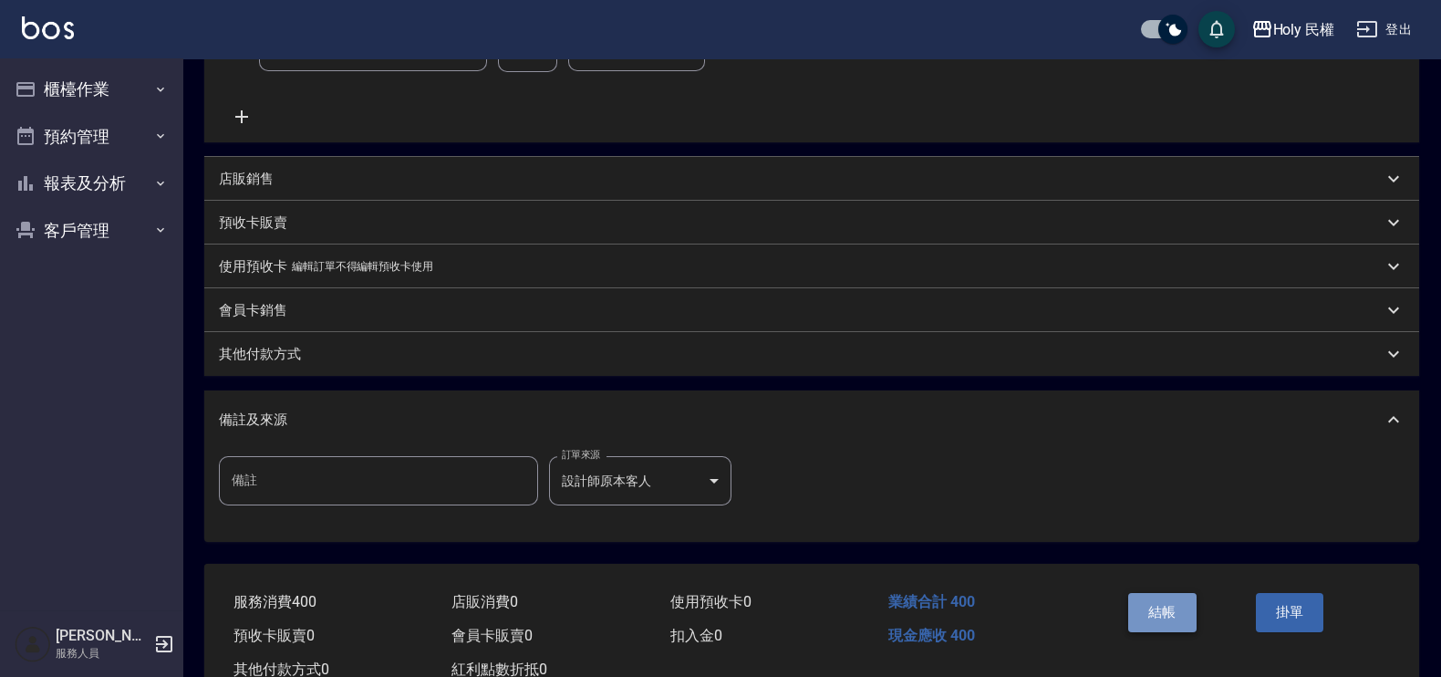
click at [1135, 610] on button "結帳" at bounding box center [1162, 612] width 68 height 38
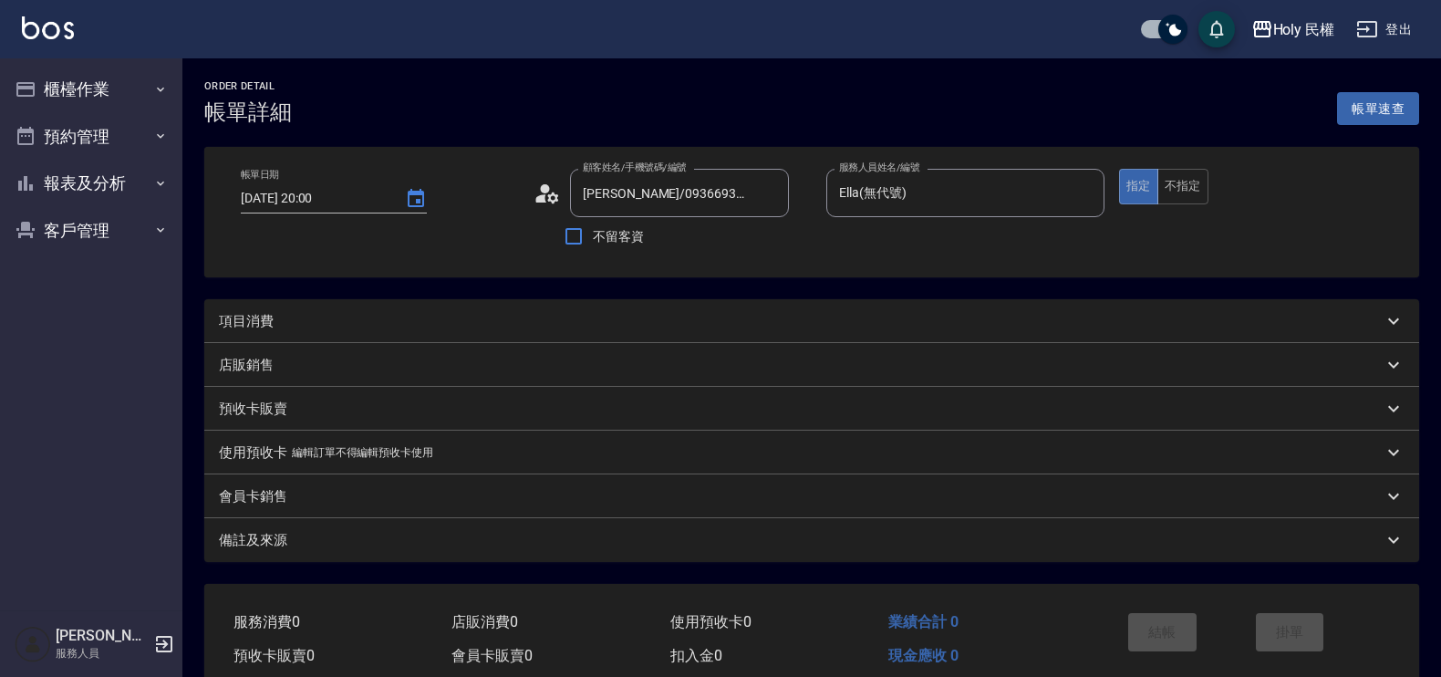
click at [607, 324] on div "項目消費" at bounding box center [800, 321] width 1163 height 19
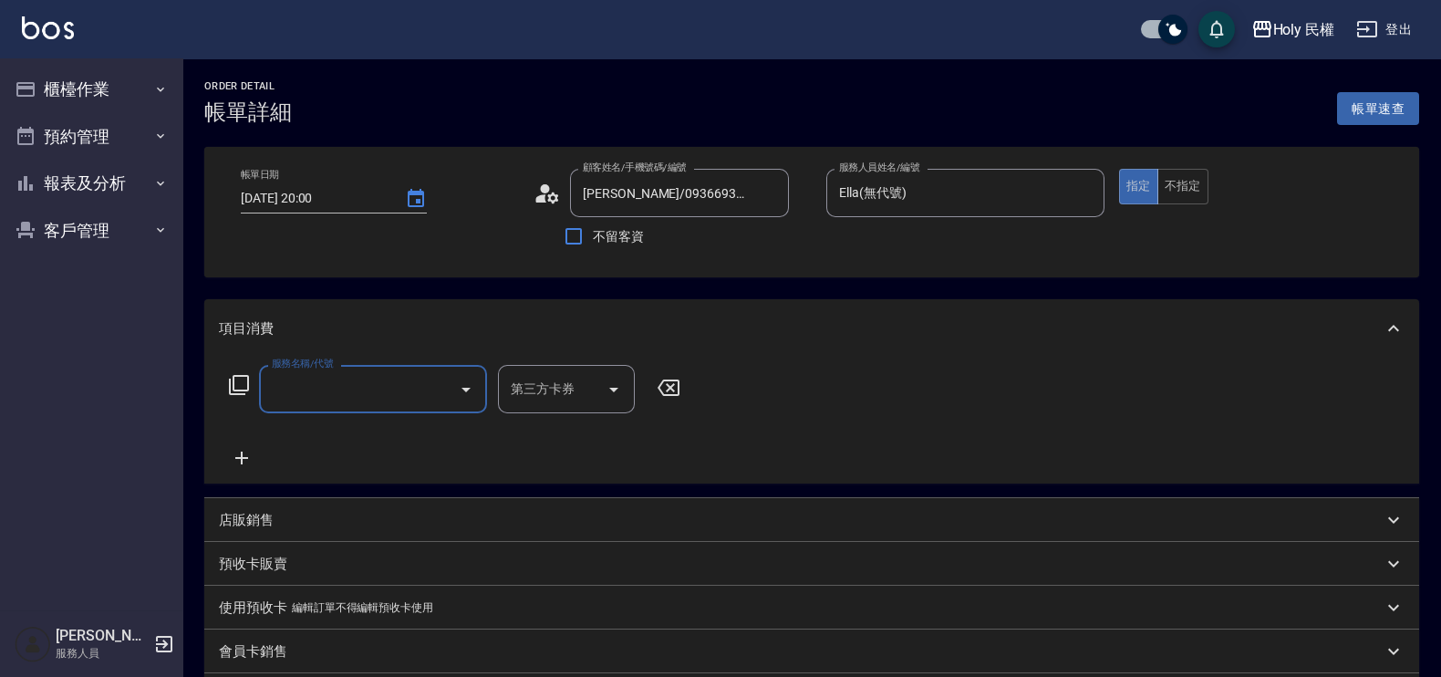
click at [419, 367] on div "服務名稱/代號" at bounding box center [373, 389] width 228 height 48
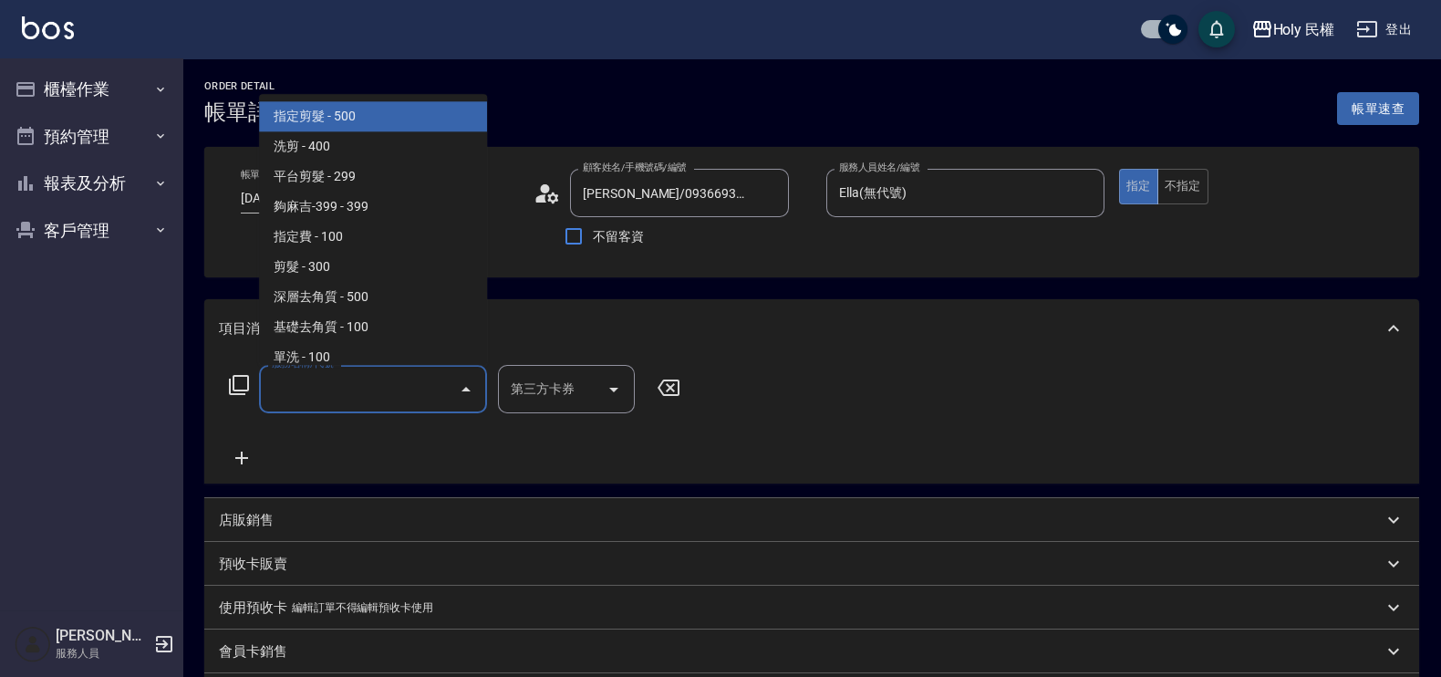
click at [393, 122] on span "指定剪髮 - 500" at bounding box center [373, 117] width 228 height 30
type input "指定剪髮(1)"
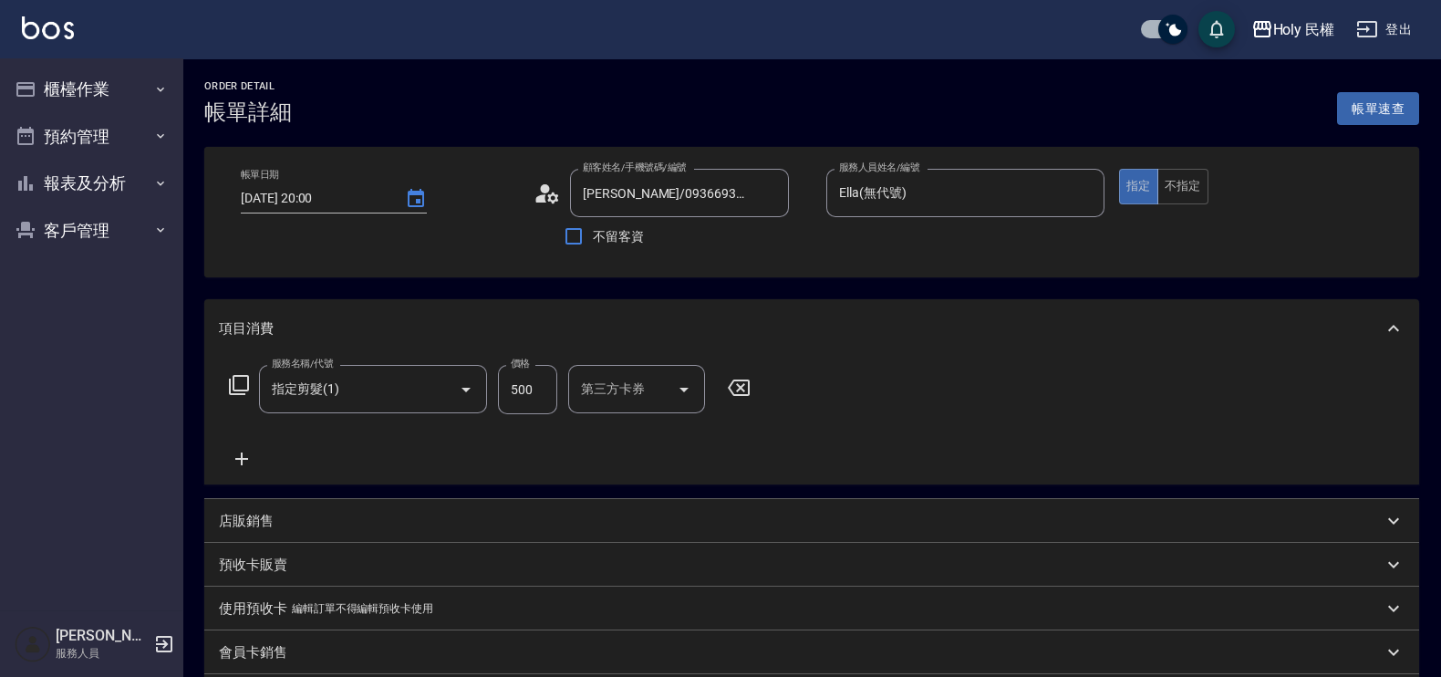
click at [312, 520] on div "店販銷售" at bounding box center [800, 520] width 1163 height 19
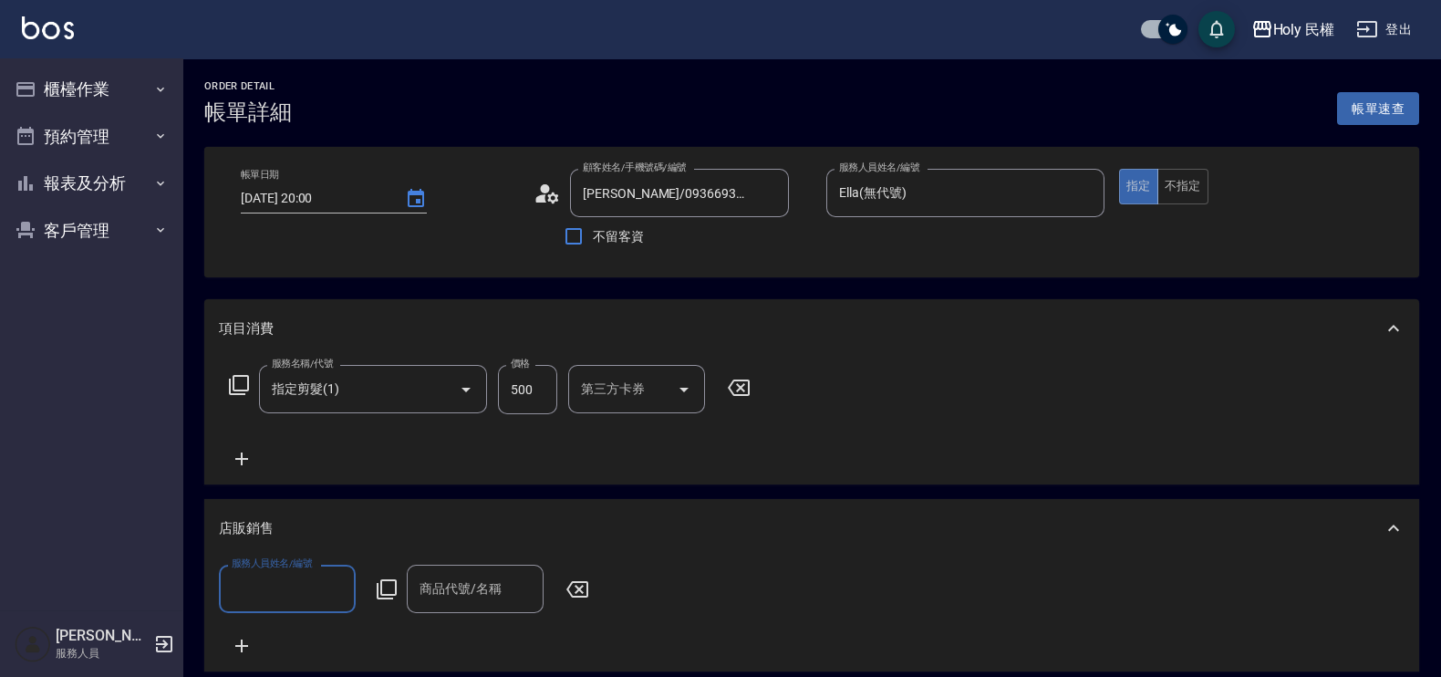
click at [307, 580] on input "服務人員姓名/編號" at bounding box center [287, 589] width 120 height 32
click at [264, 506] on span "Ella (無代號)" at bounding box center [266, 512] width 67 height 19
type input "Ella(無代號)"
click at [474, 597] on input "商品代號/名稱" at bounding box center [475, 589] width 120 height 32
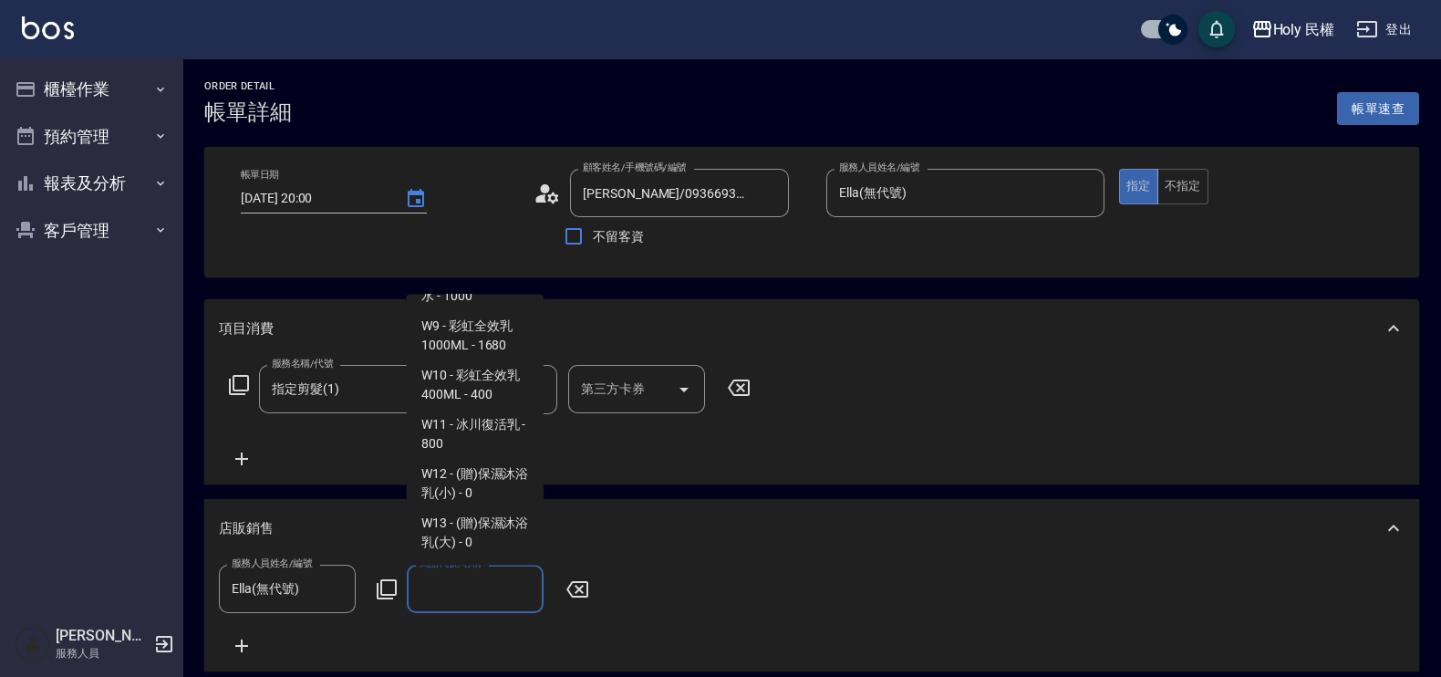
scroll to position [1501, 0]
click at [491, 355] on span "w5 - 冰川之泉400ml - 750" at bounding box center [475, 329] width 137 height 49
type input "冰川之泉400ml"
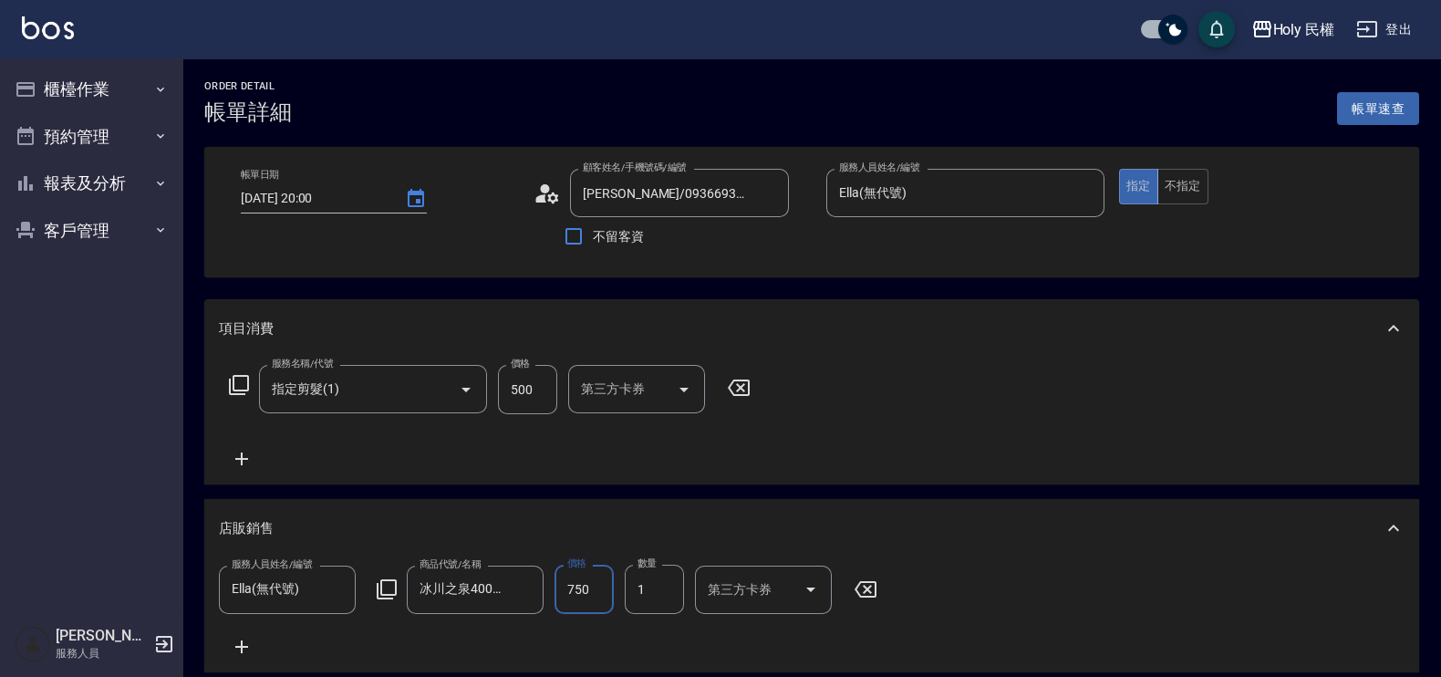
click at [603, 597] on input "750" at bounding box center [583, 588] width 59 height 49
click at [517, 603] on div at bounding box center [523, 589] width 24 height 48
type input "700"
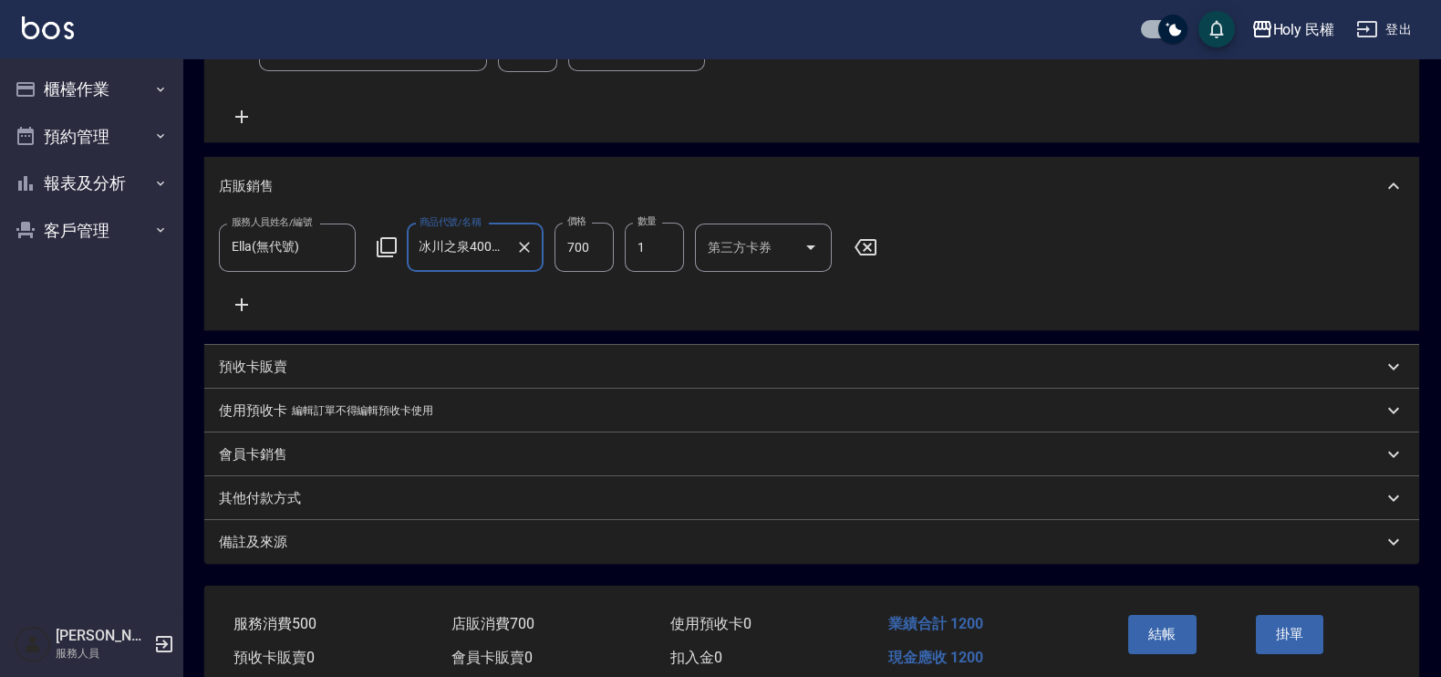
click at [468, 232] on input "冰川之泉400ml" at bounding box center [461, 248] width 93 height 32
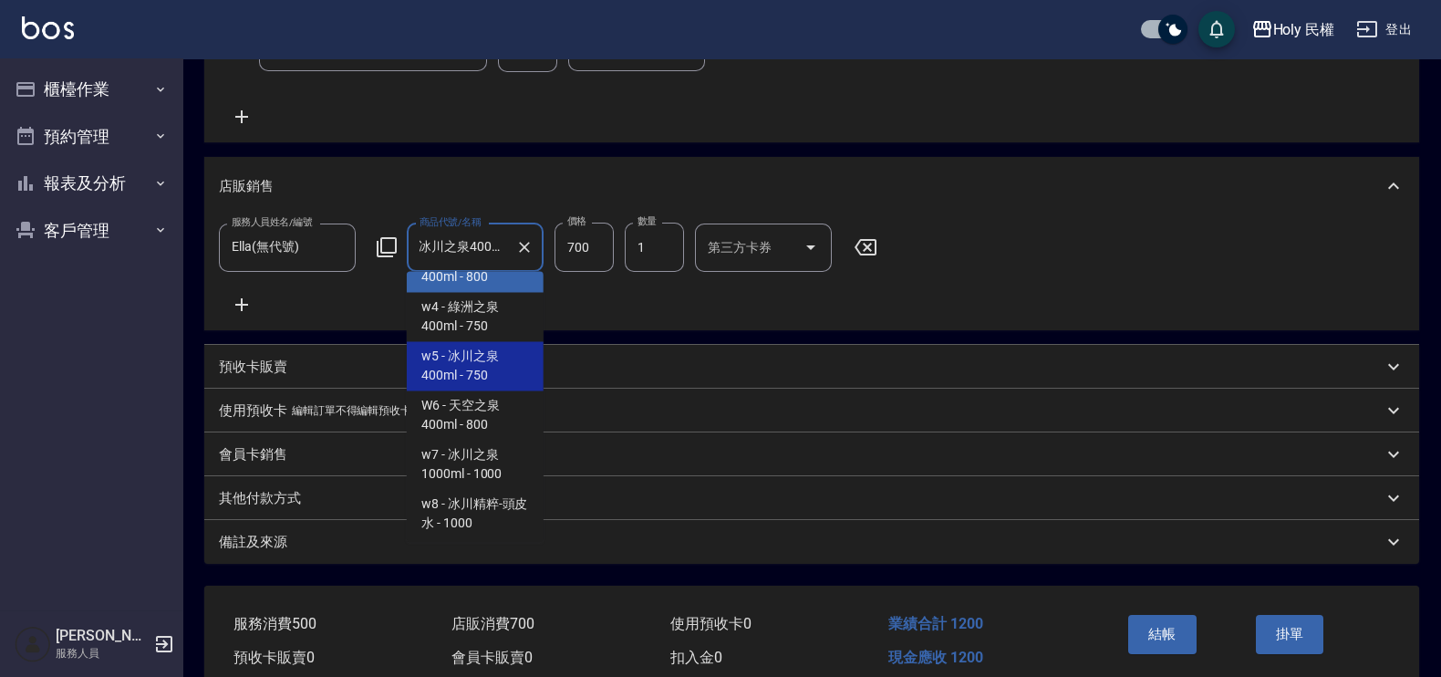
scroll to position [1555, 0]
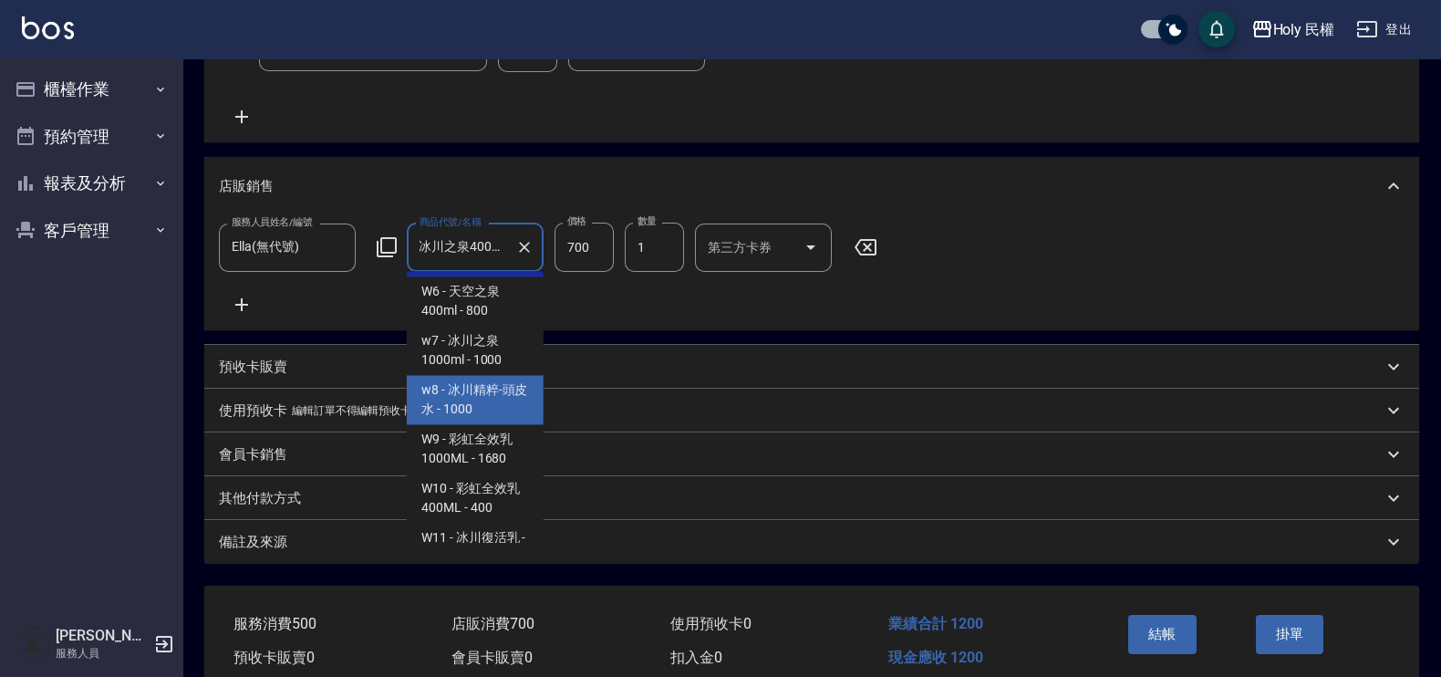
click at [448, 425] on span "w8 - 冰川精粹-頭皮水 - 1000" at bounding box center [475, 400] width 137 height 49
type input "冰川精粹-頭皮水"
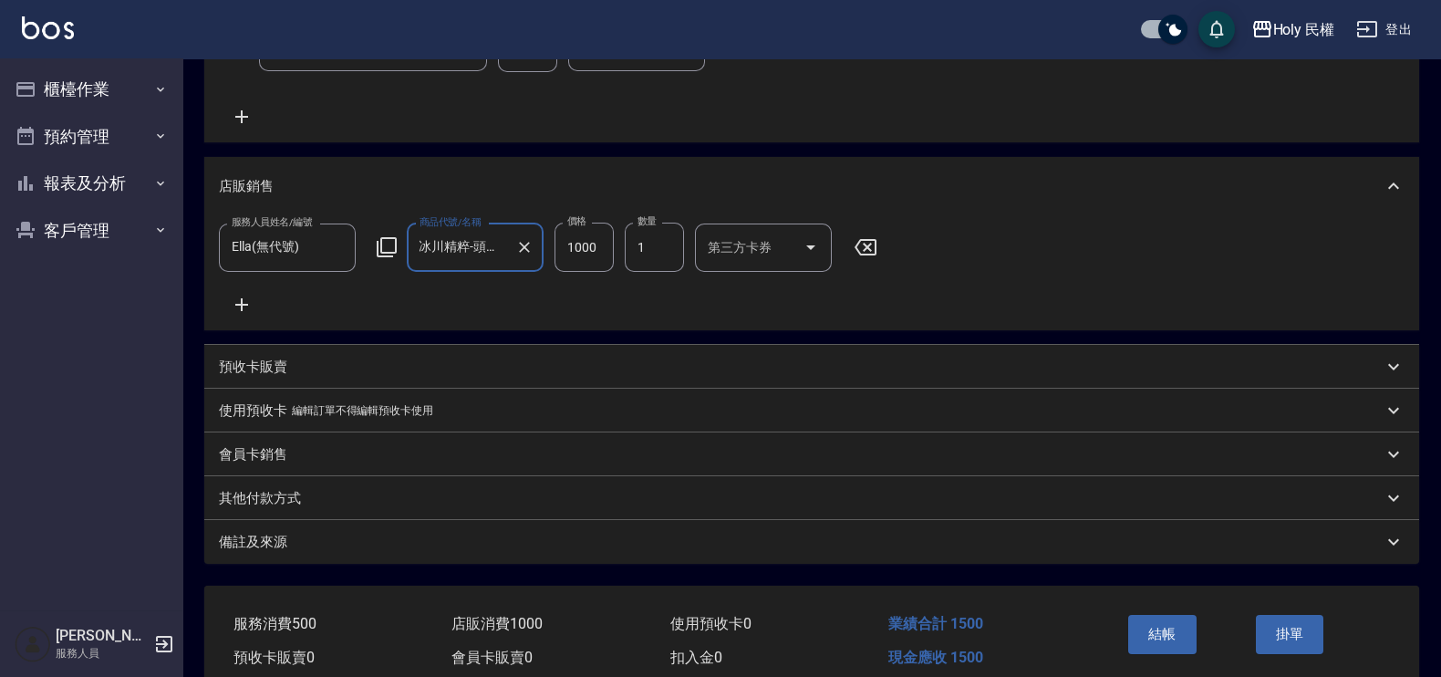
scroll to position [0, 0]
click at [573, 261] on input "1000" at bounding box center [583, 246] width 59 height 49
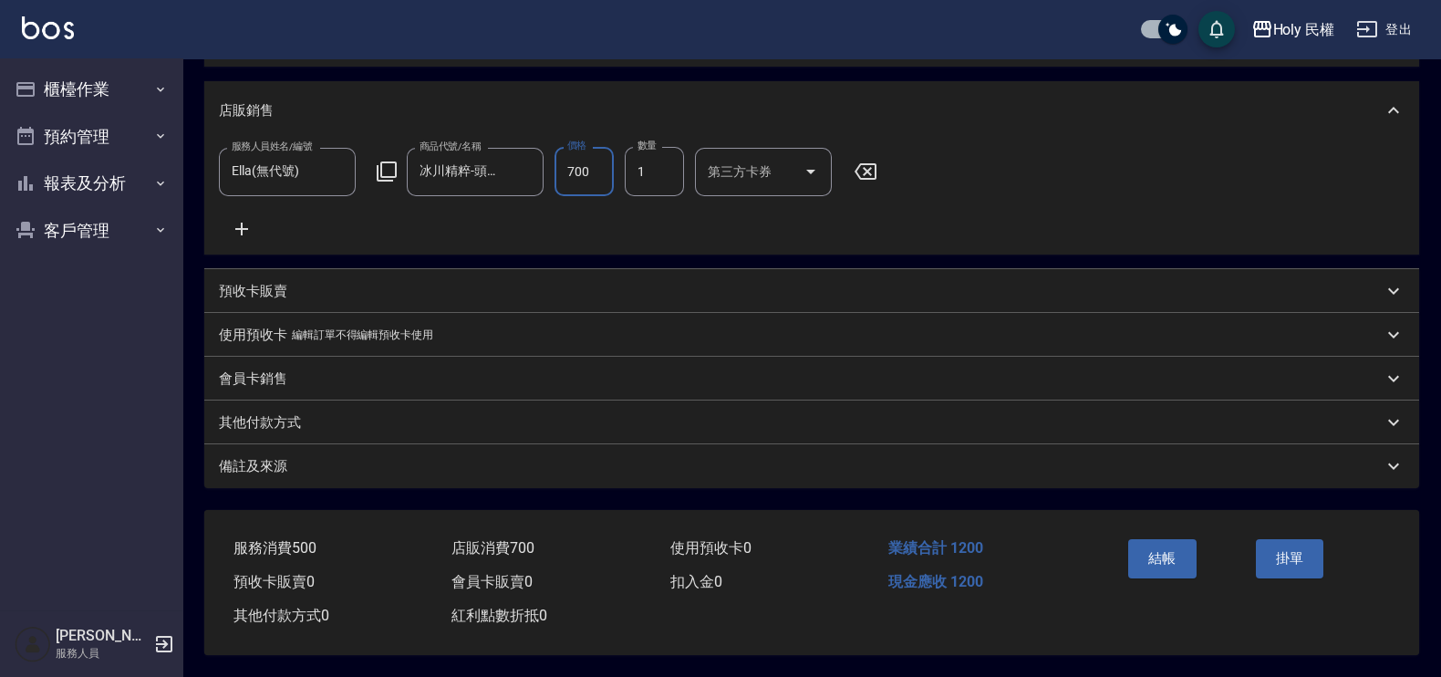
type input "700"
click at [1021, 448] on div "備註及來源" at bounding box center [811, 466] width 1214 height 44
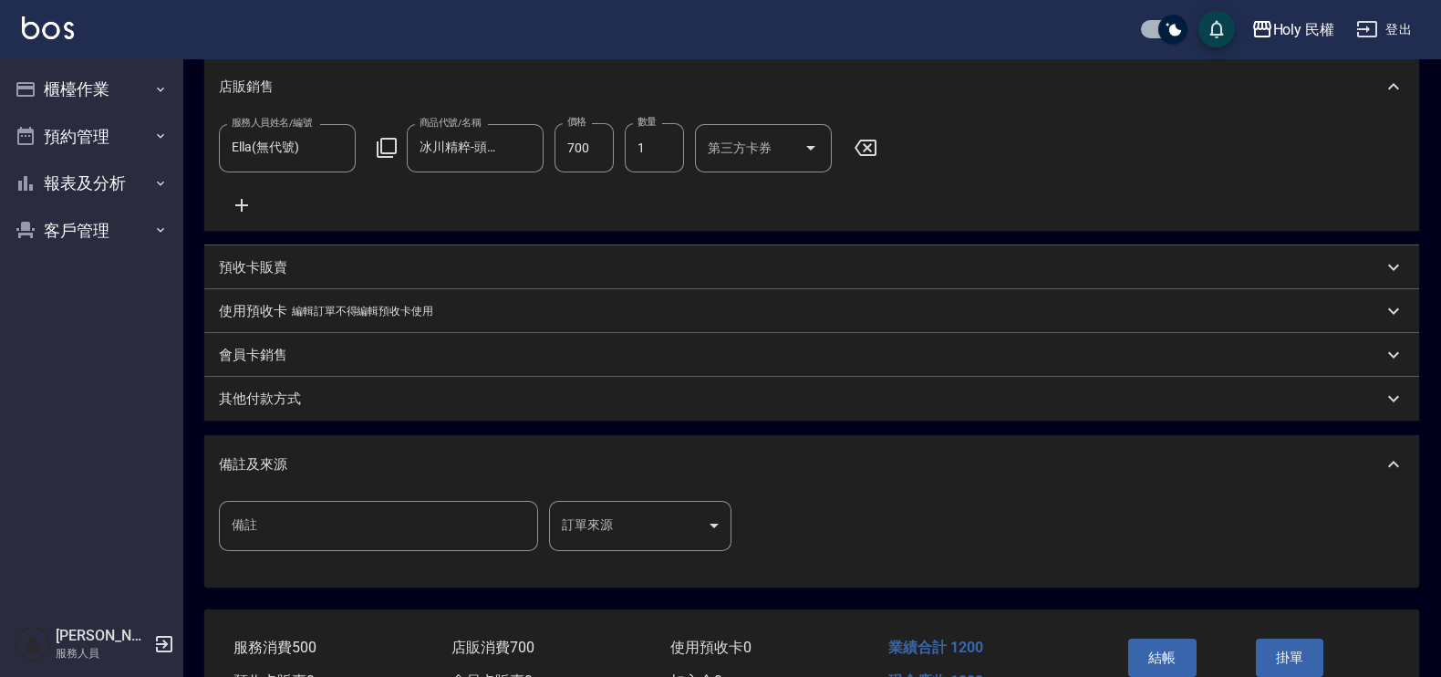
click at [668, 520] on body "Holy 民權 登出 櫃檯作業 打帳單 帳單列表 營業儀表板 現場電腦打卡 預約管理 預約管理 單日預約紀錄 單週預約紀錄 報表及分析 報表目錄 店家日報表 …" at bounding box center [720, 167] width 1441 height 1217
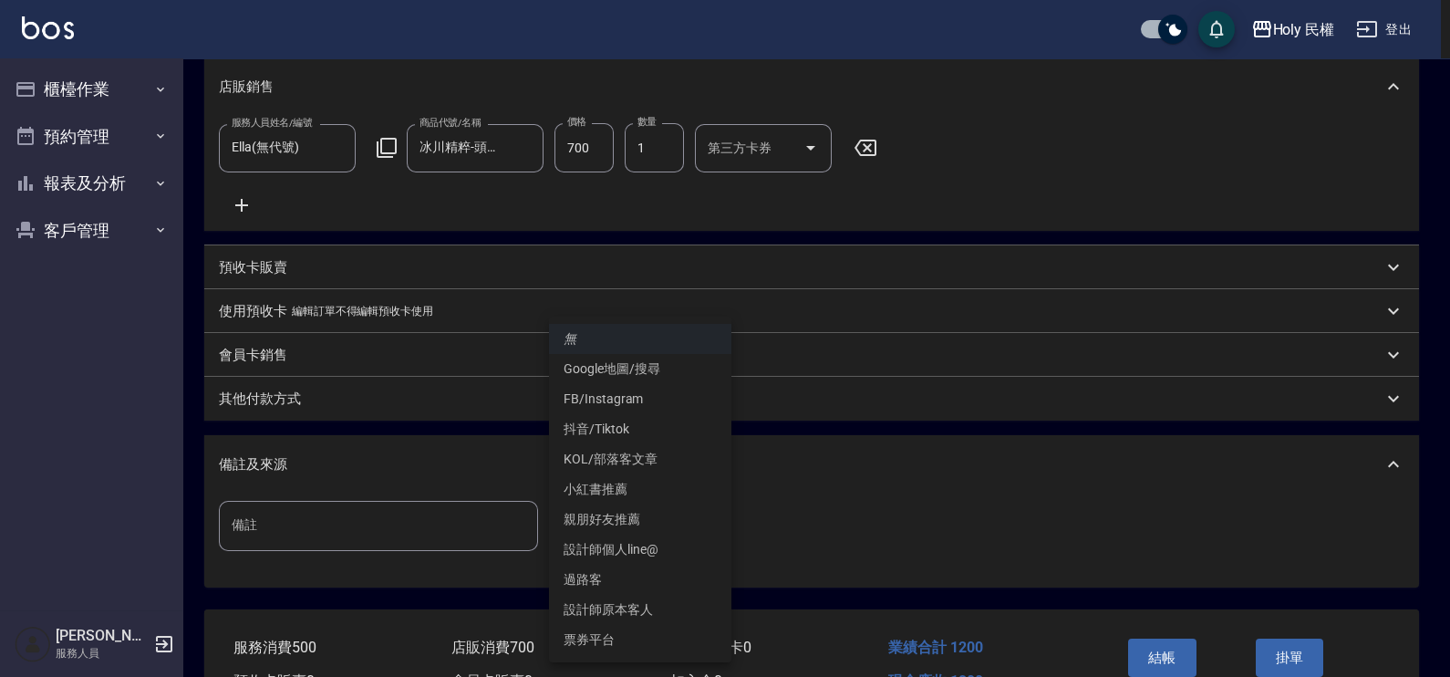
click at [650, 611] on li "設計師原本客人" at bounding box center [640, 609] width 182 height 30
type input "設計師原本客人"
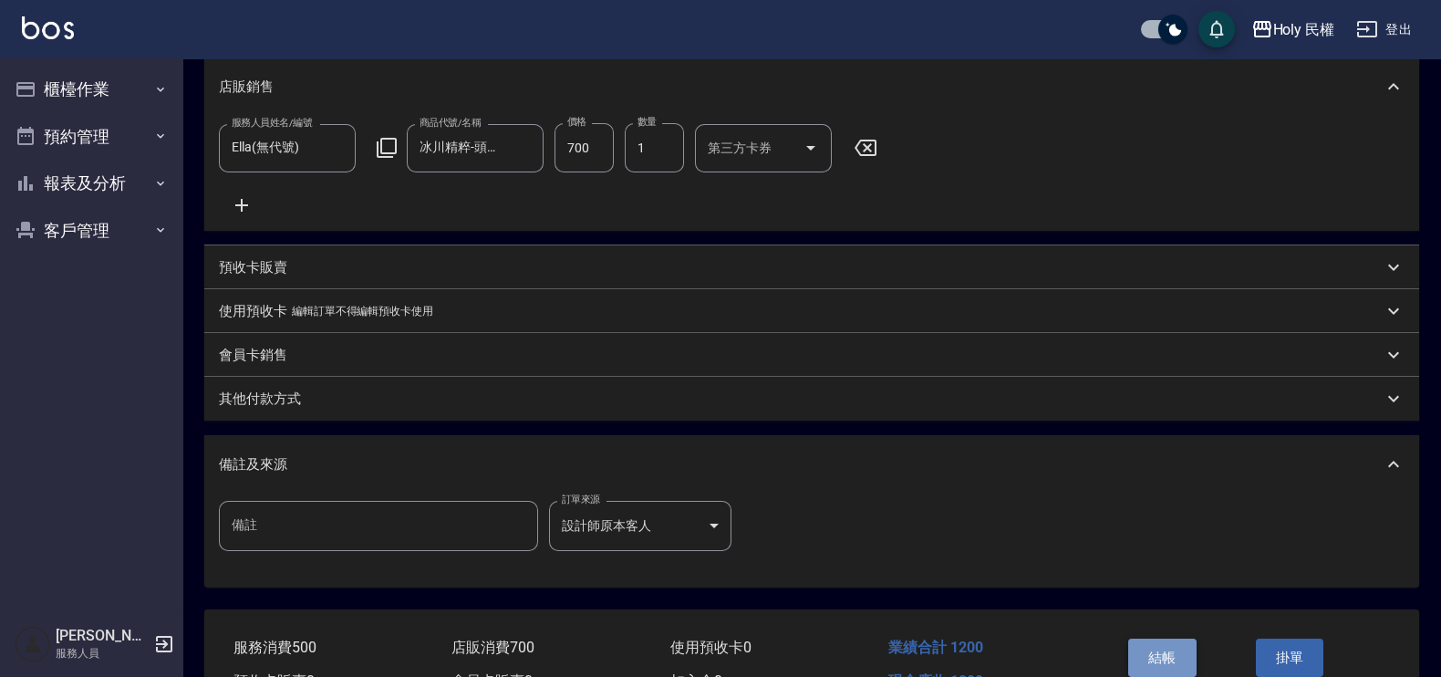
click at [1155, 659] on button "結帳" at bounding box center [1162, 657] width 68 height 38
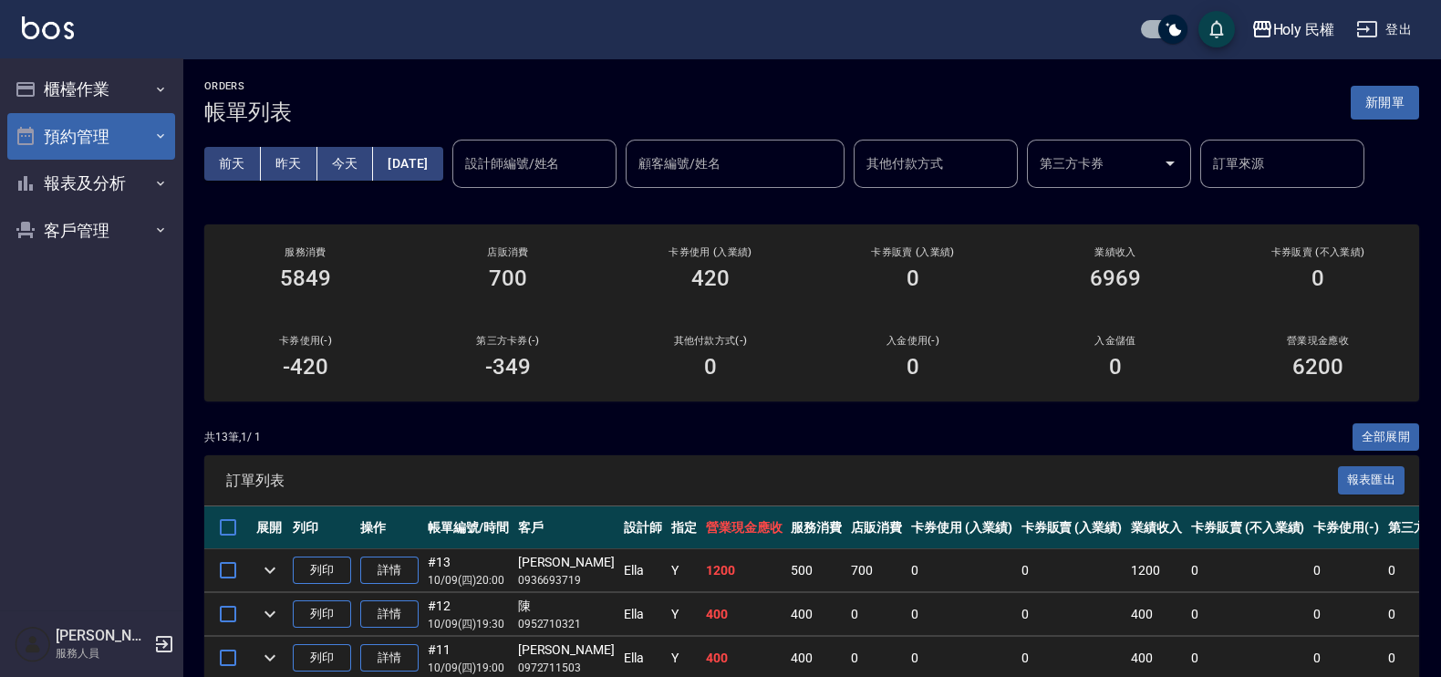
click at [67, 137] on button "預約管理" at bounding box center [91, 136] width 168 height 47
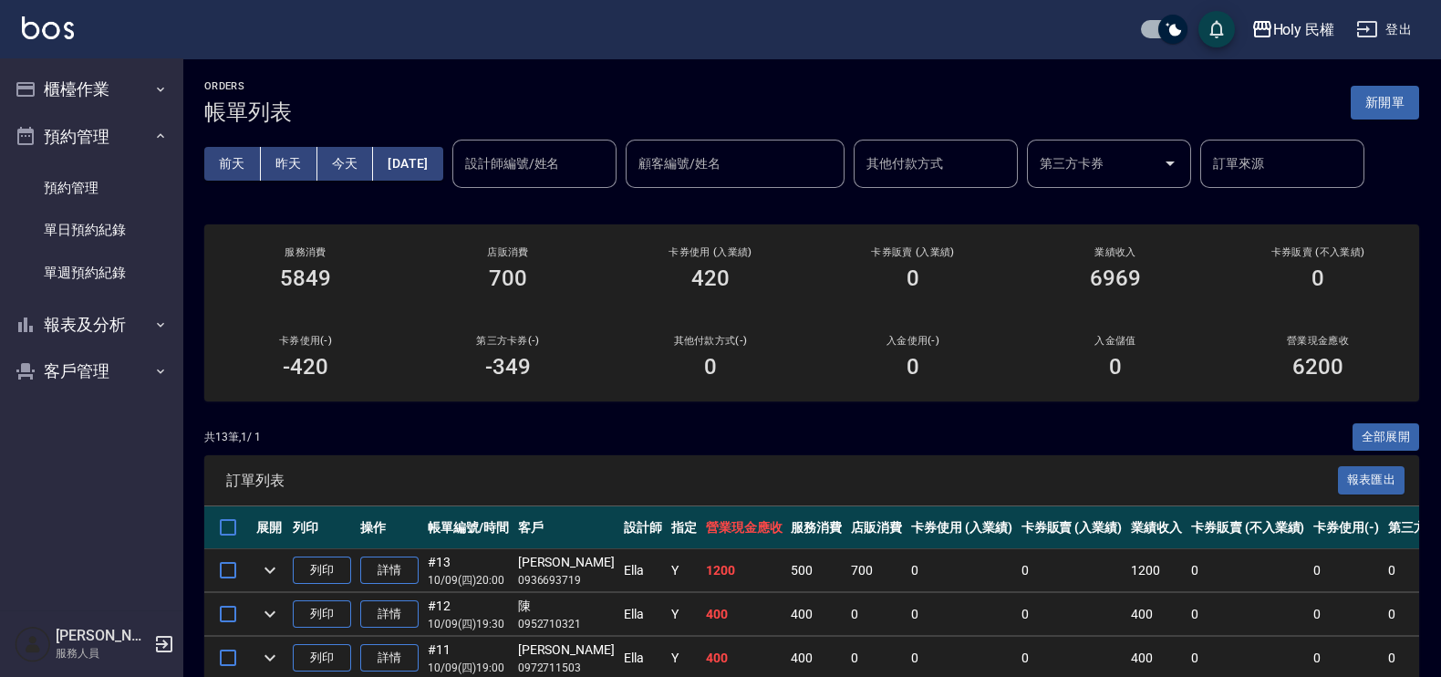
click at [625, 109] on div "ORDERS 帳單列表 新開單" at bounding box center [811, 102] width 1214 height 45
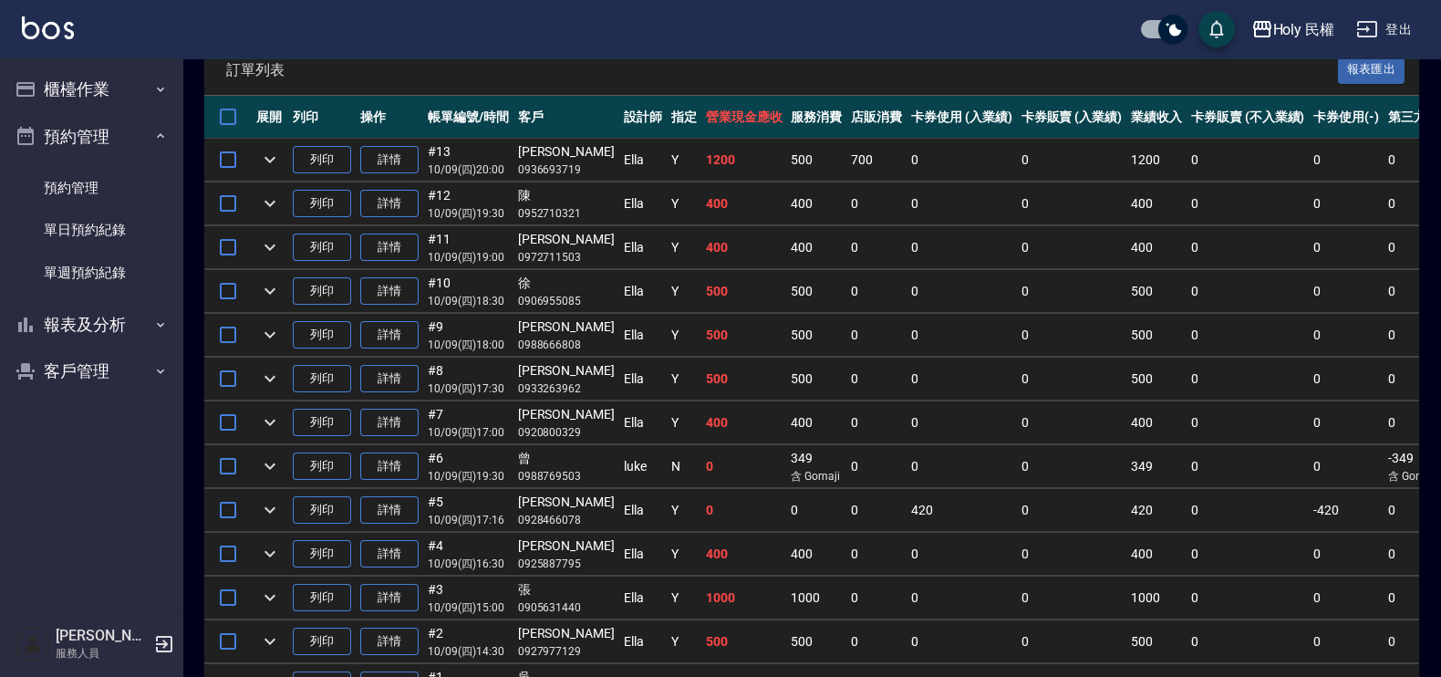
scroll to position [68, 0]
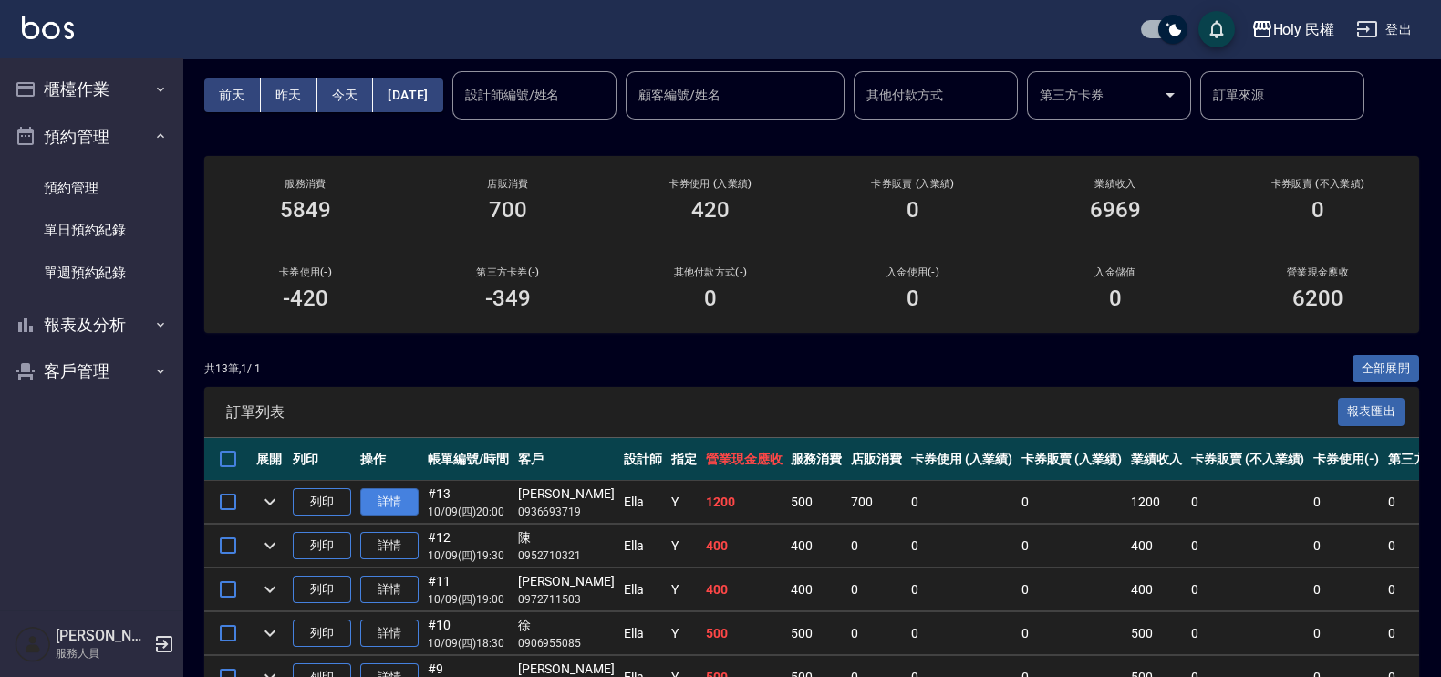
click at [415, 506] on link "詳情" at bounding box center [389, 502] width 58 height 28
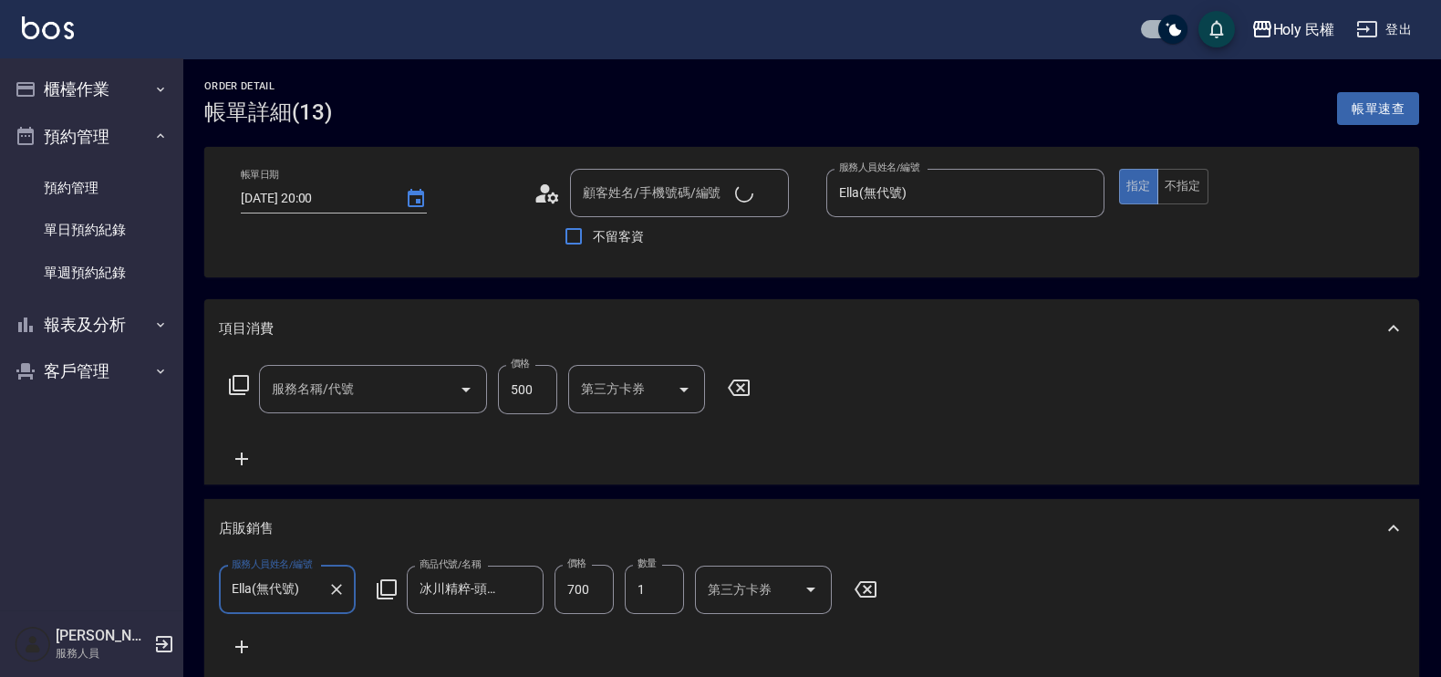
type input "2025/10/09 20:00"
type input "Ella(無代號)"
type input "指定剪髮(1)"
type input "林俊/0936693719/"
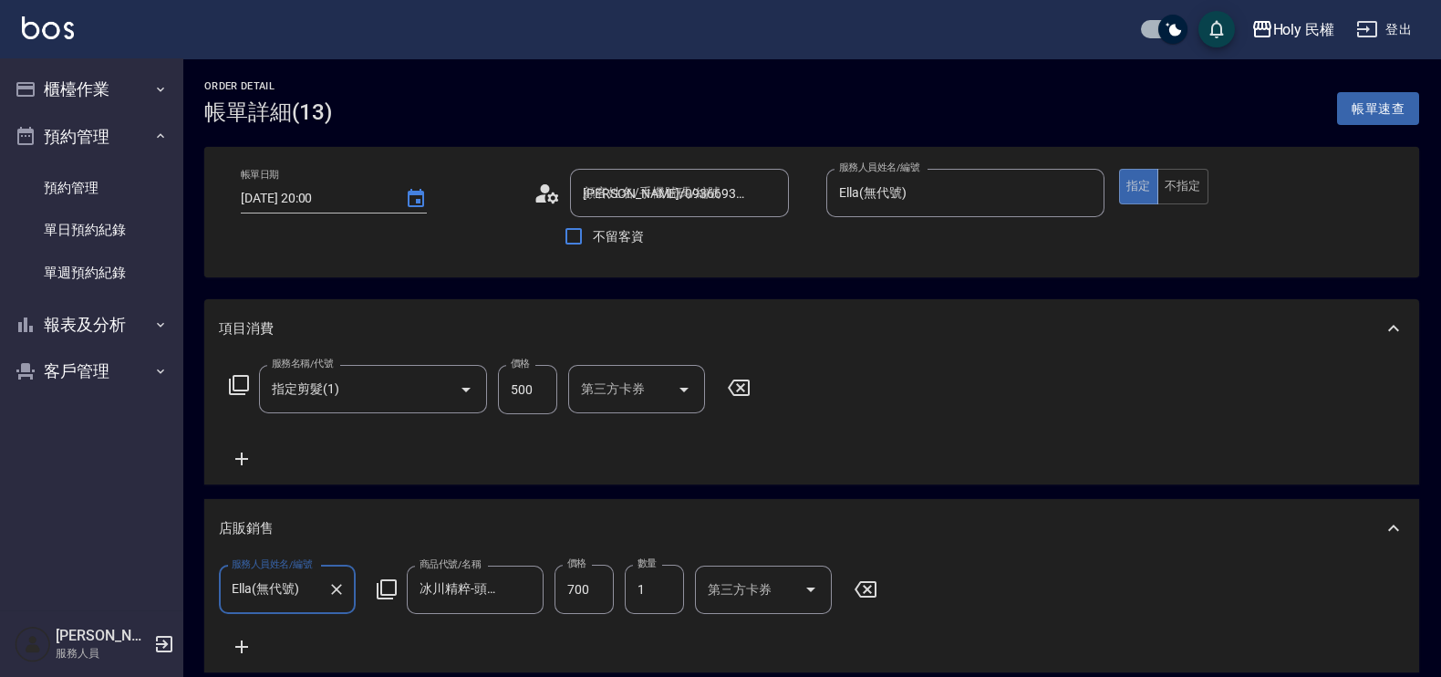
scroll to position [0, 0]
click at [574, 593] on input "700" at bounding box center [583, 588] width 59 height 49
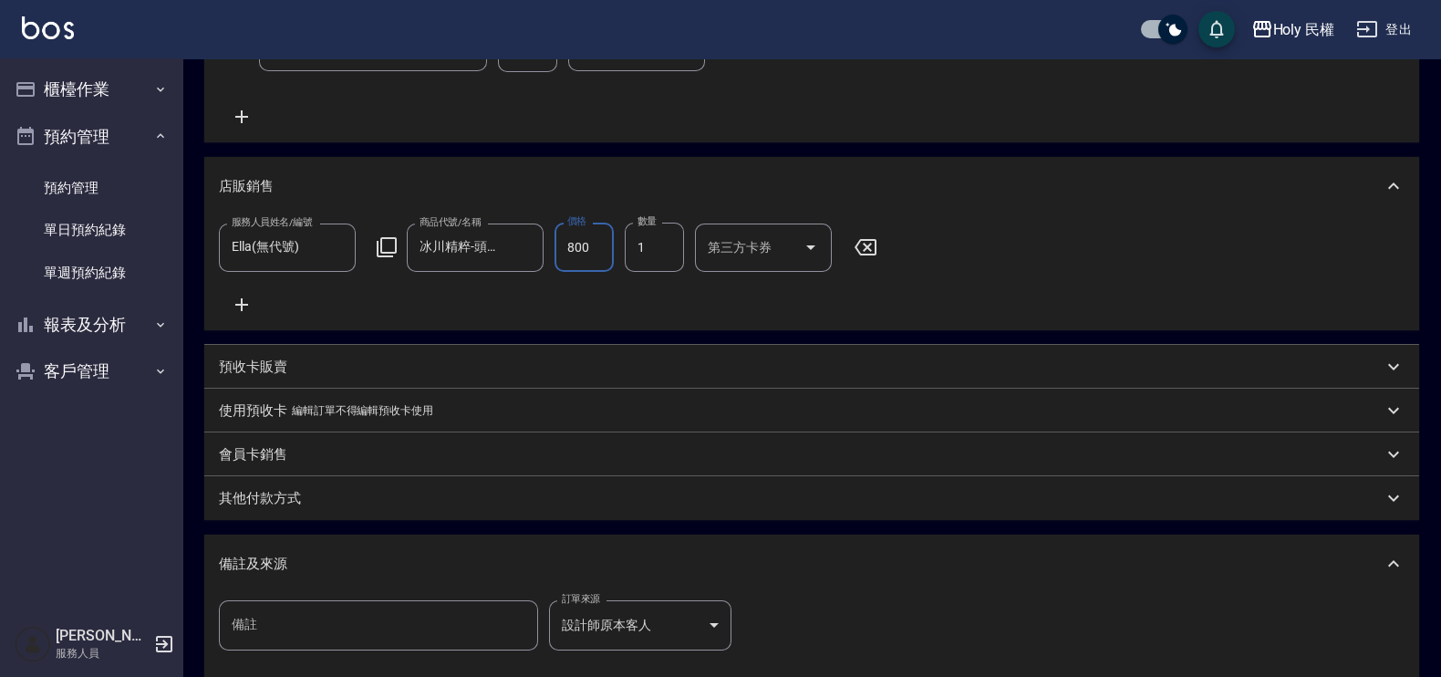
scroll to position [563, 0]
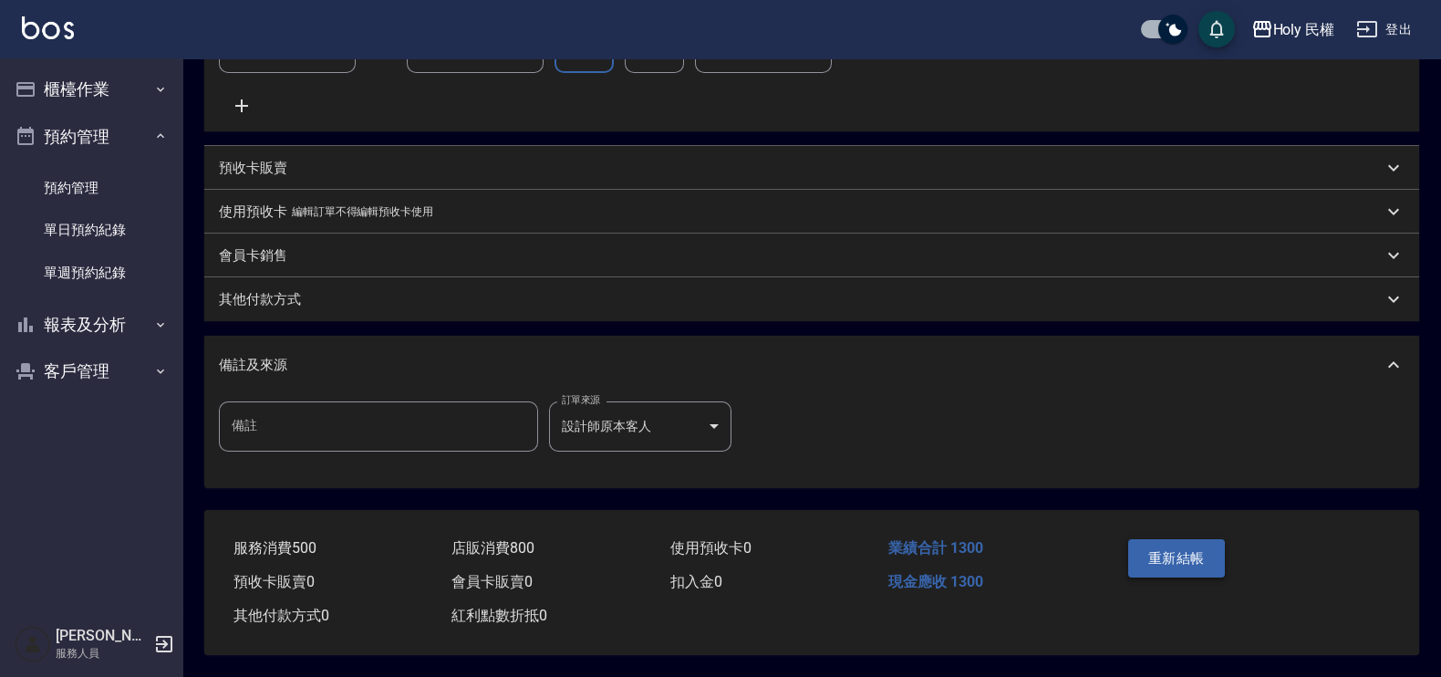
type input "800"
click at [1169, 561] on button "重新結帳" at bounding box center [1176, 558] width 97 height 38
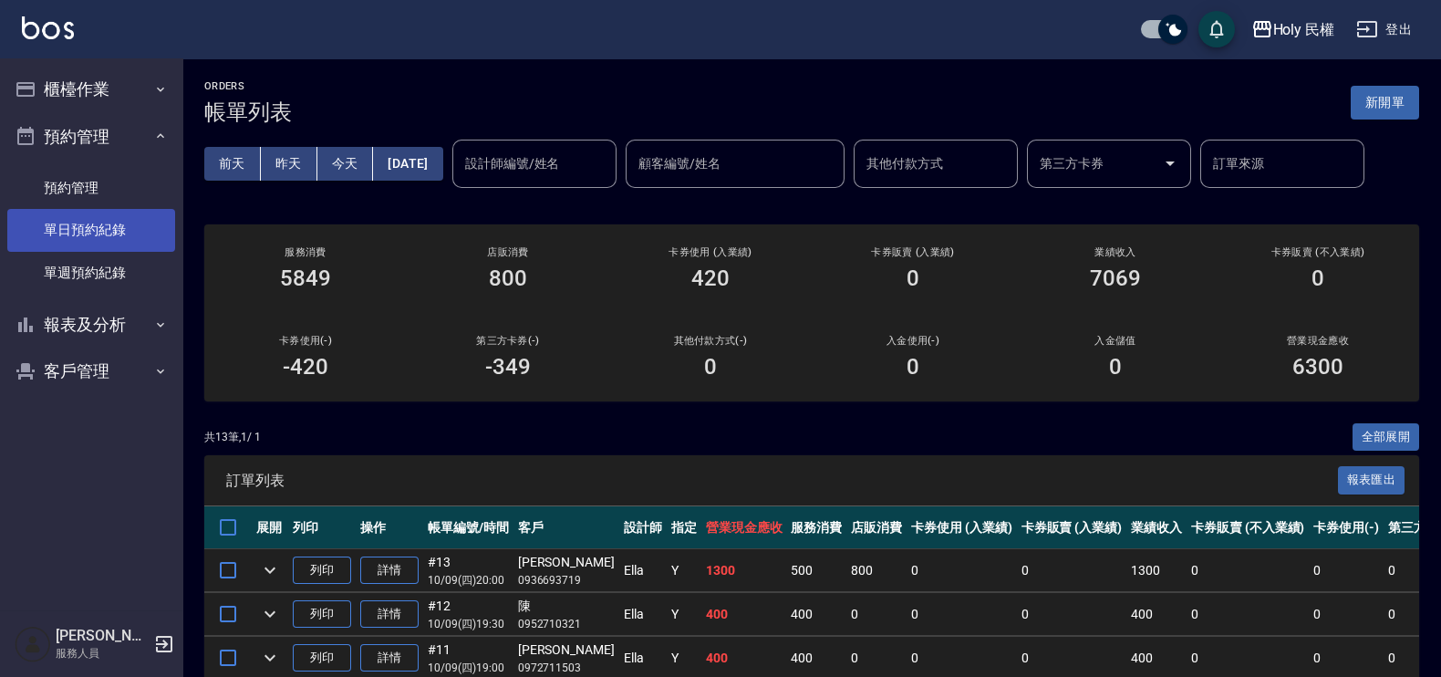
click at [72, 233] on link "單日預約紀錄" at bounding box center [91, 230] width 168 height 42
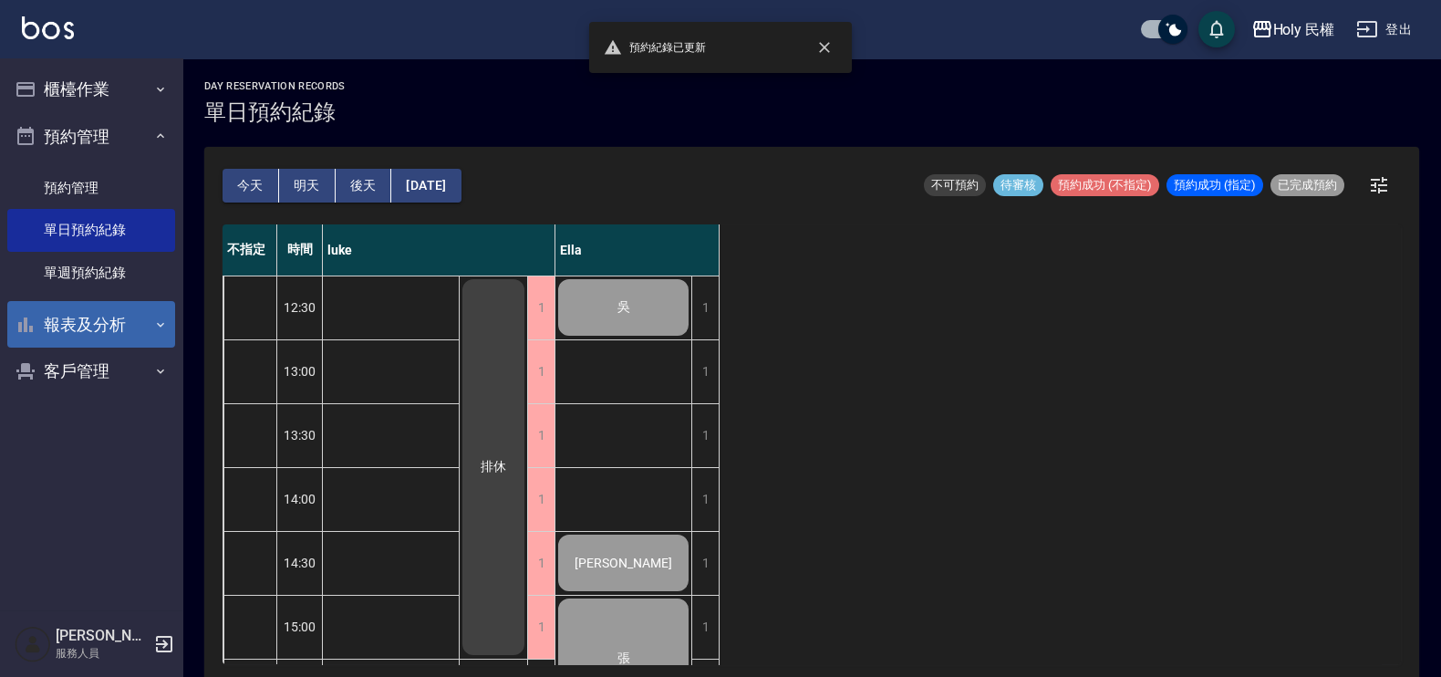
click at [77, 334] on button "報表及分析" at bounding box center [91, 324] width 168 height 47
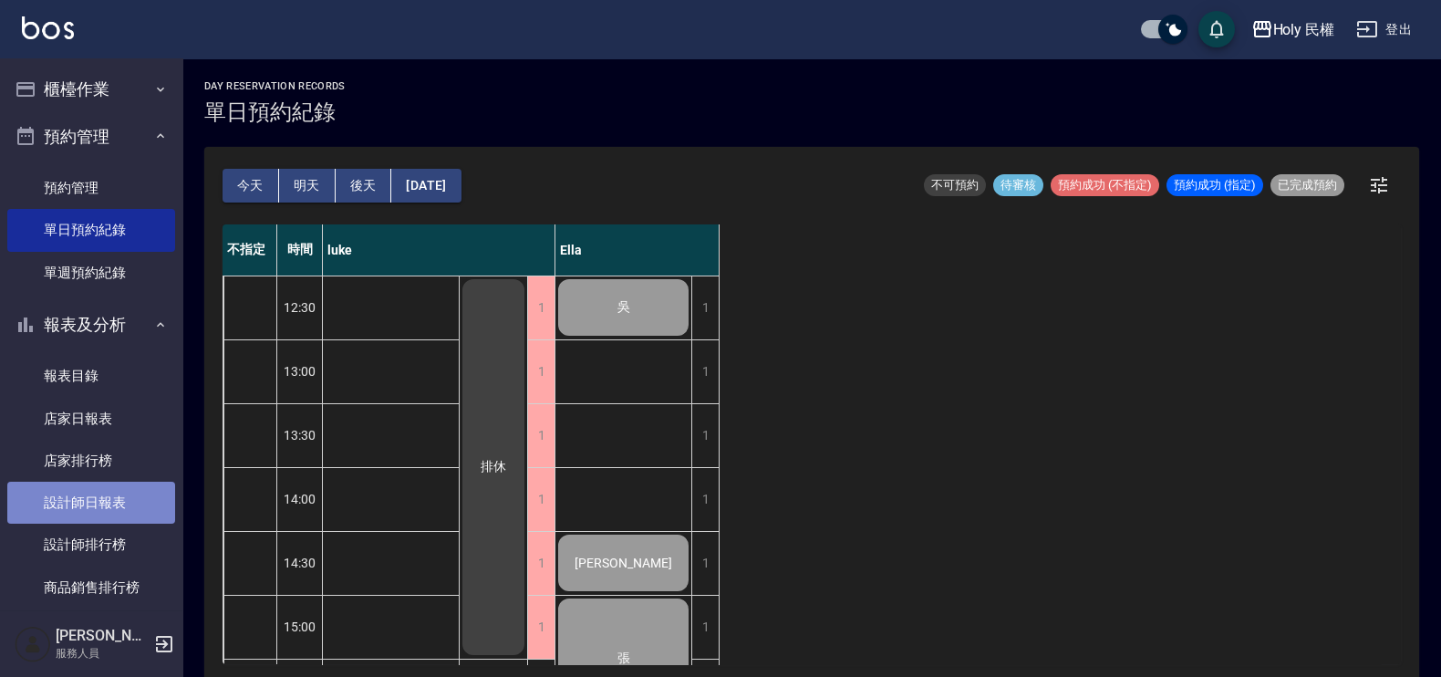
click at [93, 496] on link "設計師日報表" at bounding box center [91, 502] width 168 height 42
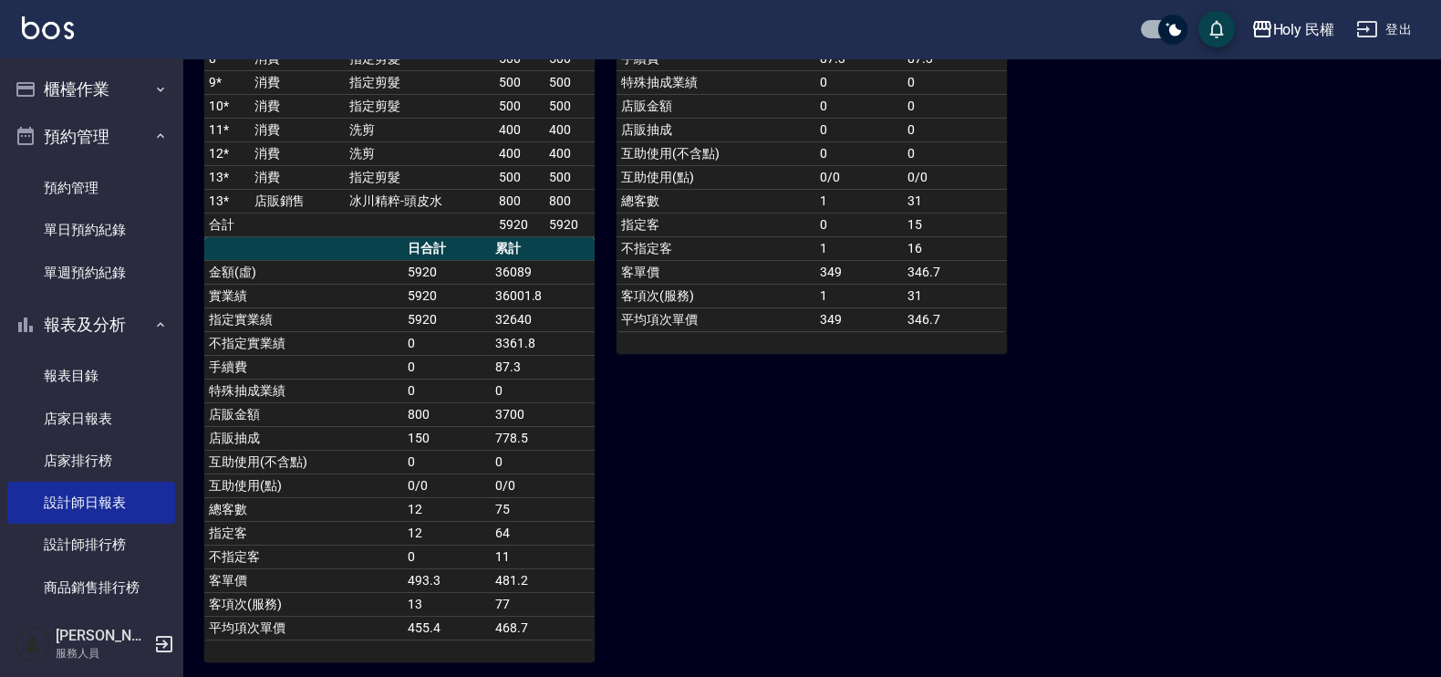
scroll to position [51, 0]
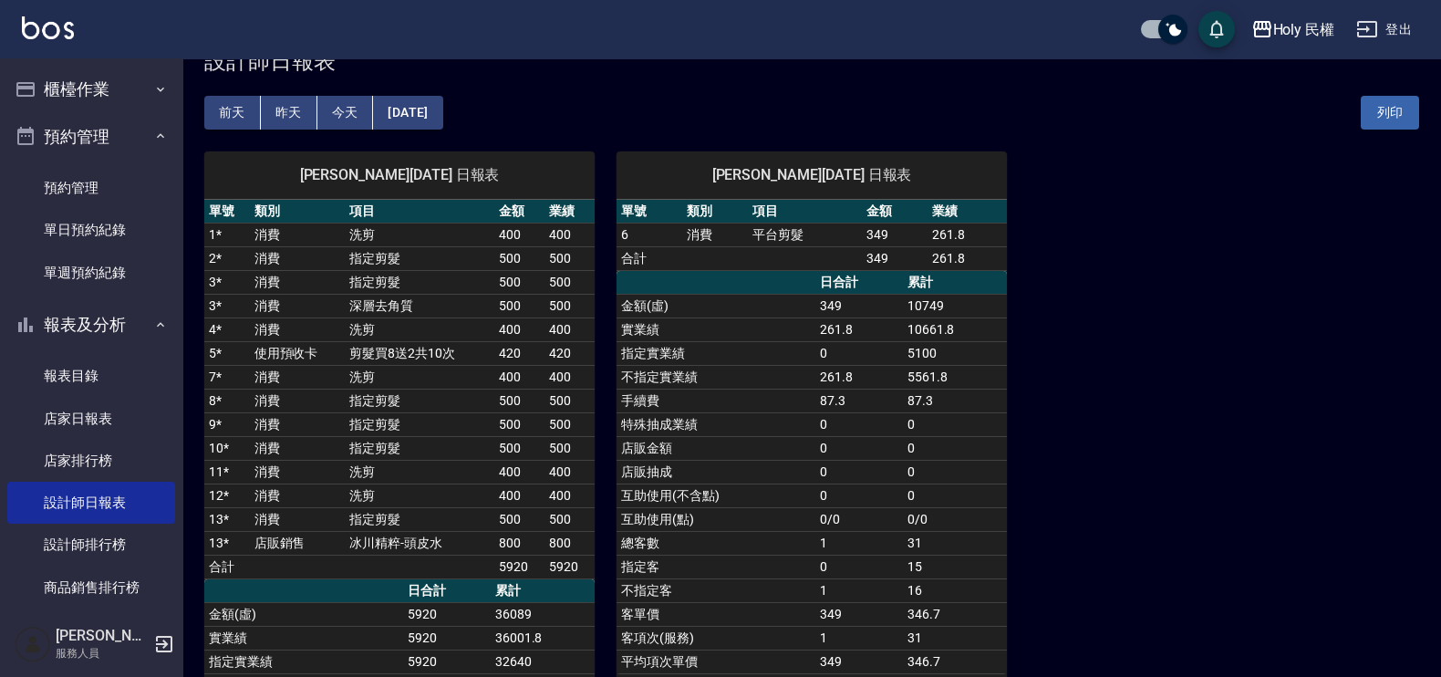
click at [274, 98] on button "昨天" at bounding box center [289, 113] width 57 height 34
